Goal: Information Seeking & Learning: Check status

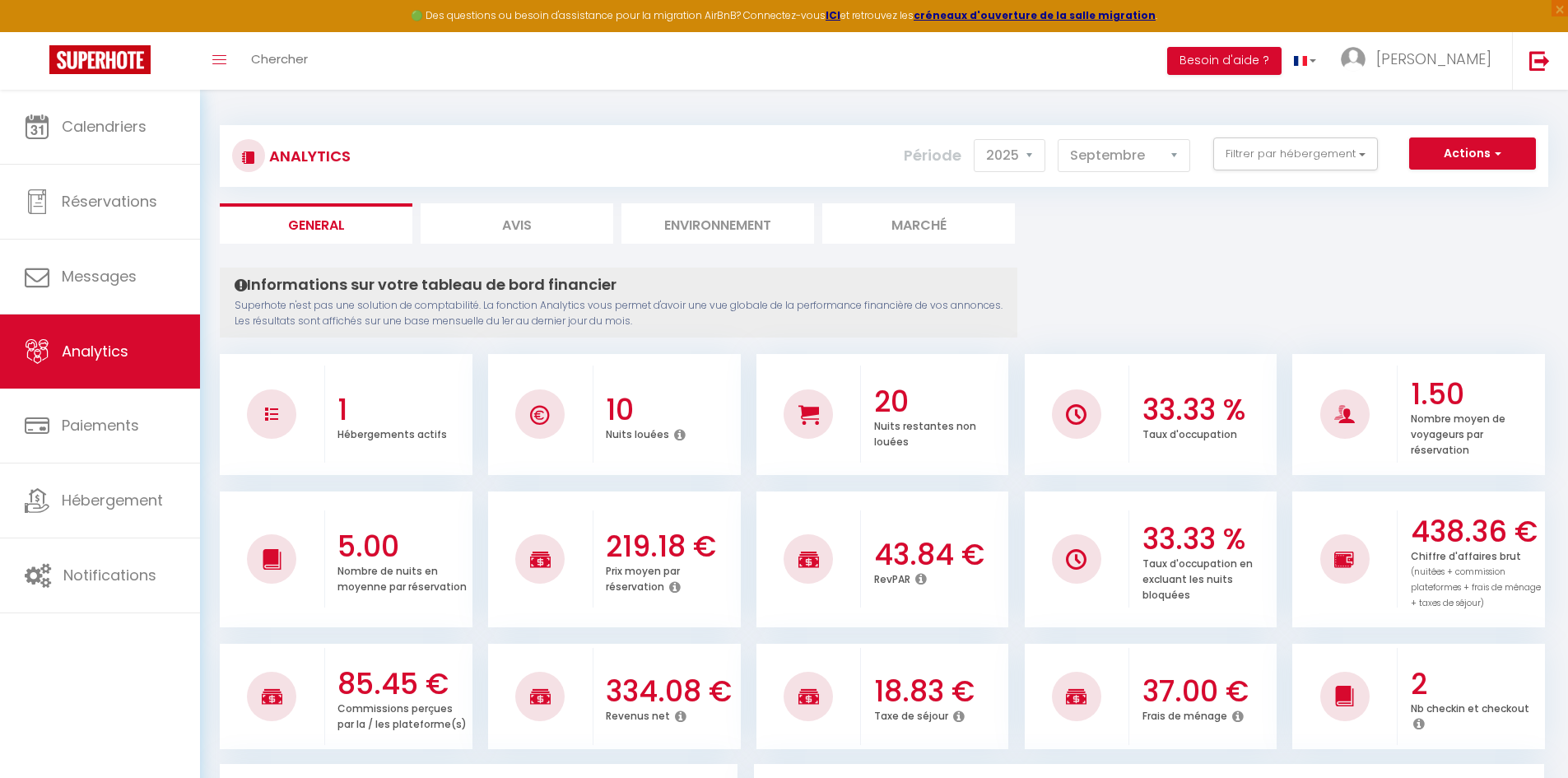
select select "2025"
select select "9"
click at [77, 341] on span "Analytics" at bounding box center [95, 350] width 67 height 20
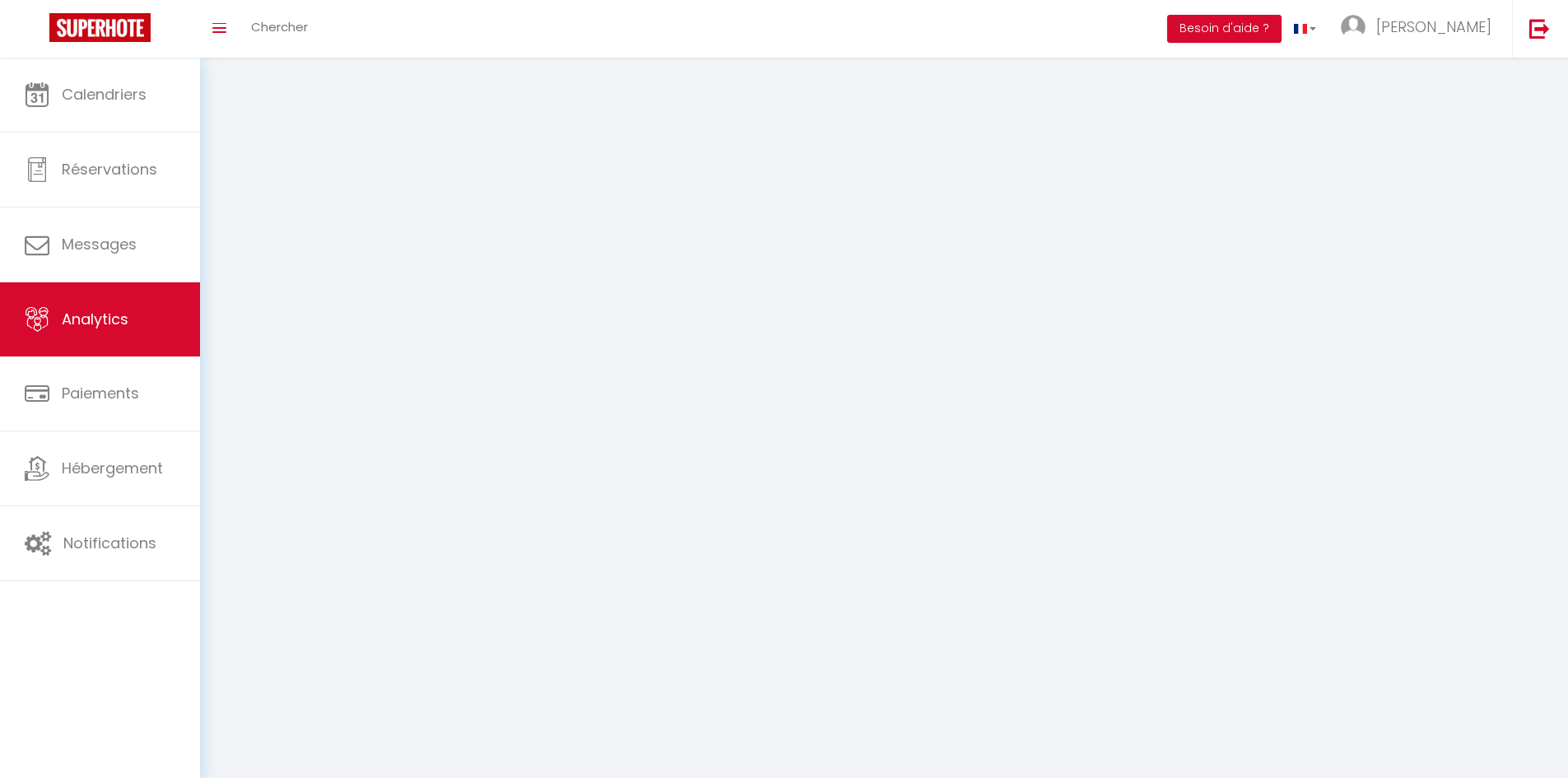
select select "2025"
select select "9"
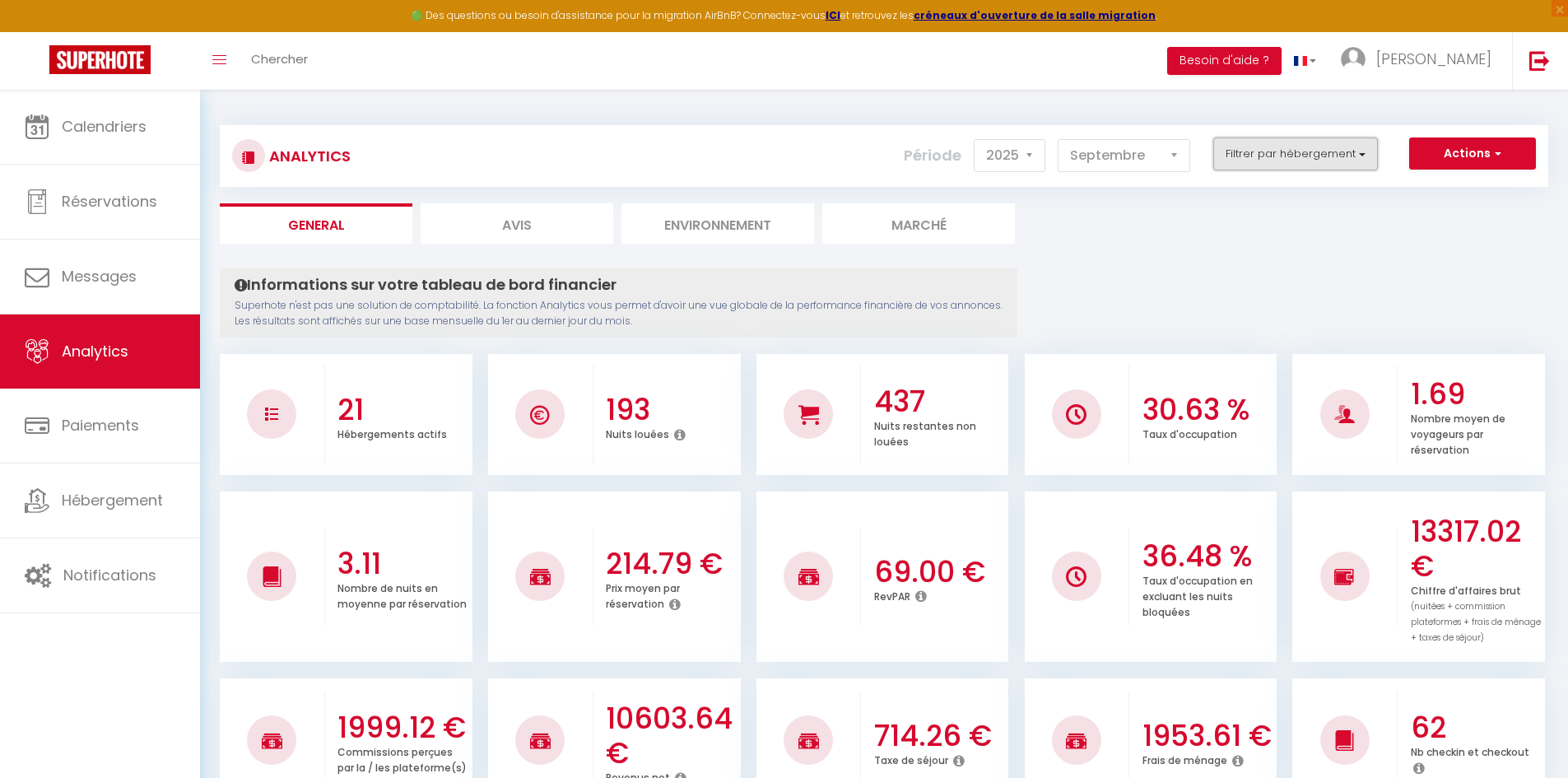
click at [1290, 155] on button "Filtrer par hébergement" at bounding box center [1294, 153] width 165 height 33
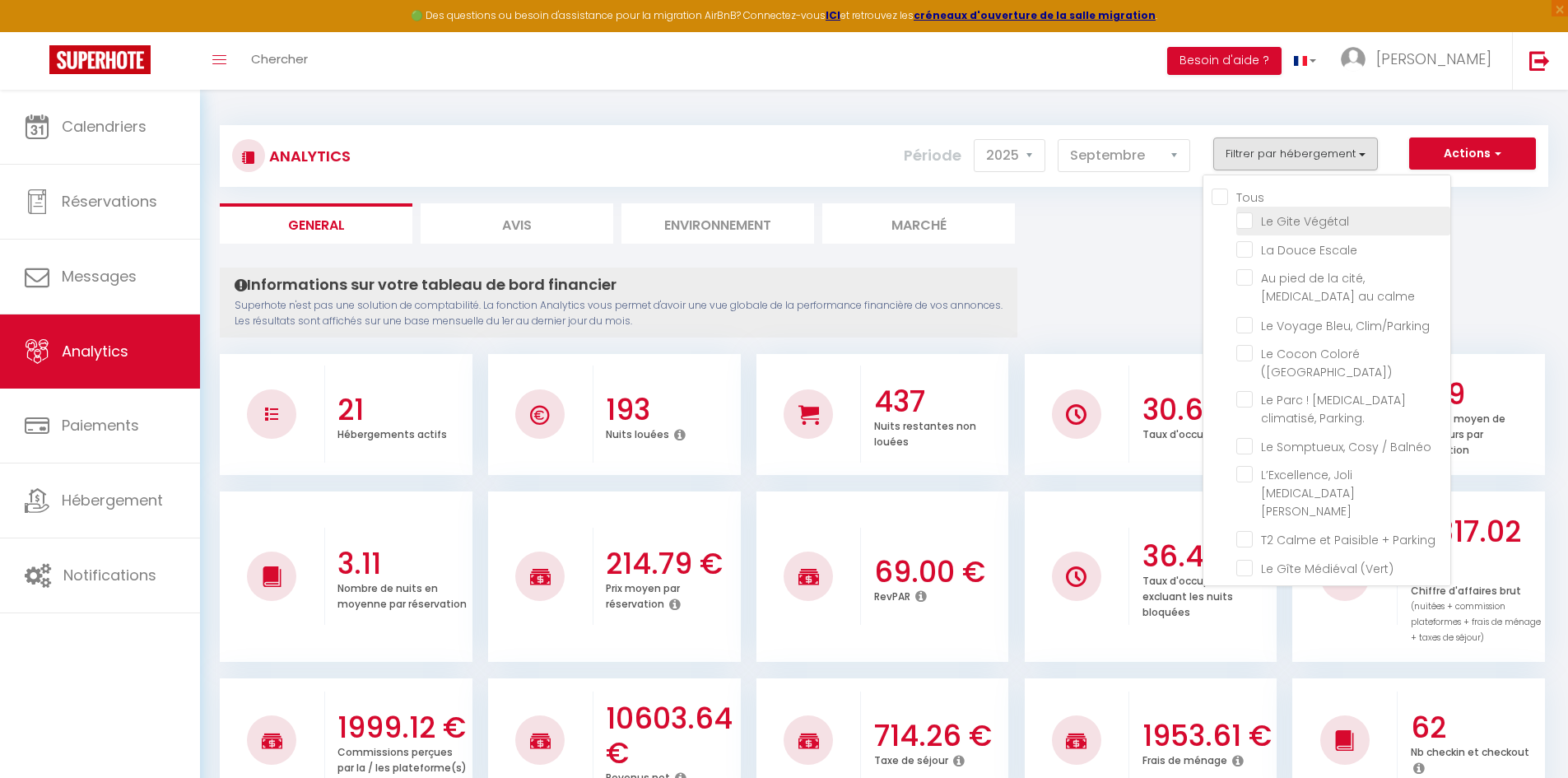
click at [1308, 222] on Végétal "checkbox" at bounding box center [1343, 219] width 214 height 17
checkbox Végétal "true"
checkbox Escale "false"
checkbox calme "false"
checkbox Clim\/Parking "false"
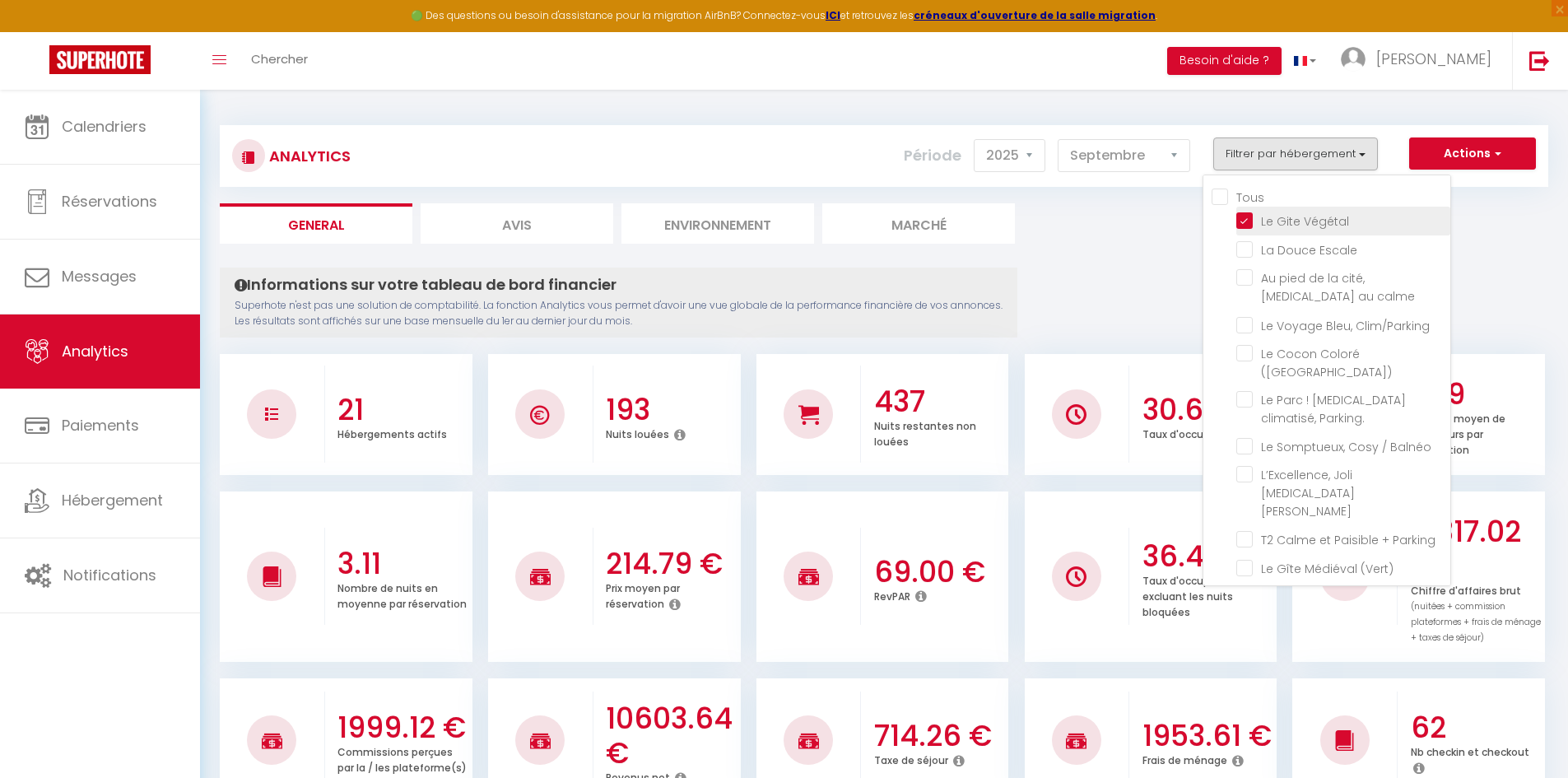
checkbox \(Verdun\) "false"
checkbox Parking\ "false"
checkbox Balnéo "false"
checkbox Bourgeois "false"
checkbox Parking "false"
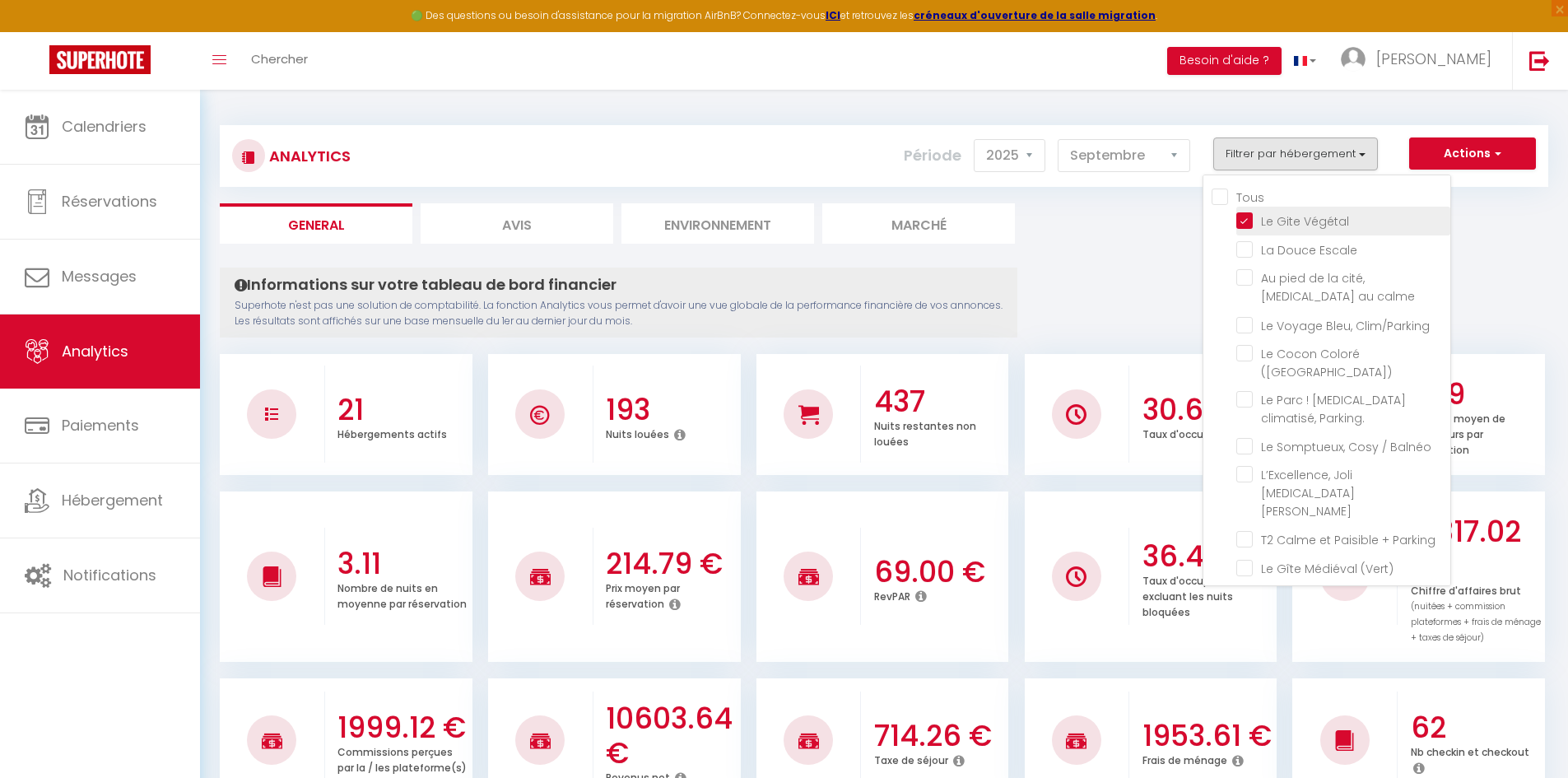
checkbox \(Vert\) "false"
checkbox \(bleu\) "false"
checkbox Brams "false"
checkbox T2 "false"
checkbox \! "false"
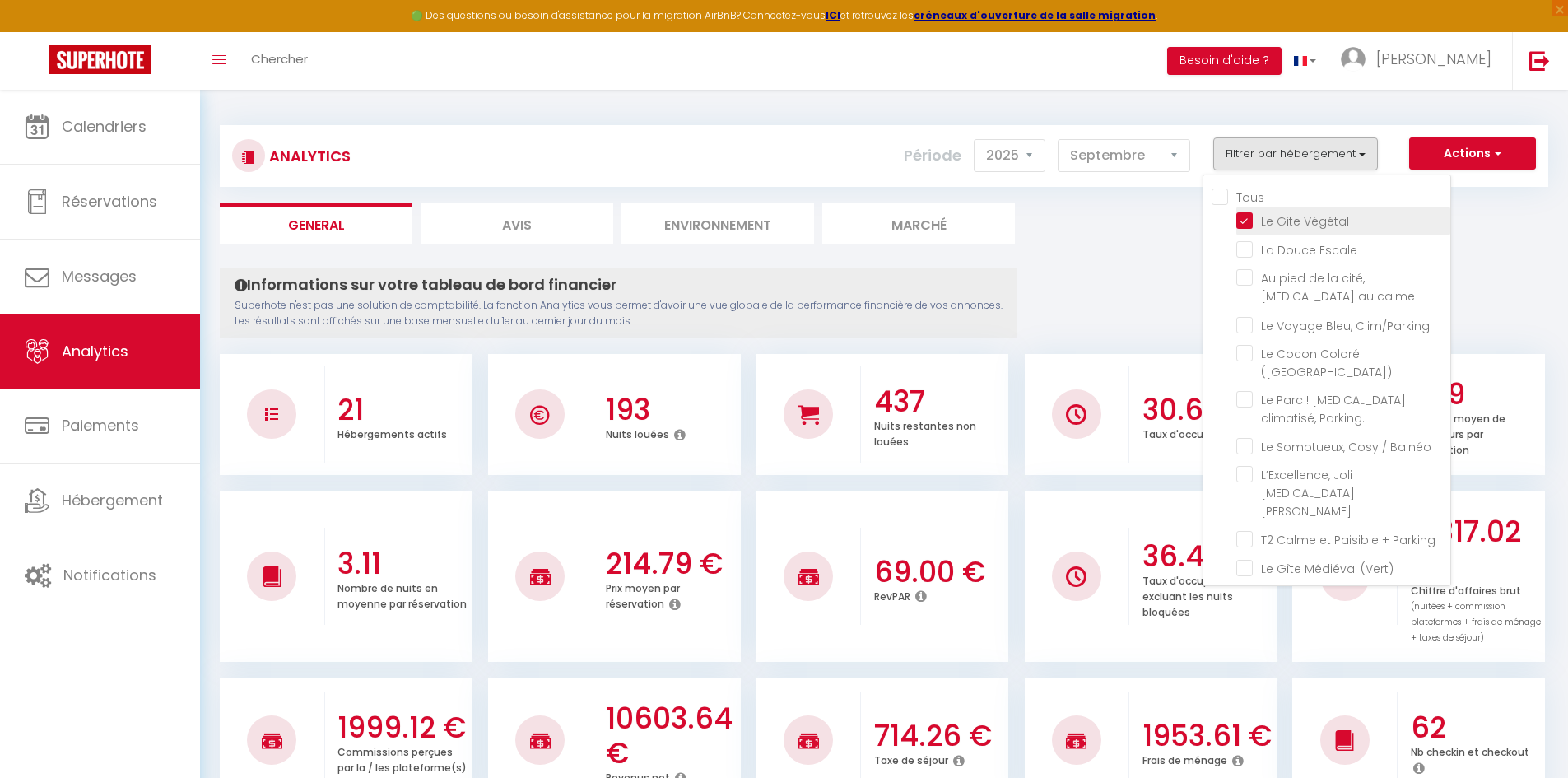
checkbox rouge\) "false"
checkbox Netflix "false"
checkbox piscine "false"
checkbox imprenable "false"
checkbox Tomey "false"
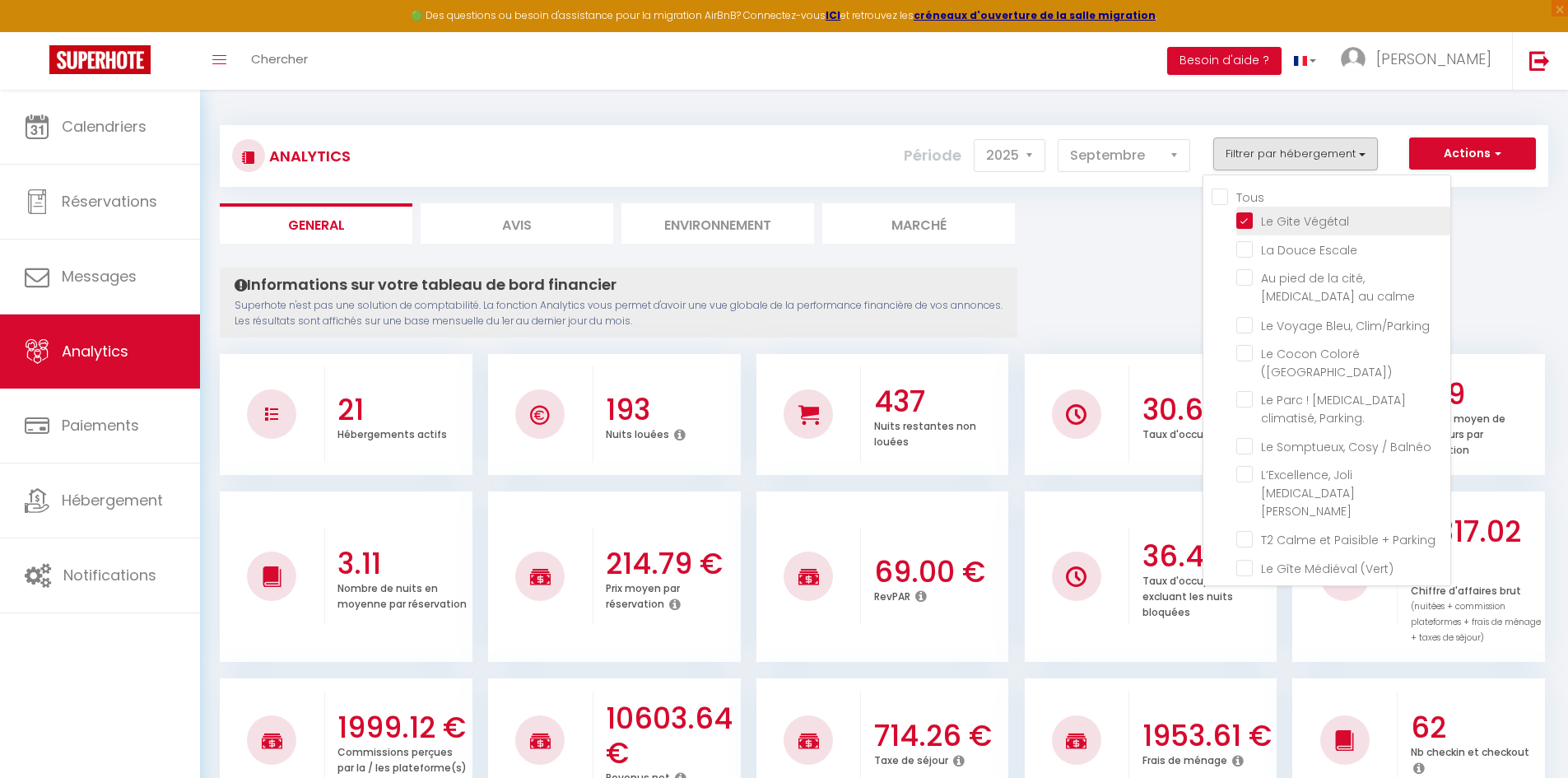
checkbox \(voltaire\) "false"
checkbox Netflix "false"
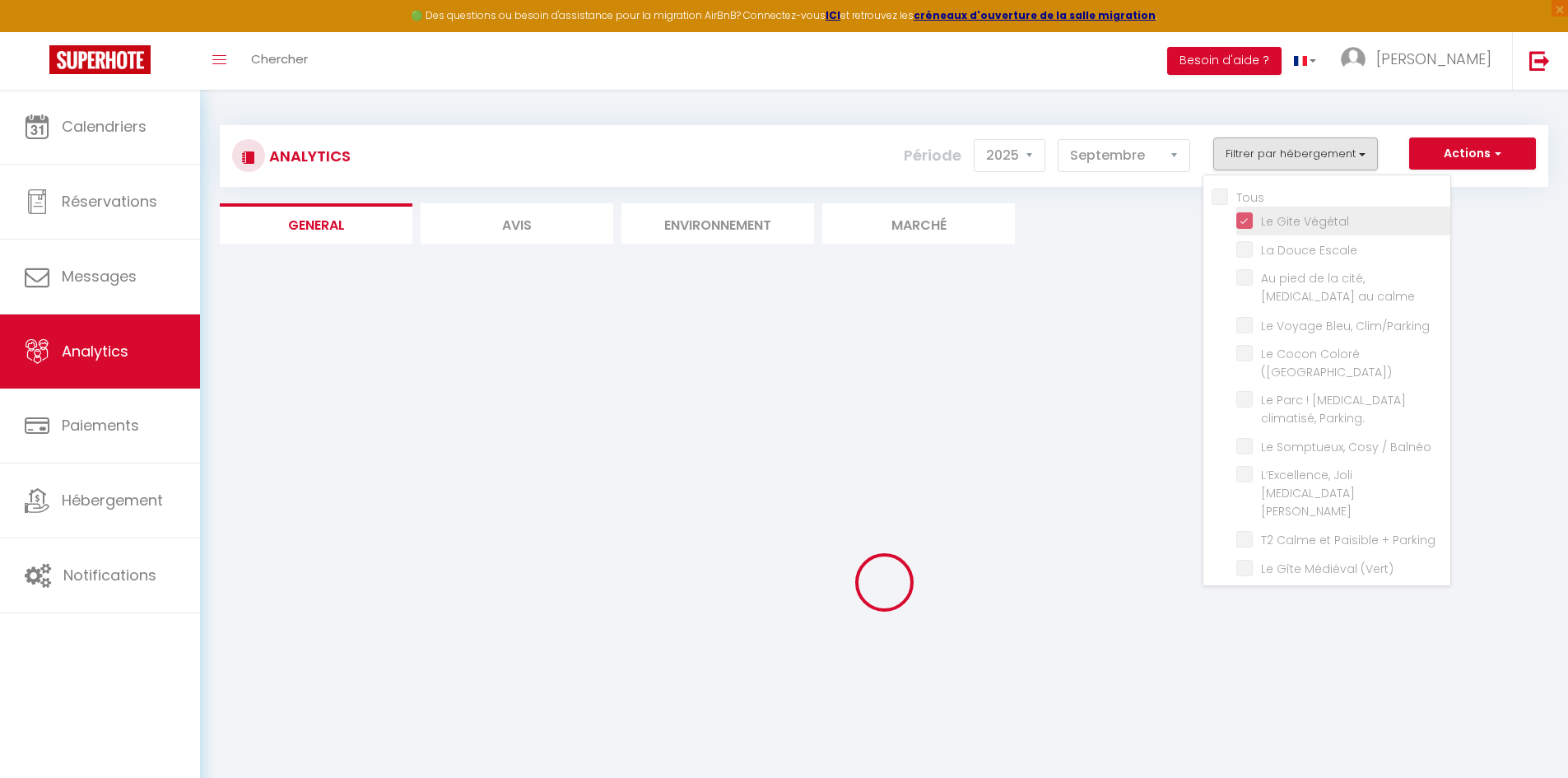
checkbox Escale "false"
checkbox calme "false"
checkbox Clim\/Parking "false"
checkbox \(Verdun\) "false"
checkbox Parking\ "false"
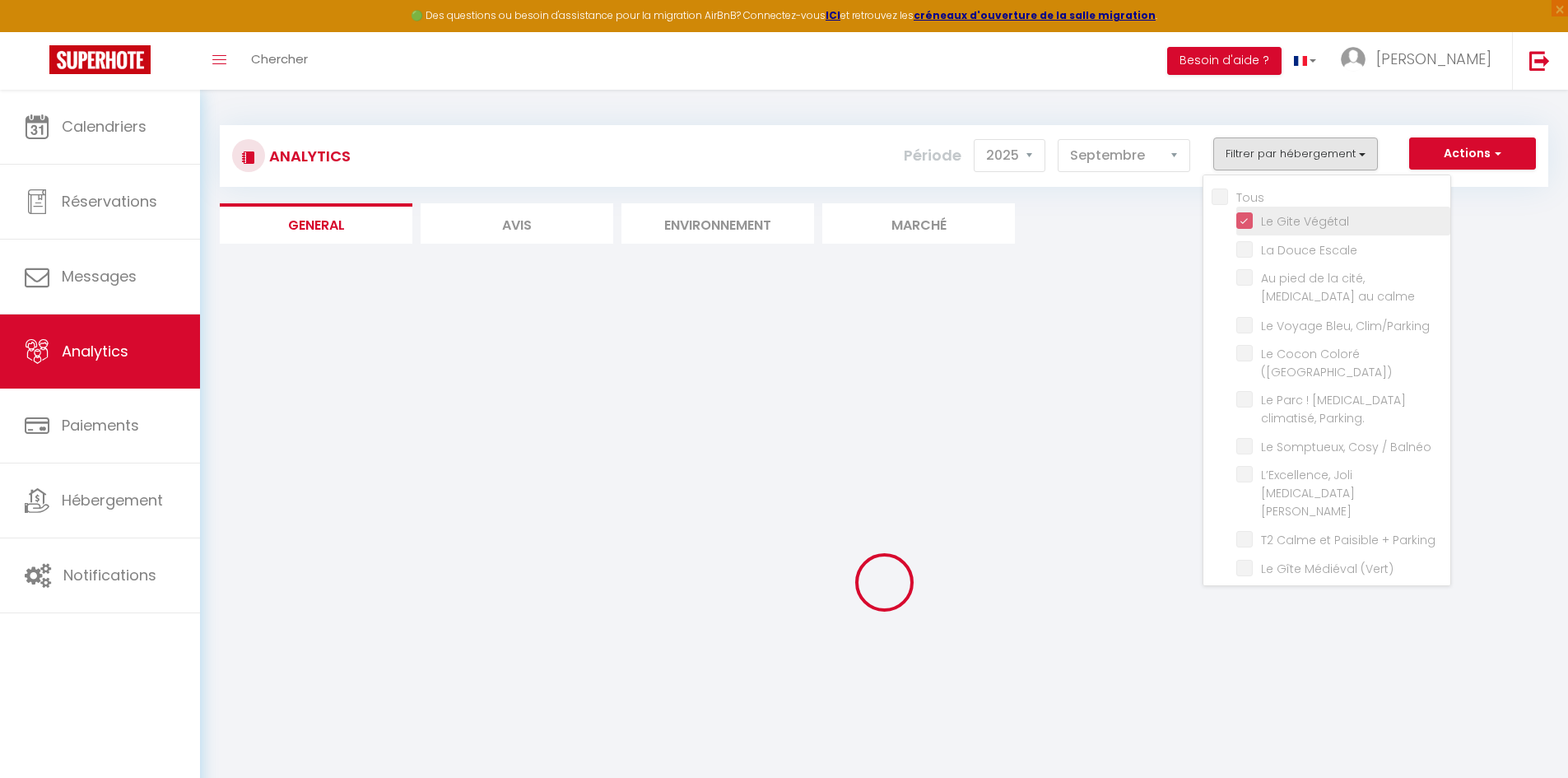
checkbox Balnéo "false"
checkbox Bourgeois "false"
checkbox Parking "false"
checkbox \(Vert\) "false"
checkbox \(bleu\) "false"
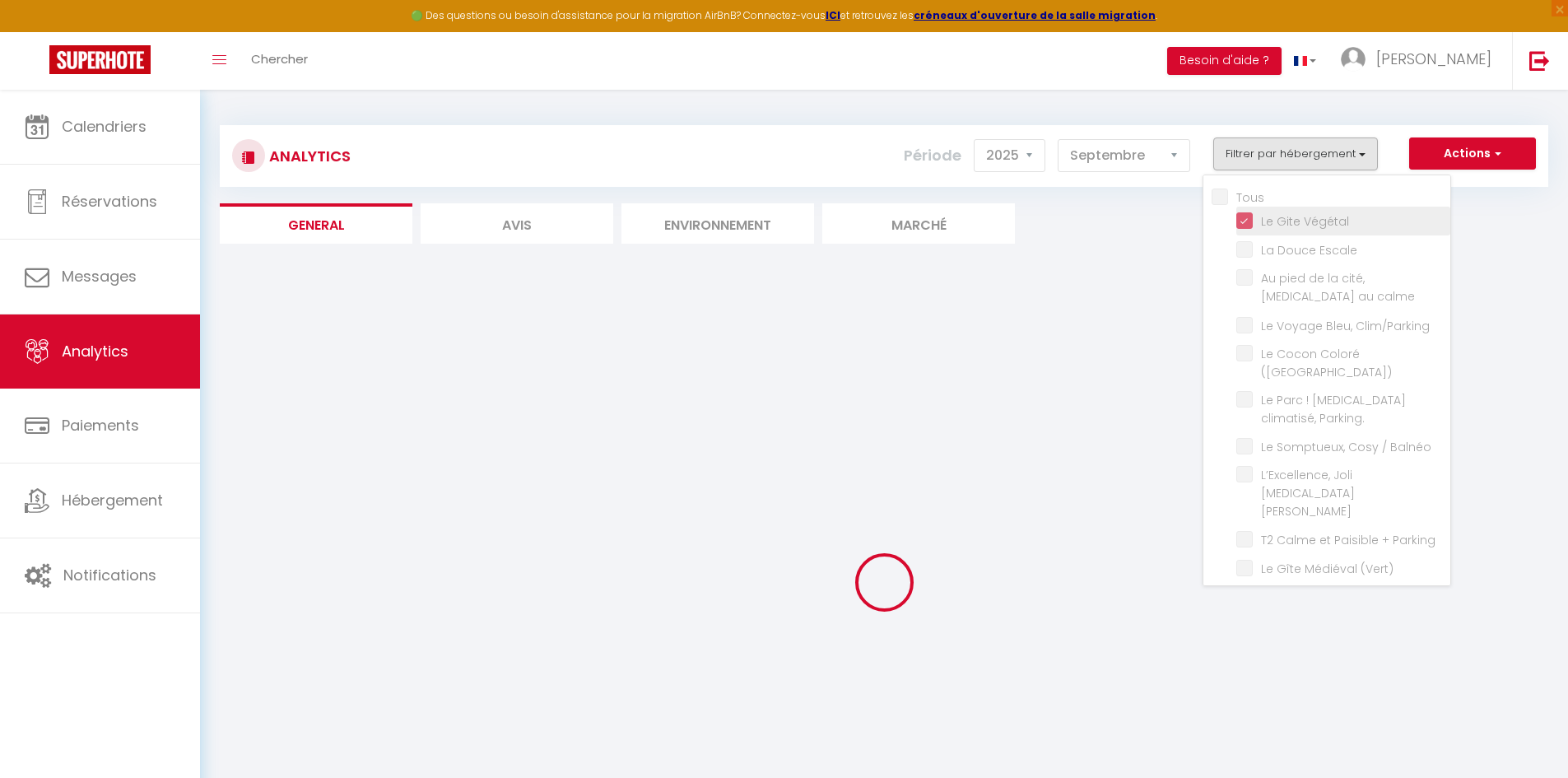
checkbox Brams "false"
checkbox T2 "false"
checkbox \! "false"
checkbox rouge\) "false"
checkbox Netflix "false"
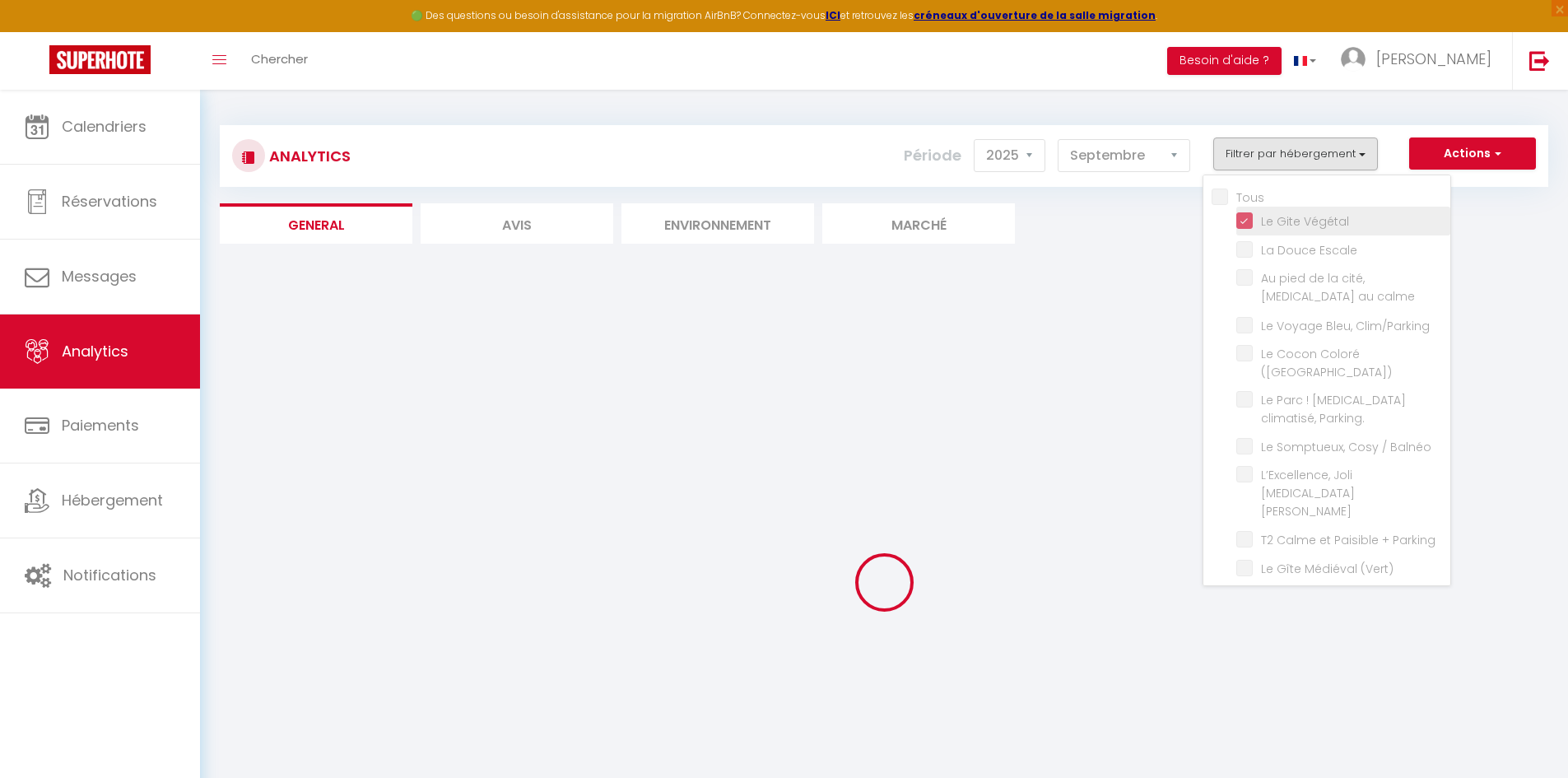
checkbox piscine "false"
checkbox imprenable "false"
checkbox Tomey "false"
checkbox \(voltaire\) "false"
checkbox Netflix "false"
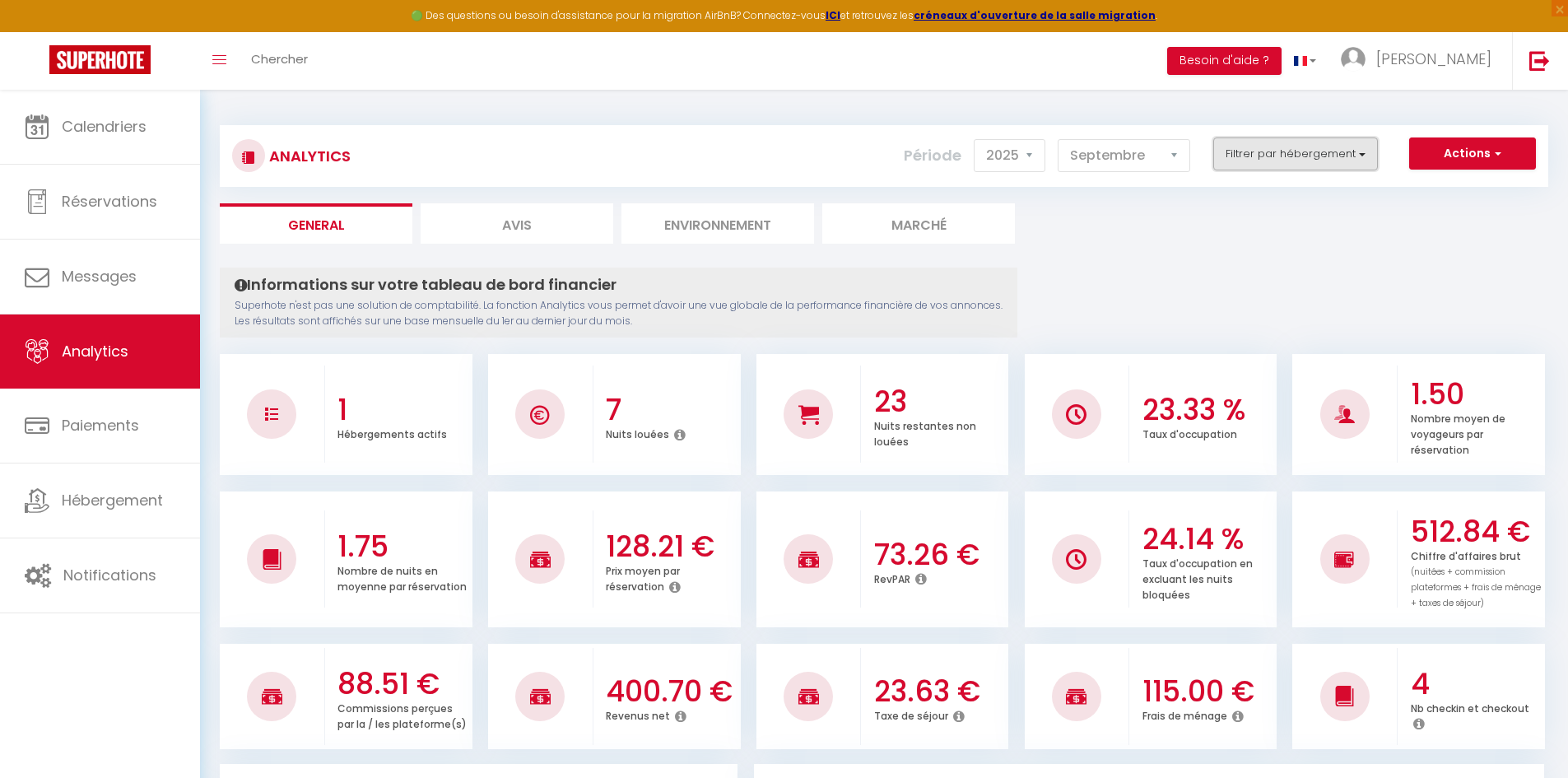
click at [1269, 150] on button "Filtrer par hébergement" at bounding box center [1294, 153] width 165 height 33
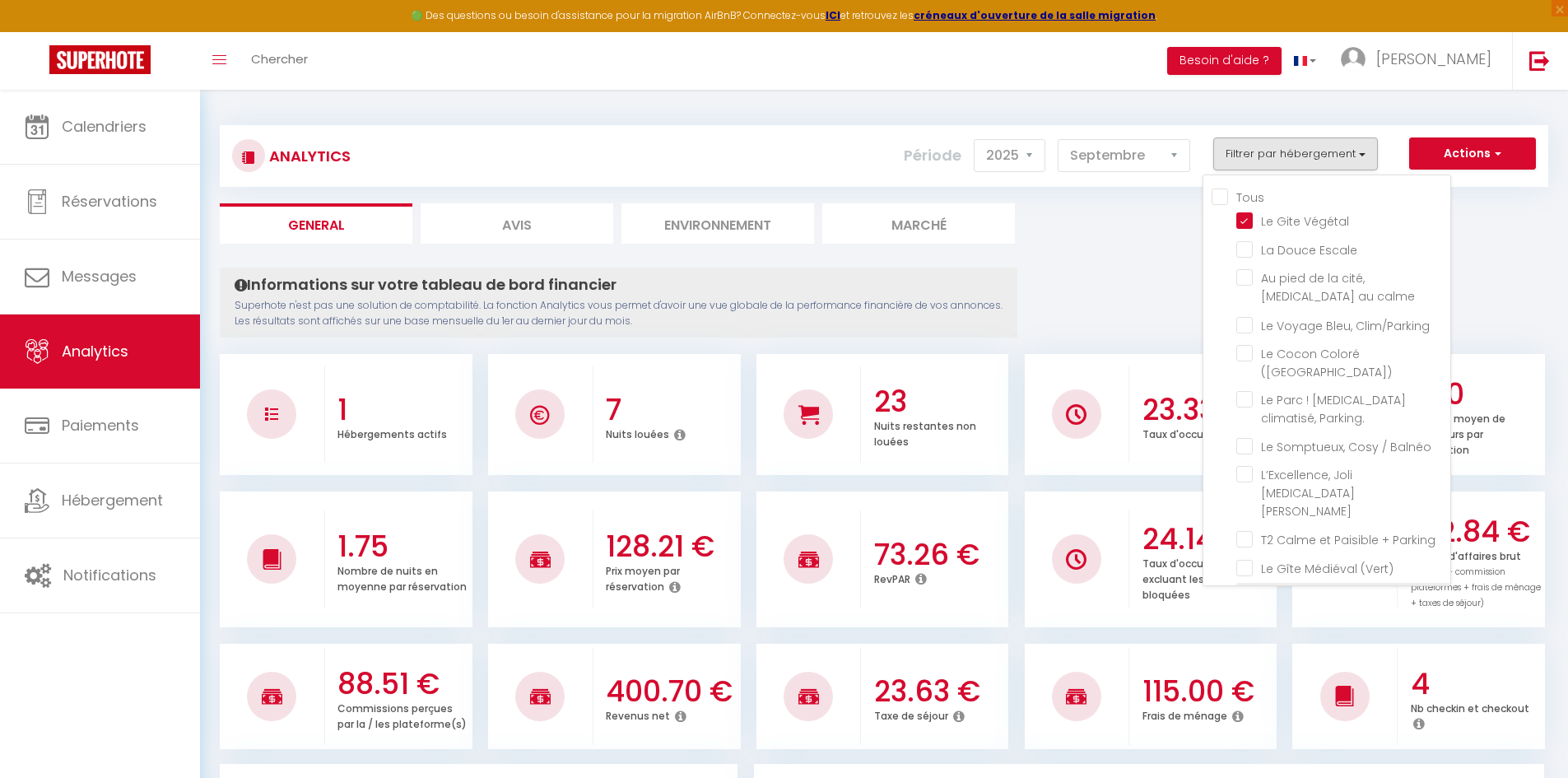
click at [1249, 588] on \(bleu\) "checkbox" at bounding box center [1343, 596] width 214 height 17
checkbox \(bleu\) "true"
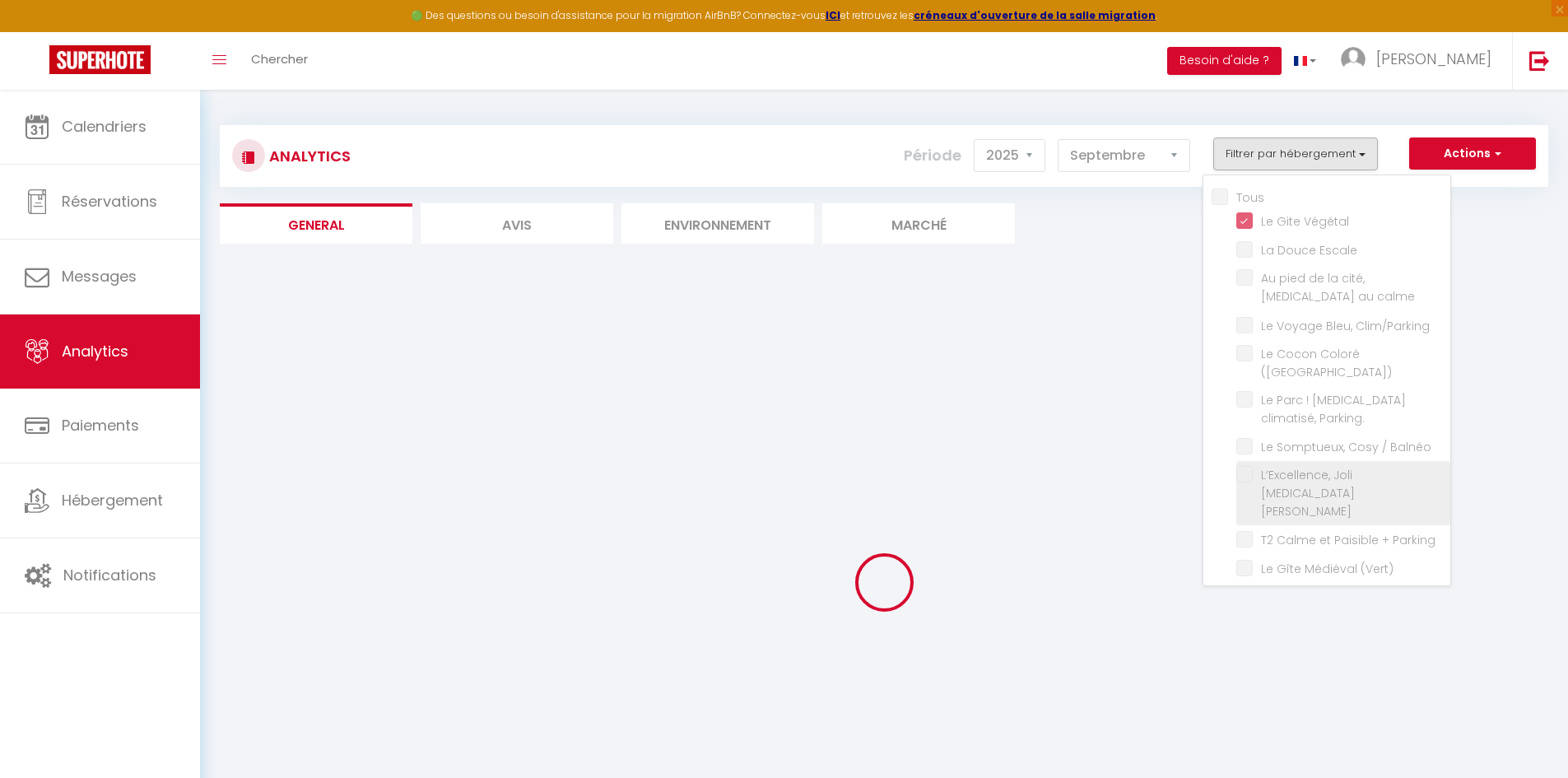
checkbox Escale "false"
checkbox calme "false"
checkbox Clim\/Parking "false"
checkbox \(Verdun\) "false"
checkbox Parking\ "false"
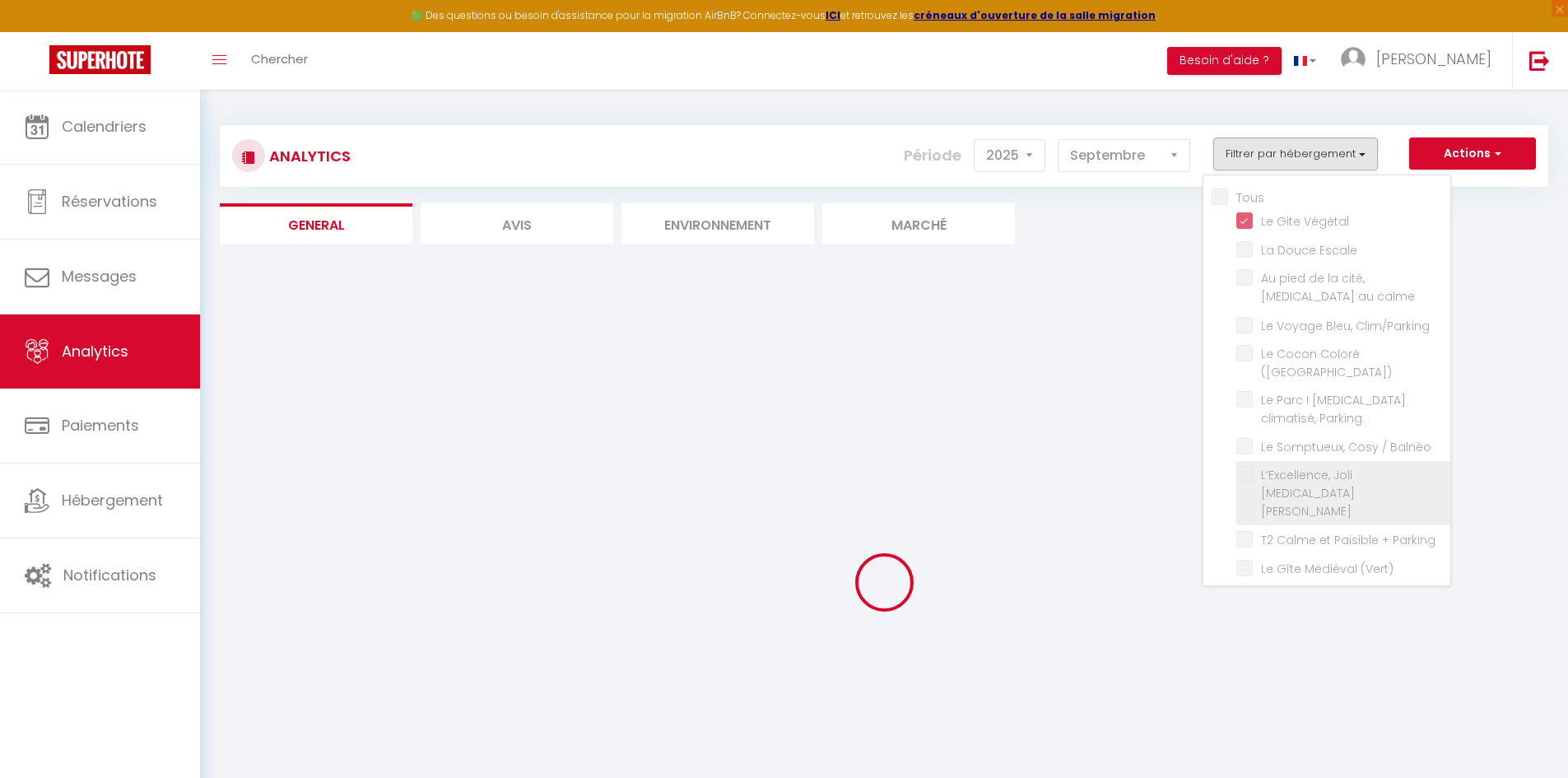
checkbox Balnéo "false"
checkbox Bourgeois "false"
checkbox Parking "false"
checkbox \(Vert\) "false"
checkbox Brams "false"
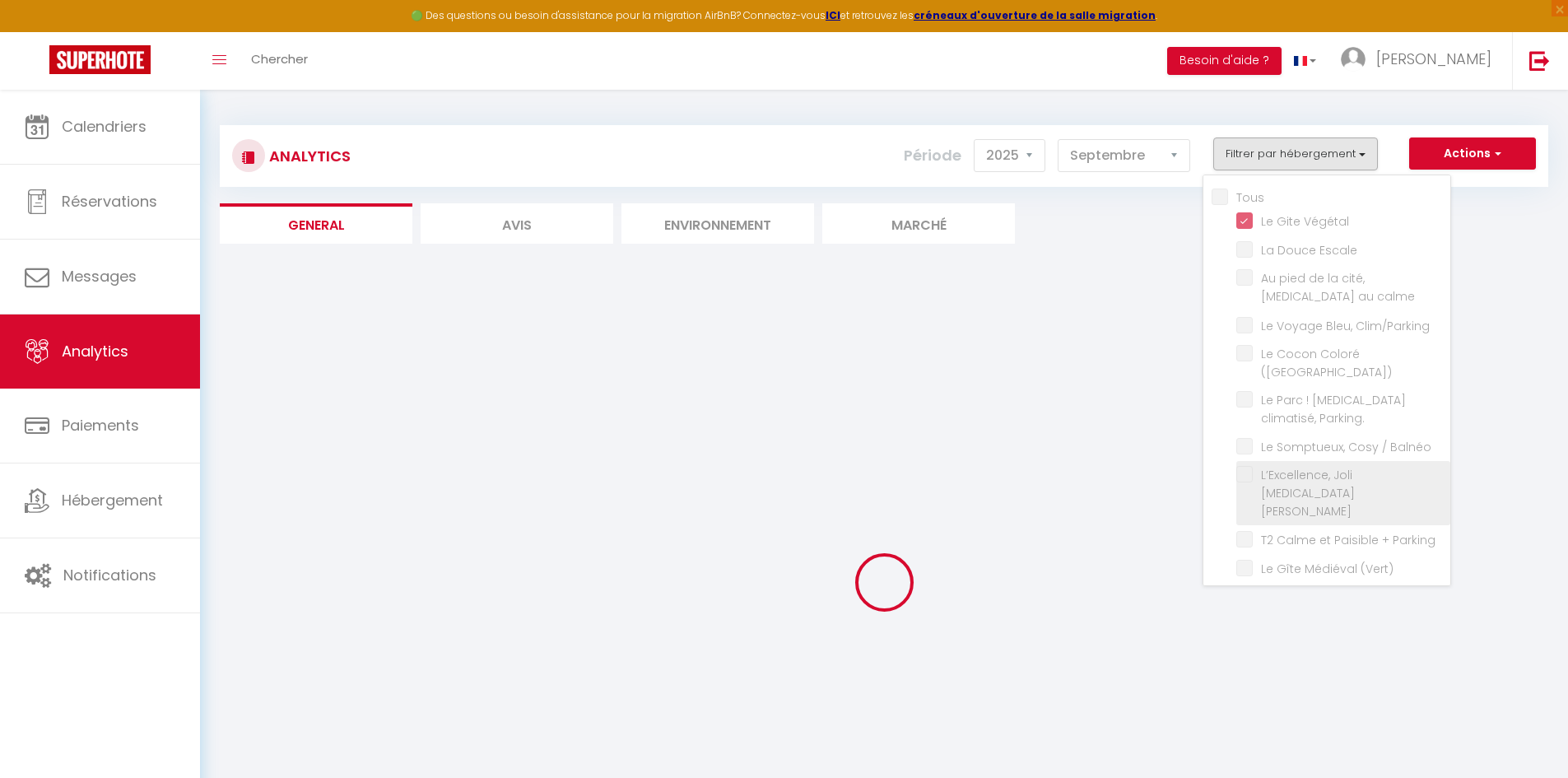
checkbox T2 "false"
checkbox \! "false"
checkbox rouge\) "false"
checkbox Netflix "false"
checkbox piscine "false"
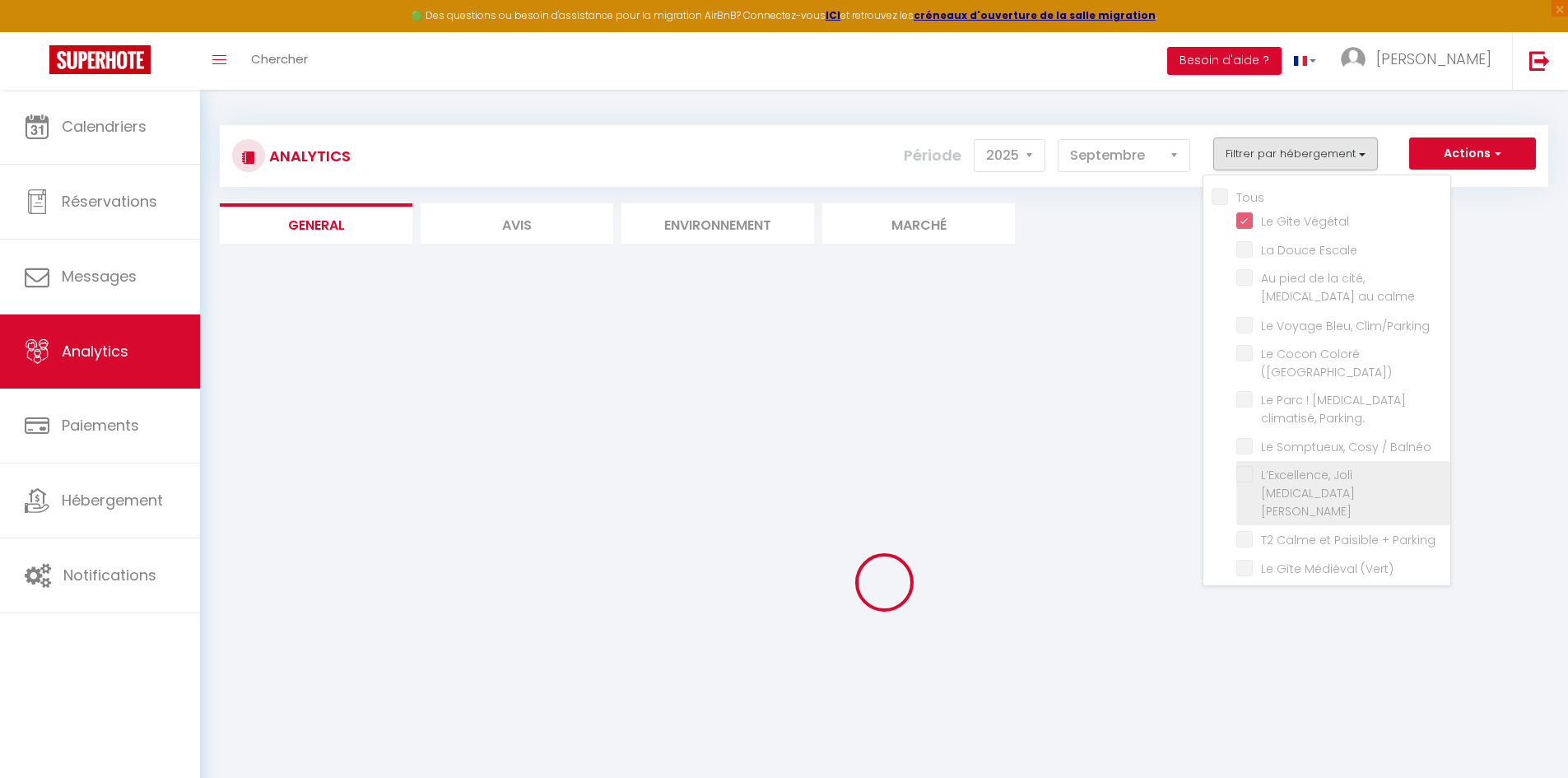
checkbox imprenable "false"
checkbox Tomey "false"
checkbox \(voltaire\) "false"
checkbox Netflix "false"
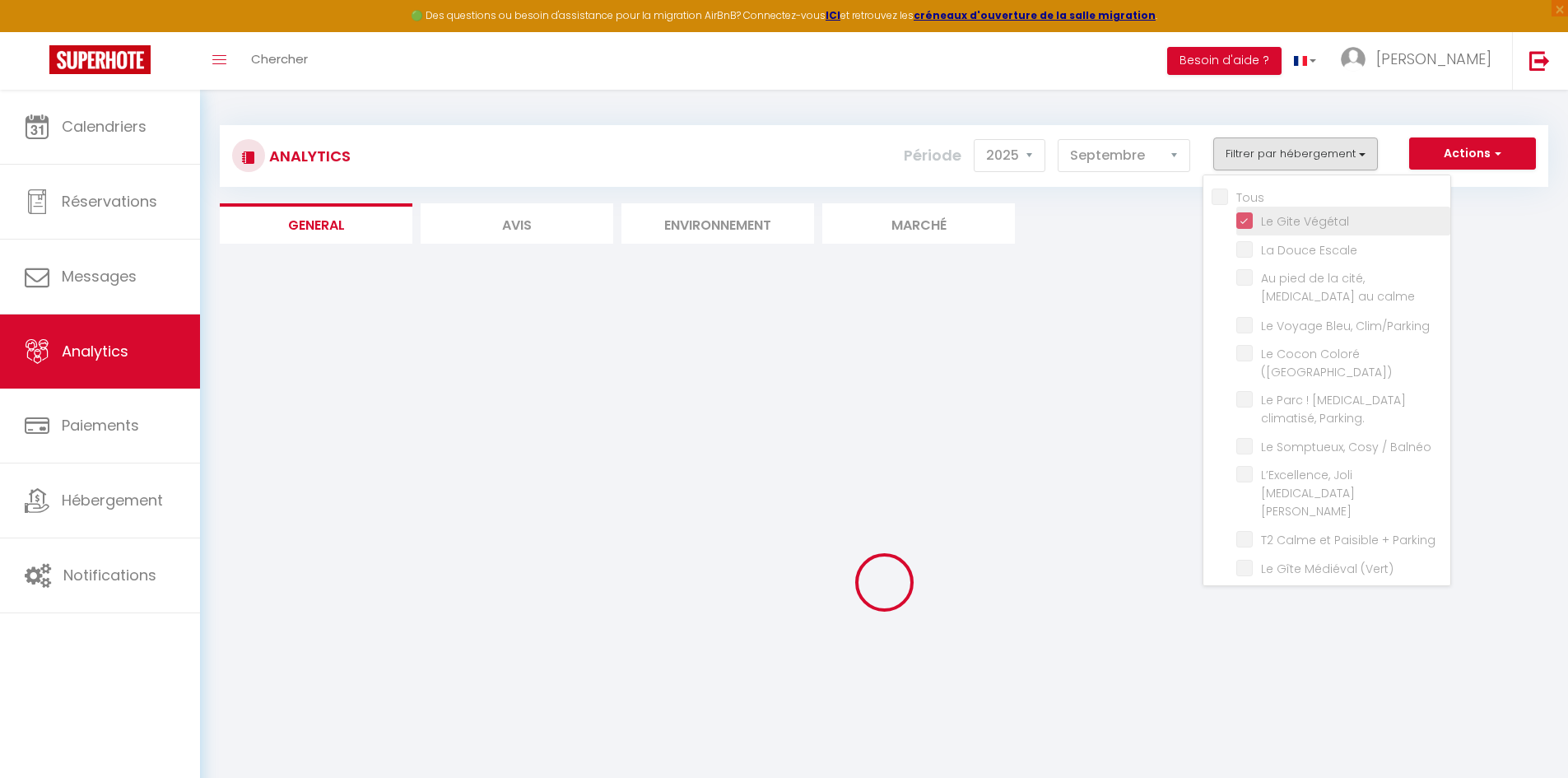
checkbox Escale "false"
checkbox calme "false"
checkbox Clim\/Parking "false"
checkbox \(Verdun\) "false"
checkbox Parking\ "false"
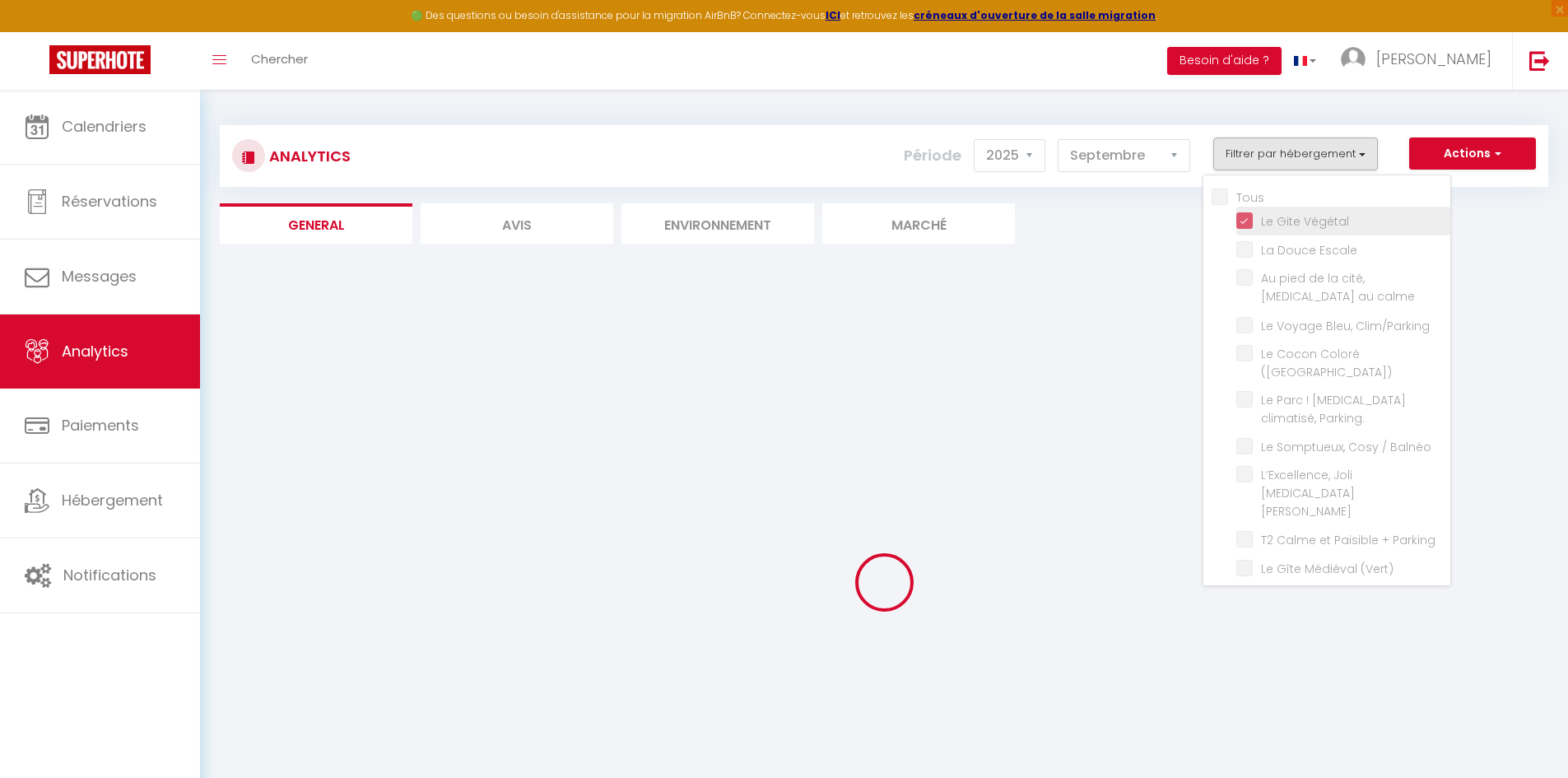
checkbox Balnéo "false"
checkbox Bourgeois "false"
checkbox Parking "false"
checkbox \(Vert\) "false"
checkbox Brams "false"
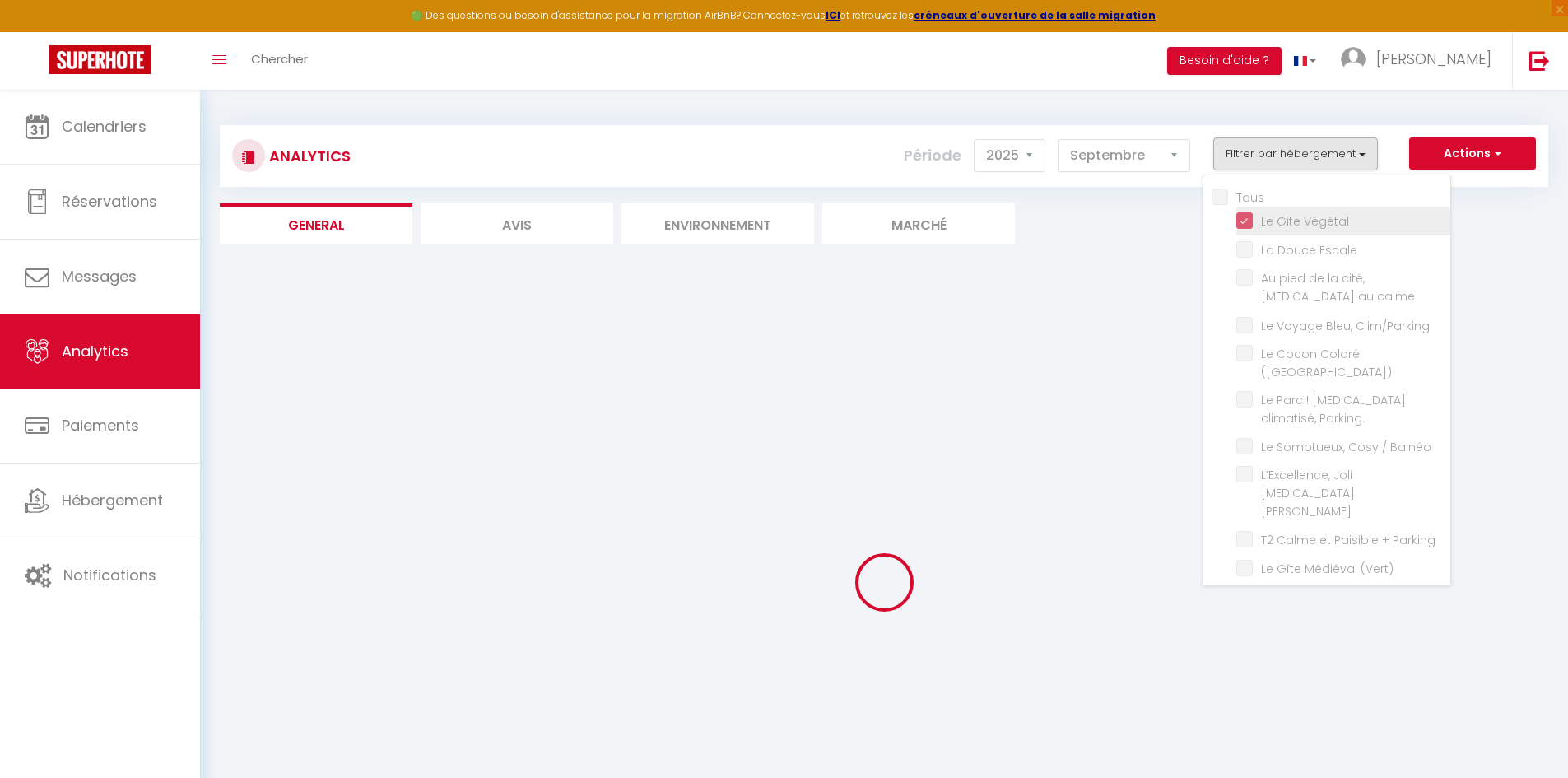
checkbox T2 "false"
checkbox \! "false"
checkbox rouge\) "false"
checkbox Netflix "false"
checkbox piscine "false"
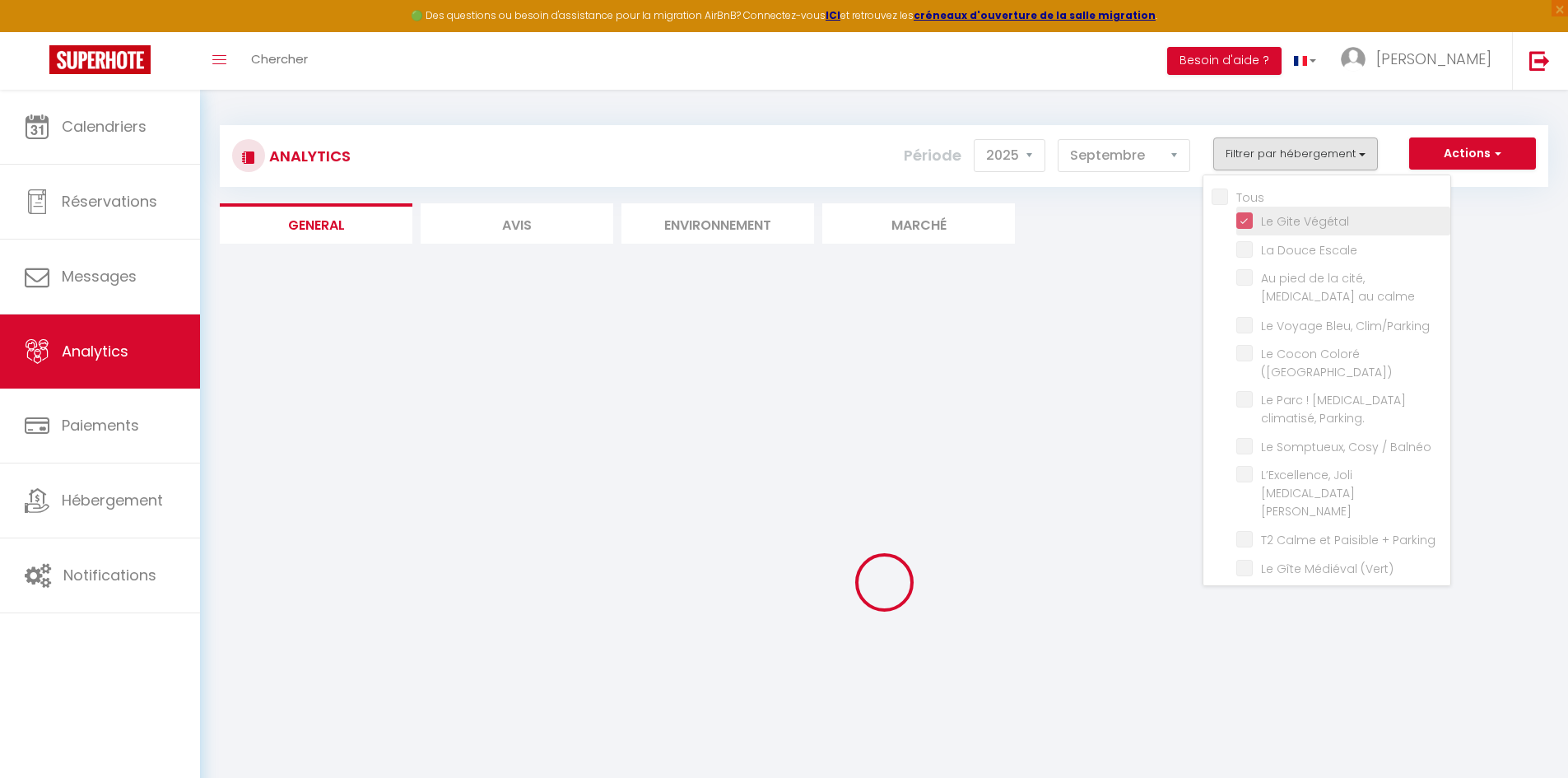
checkbox imprenable "false"
checkbox Tomey "false"
checkbox \(voltaire\) "false"
checkbox Netflix "false"
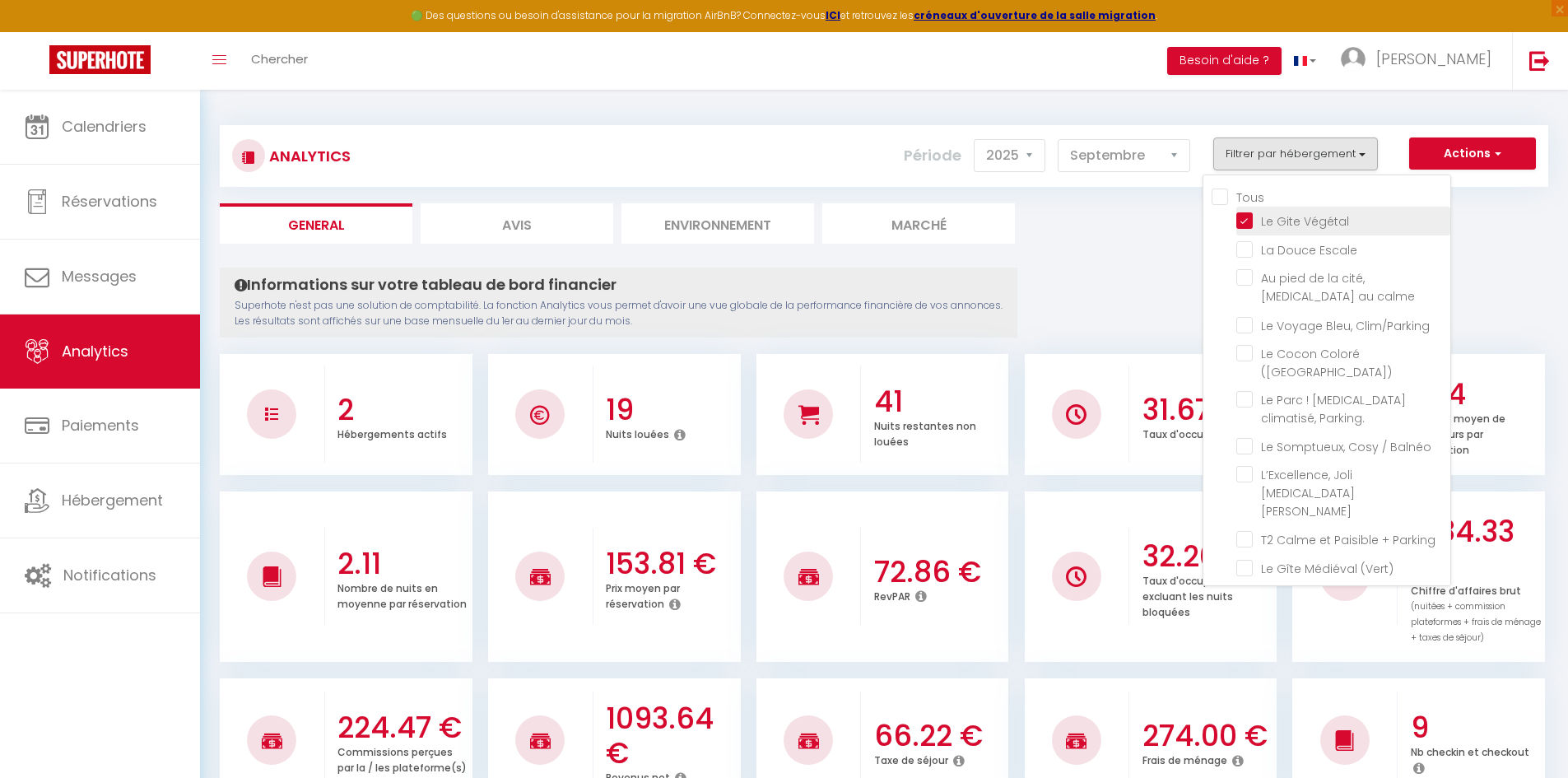
click at [1244, 222] on Végétal "checkbox" at bounding box center [1343, 219] width 214 height 17
checkbox Végétal "false"
checkbox Escale "false"
checkbox calme "false"
checkbox Clim\/Parking "false"
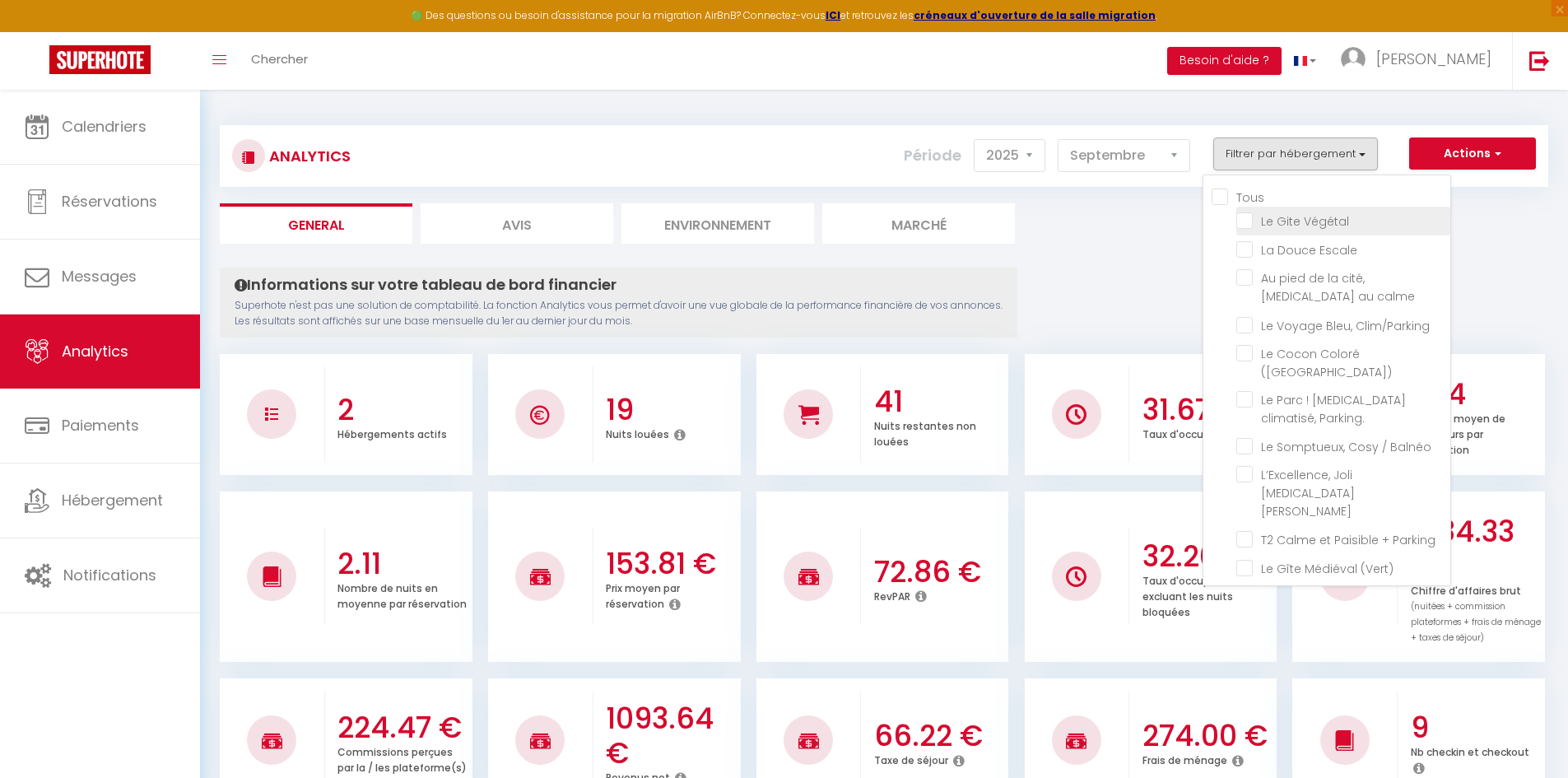
checkbox \(Verdun\) "false"
checkbox Parking\ "false"
checkbox Balnéo "false"
checkbox Bourgeois "false"
checkbox Parking "false"
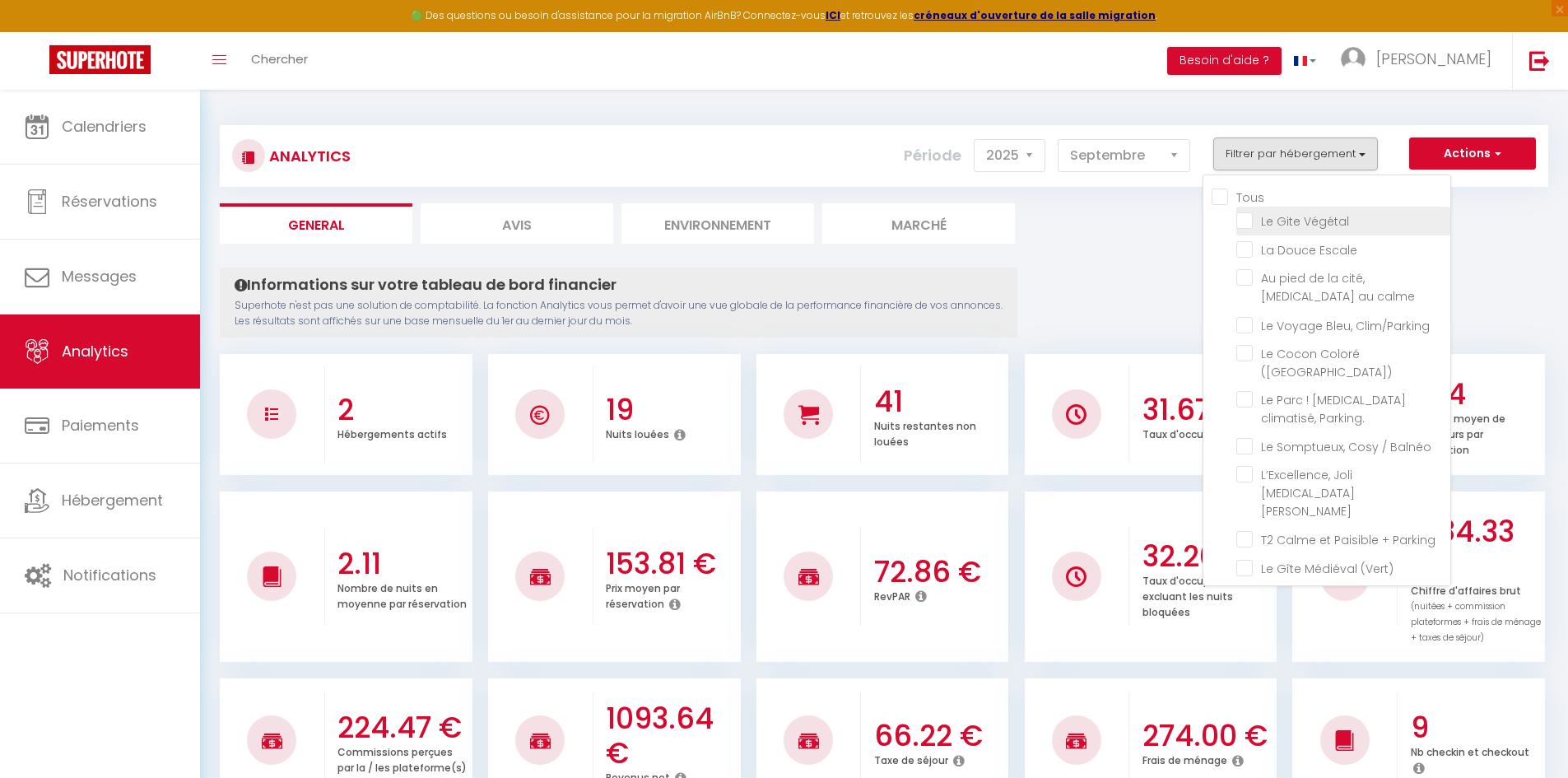
checkbox \(Vert\) "false"
checkbox Brams "false"
checkbox T2 "false"
checkbox \! "false"
checkbox rouge\) "false"
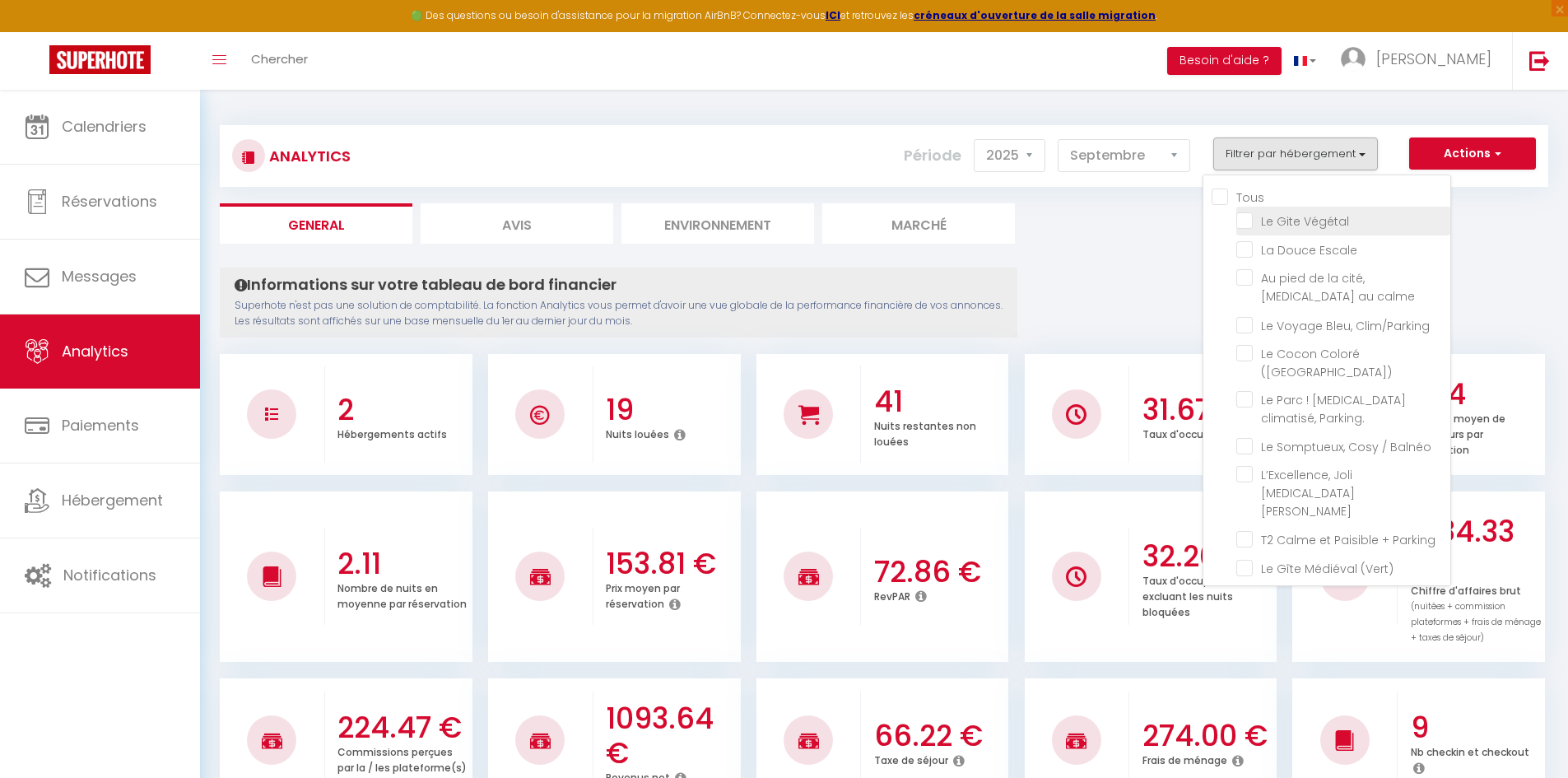
checkbox Netflix "false"
checkbox piscine "false"
checkbox imprenable "false"
checkbox Tomey "false"
checkbox \(voltaire\) "false"
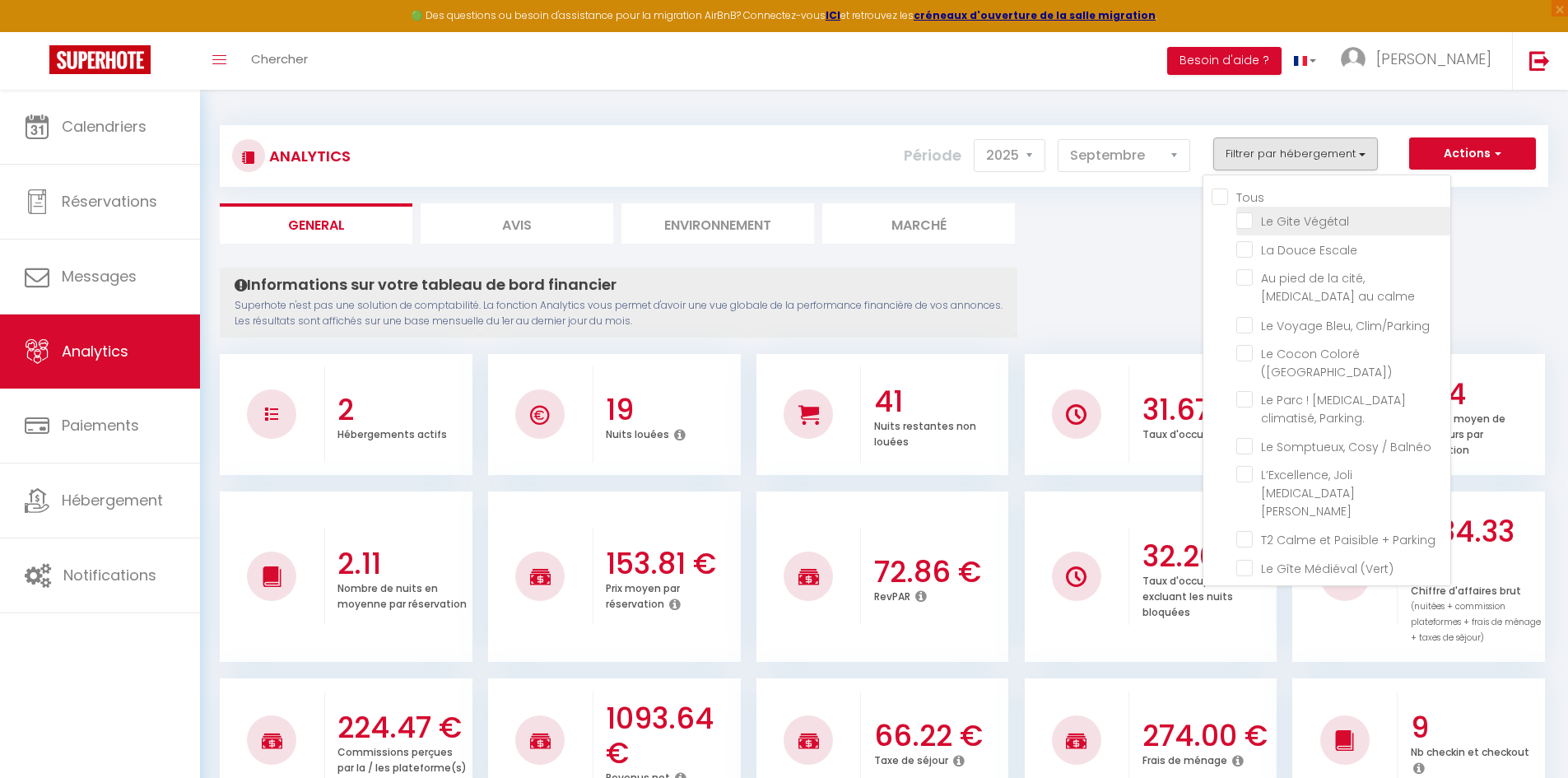
checkbox Netflix "false"
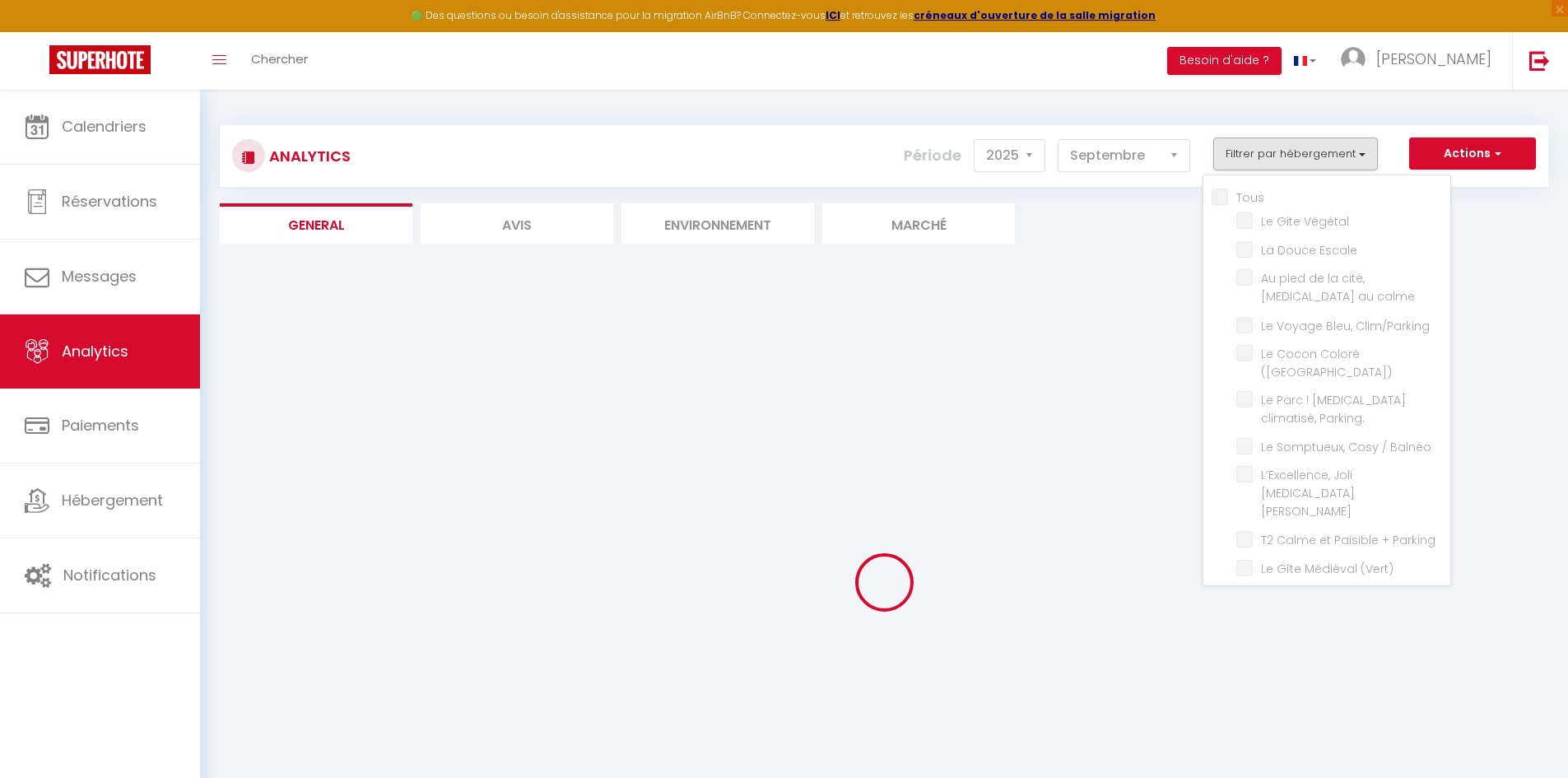
checkbox Escale "false"
checkbox calme "false"
checkbox Clim\/Parking "false"
checkbox \(Verdun\) "false"
checkbox Parking\ "false"
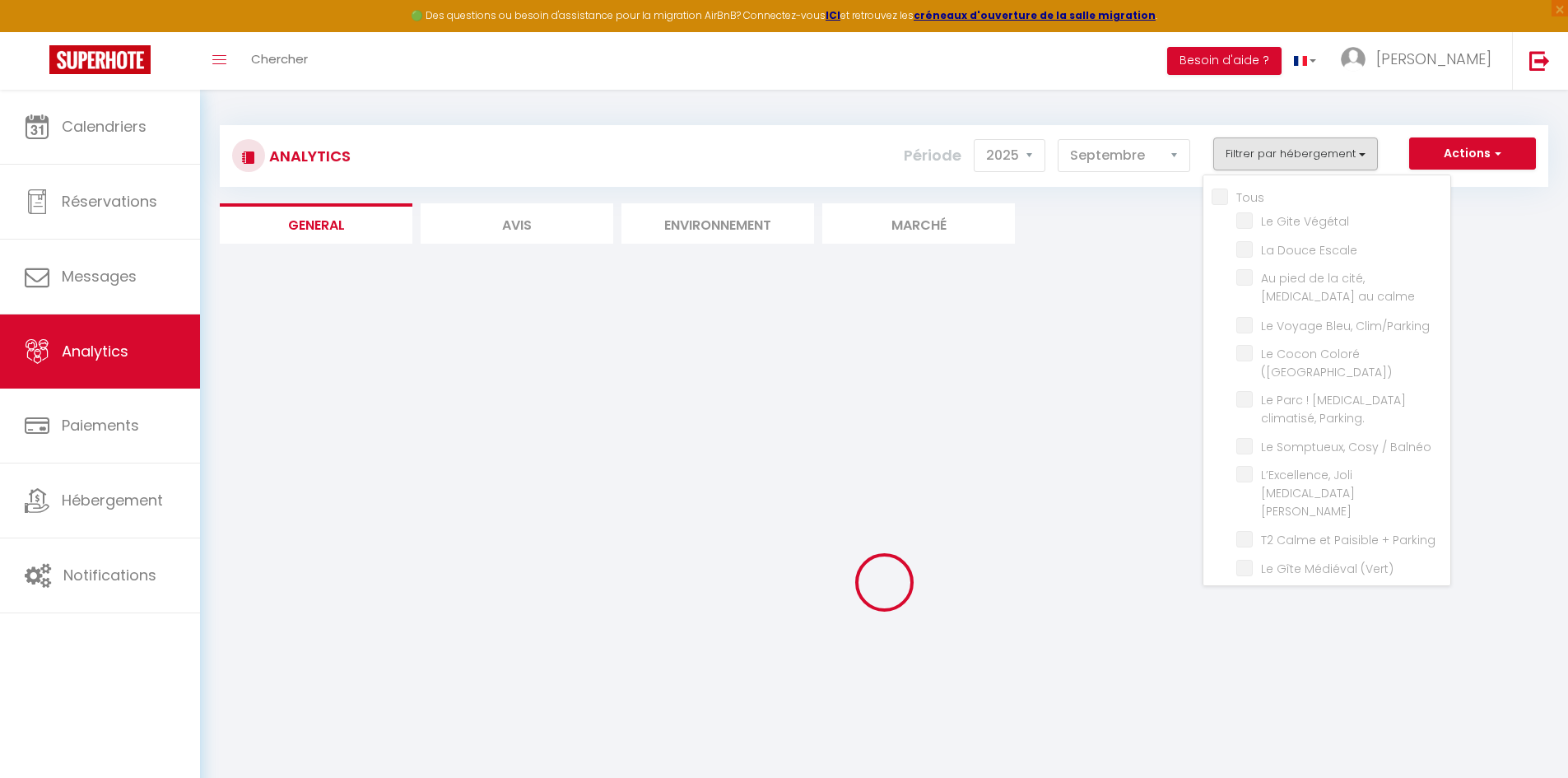
checkbox Balnéo "false"
checkbox Bourgeois "false"
checkbox Parking "false"
checkbox \(Vert\) "false"
checkbox Brams "false"
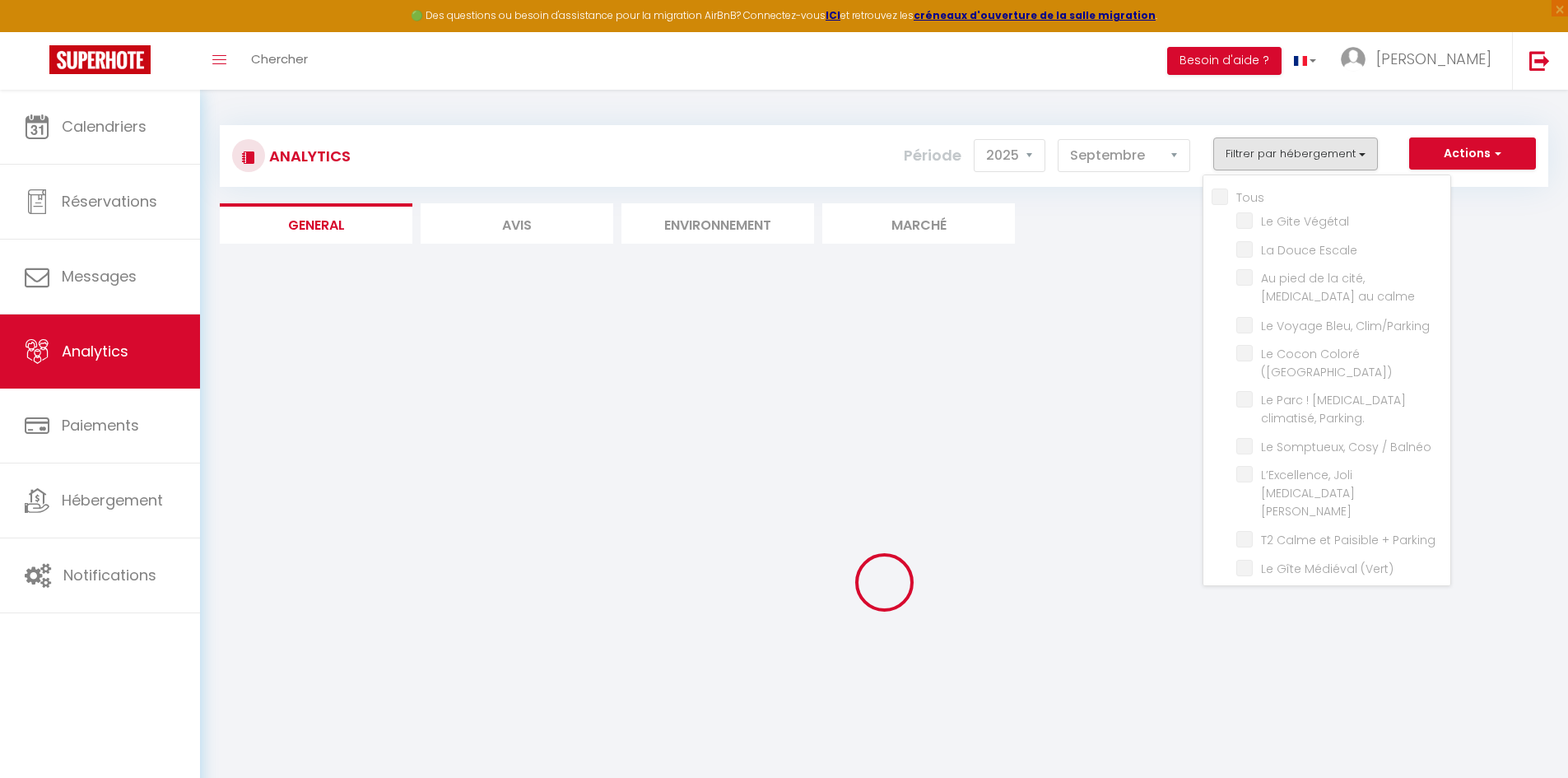
checkbox T2 "false"
checkbox \! "false"
checkbox rouge\) "false"
checkbox Netflix "false"
checkbox piscine "false"
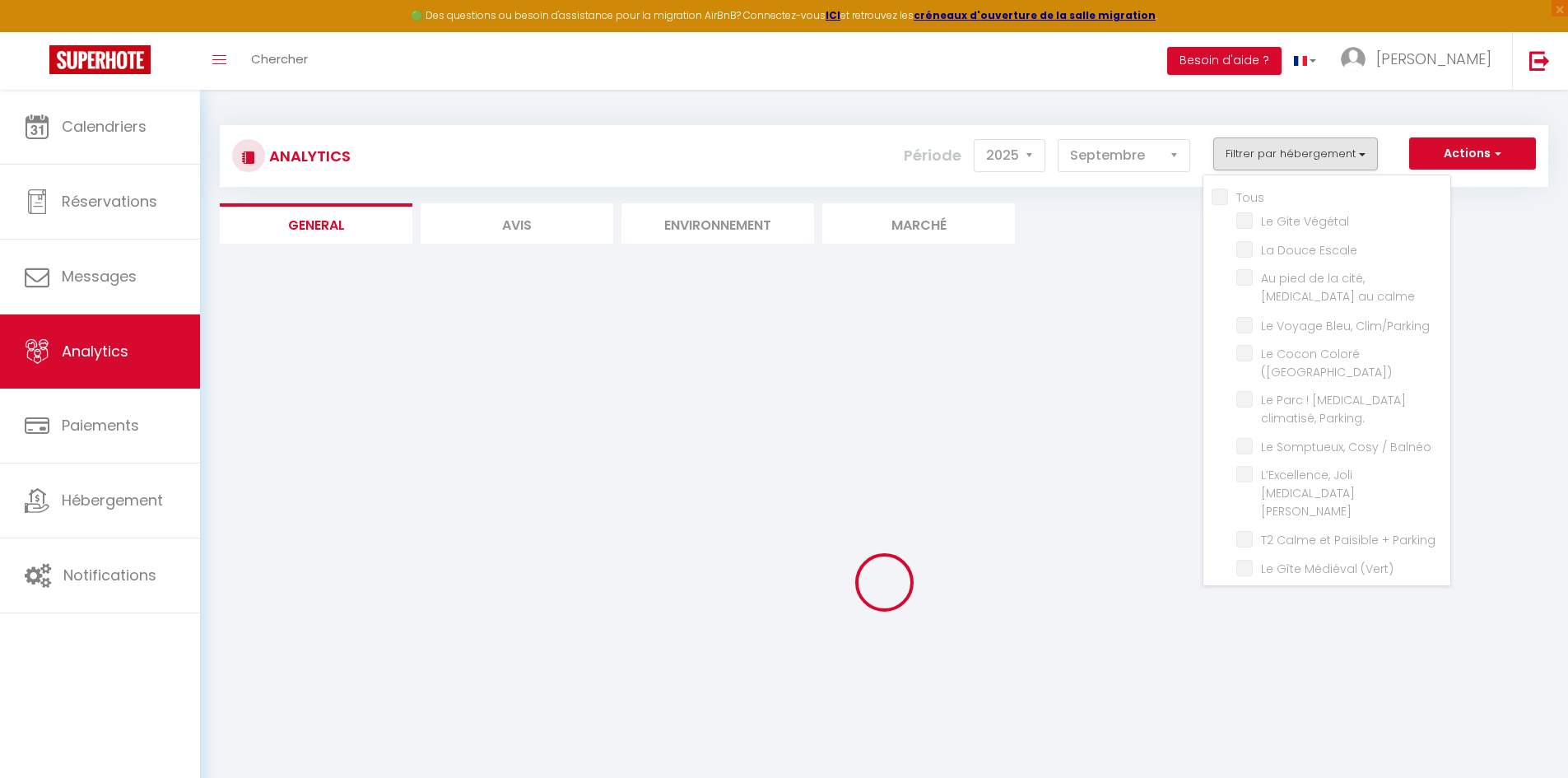
checkbox imprenable "false"
checkbox Tomey "false"
checkbox \(voltaire\) "false"
checkbox Netflix "false"
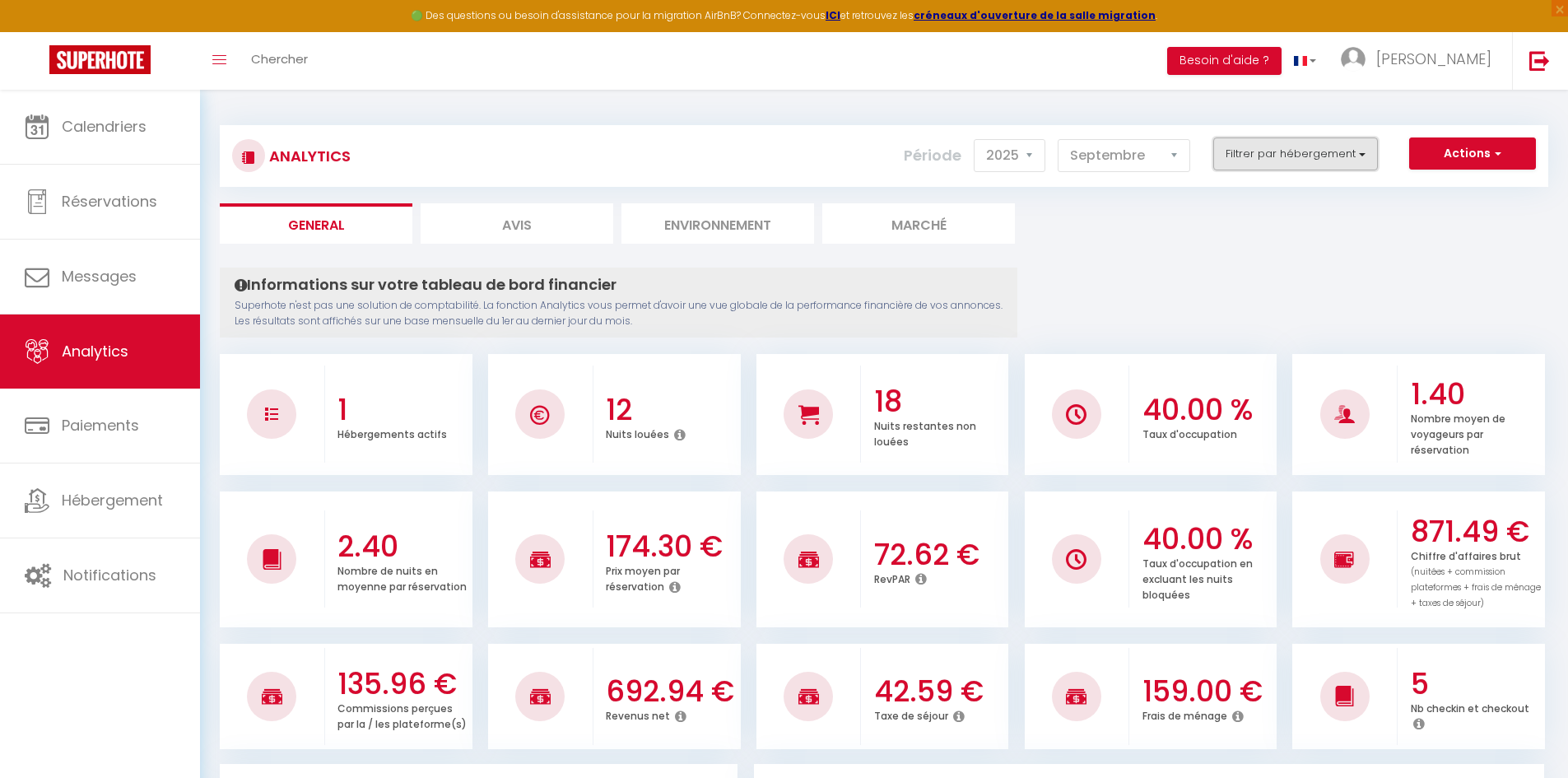
click at [1255, 162] on button "Filtrer par hébergement" at bounding box center [1294, 153] width 165 height 33
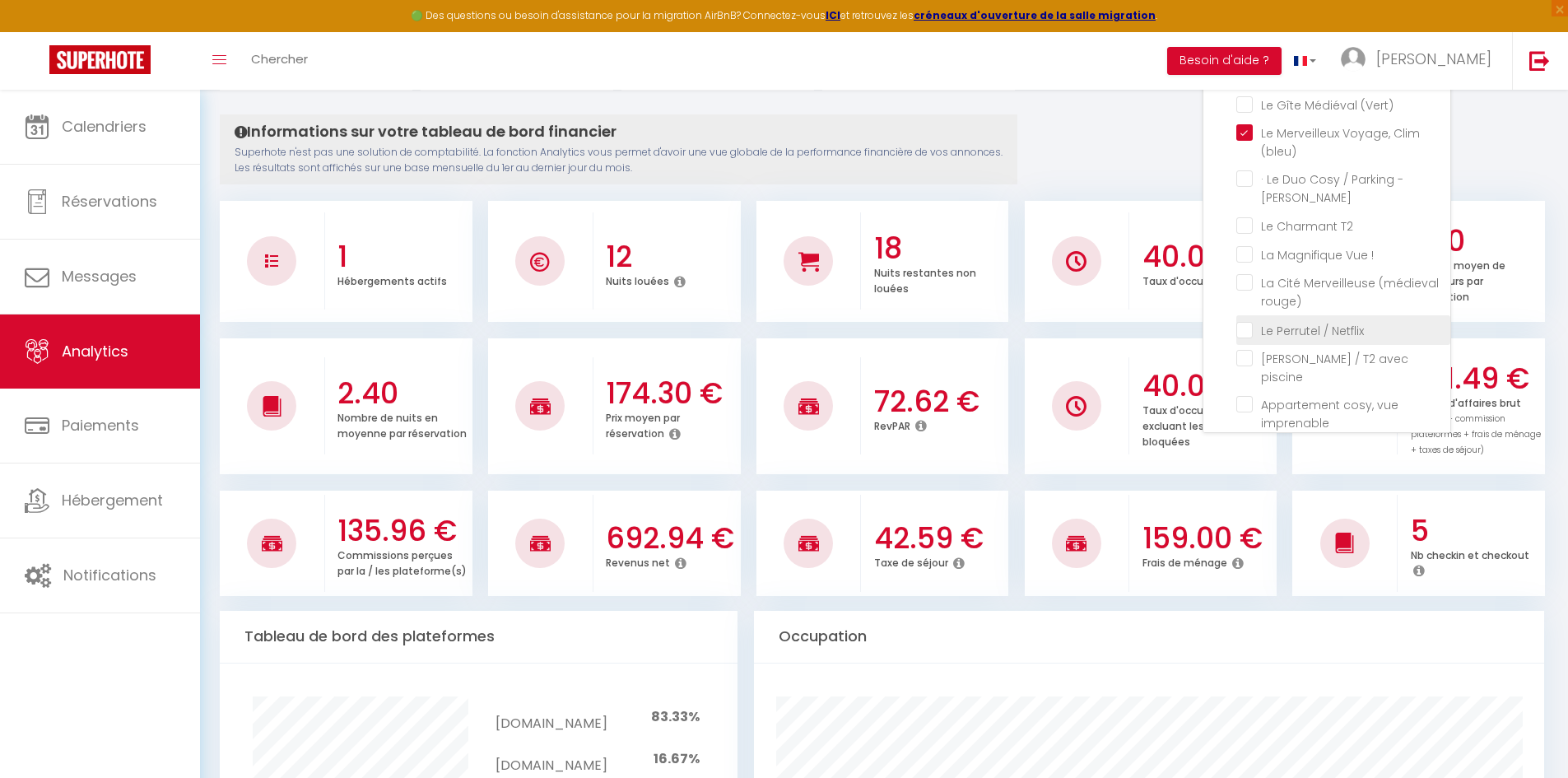
scroll to position [165, 0]
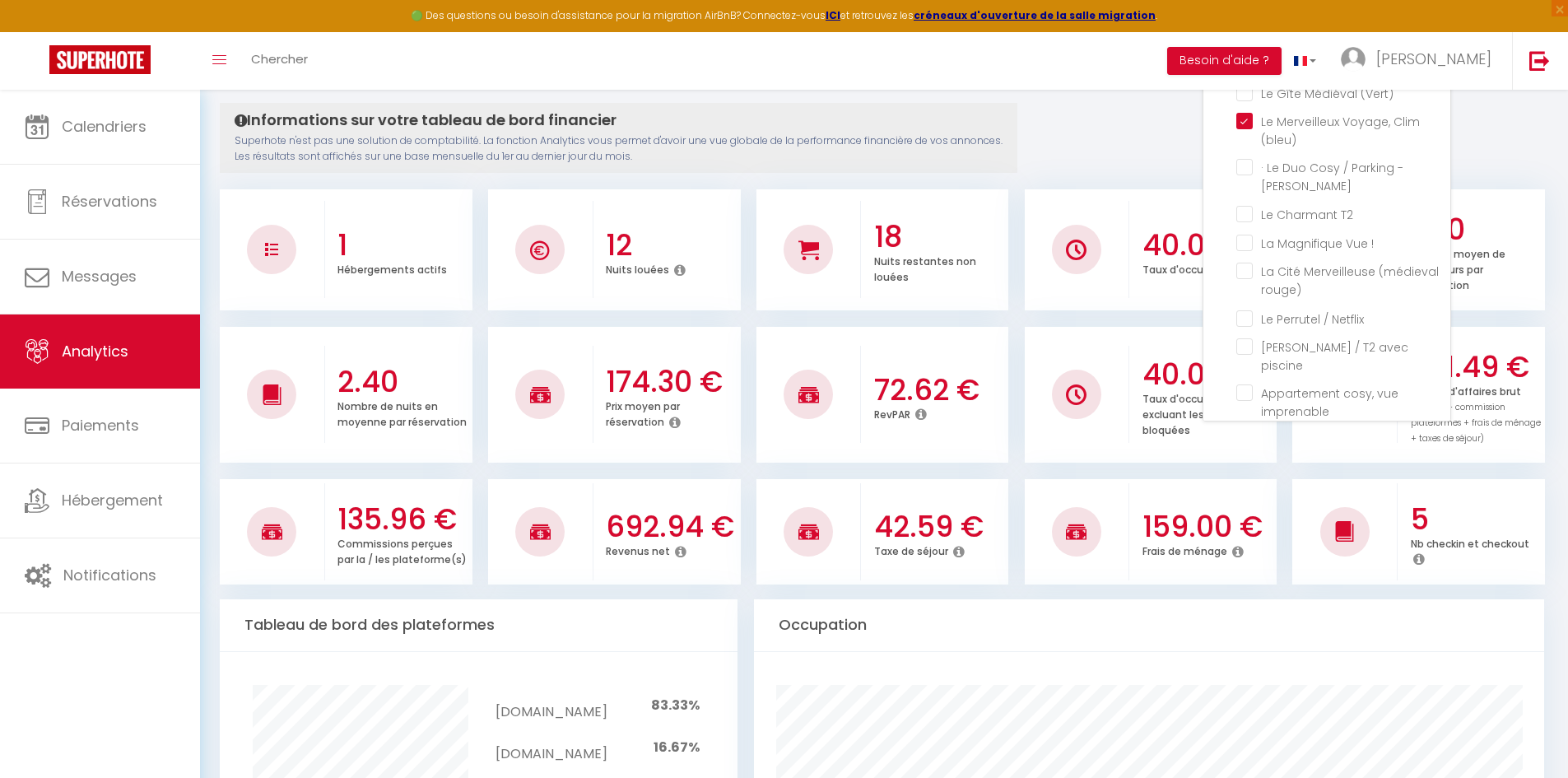
click at [1240, 476] on \(voltaire\) "checkbox" at bounding box center [1343, 484] width 214 height 17
checkbox \(voltaire\) "true"
checkbox Escale "false"
checkbox calme "false"
checkbox Clim\/Parking "false"
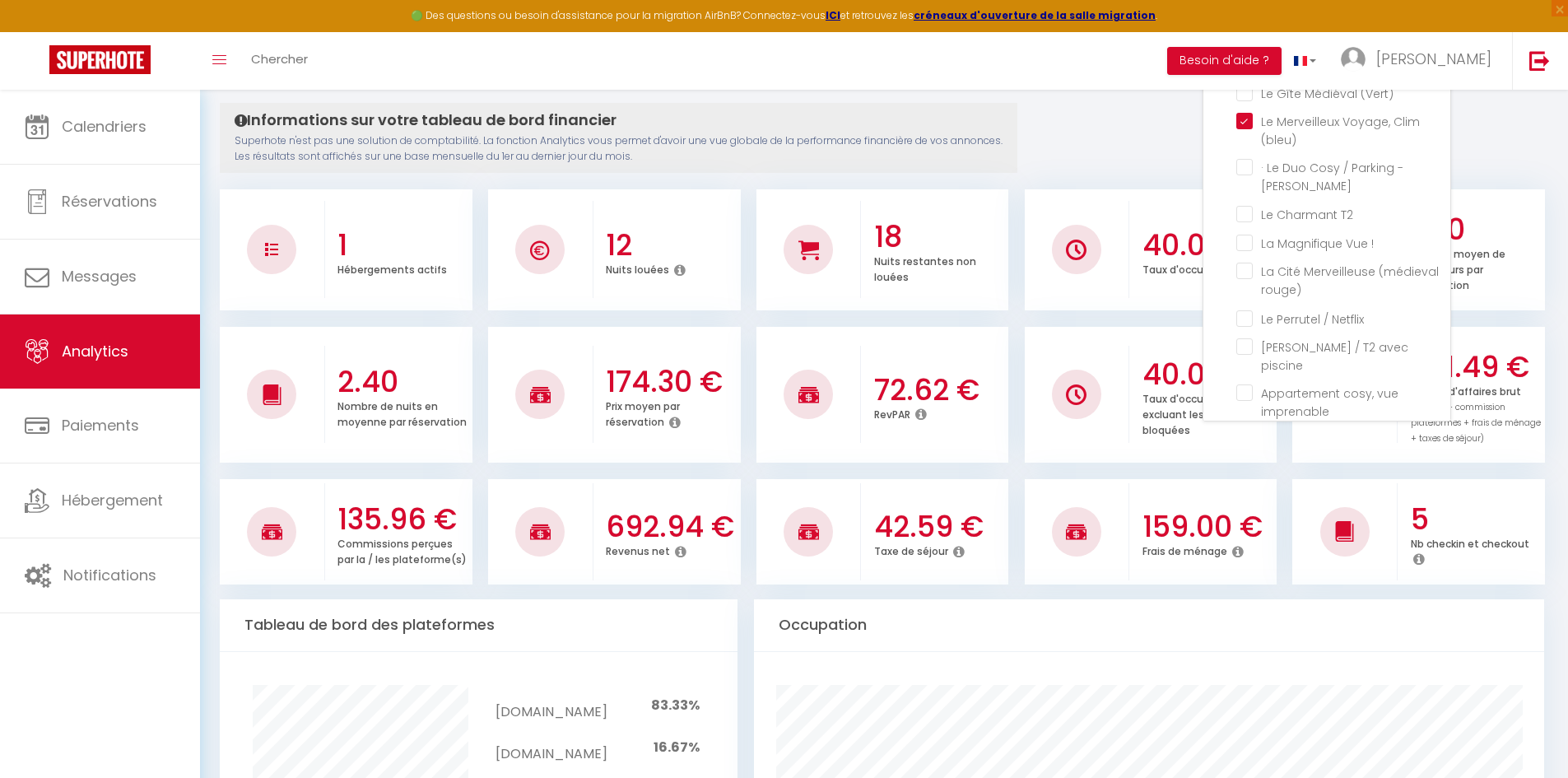
checkbox \(Verdun\) "false"
checkbox Parking\ "false"
checkbox Balnéo "false"
checkbox Bourgeois "false"
checkbox Parking "false"
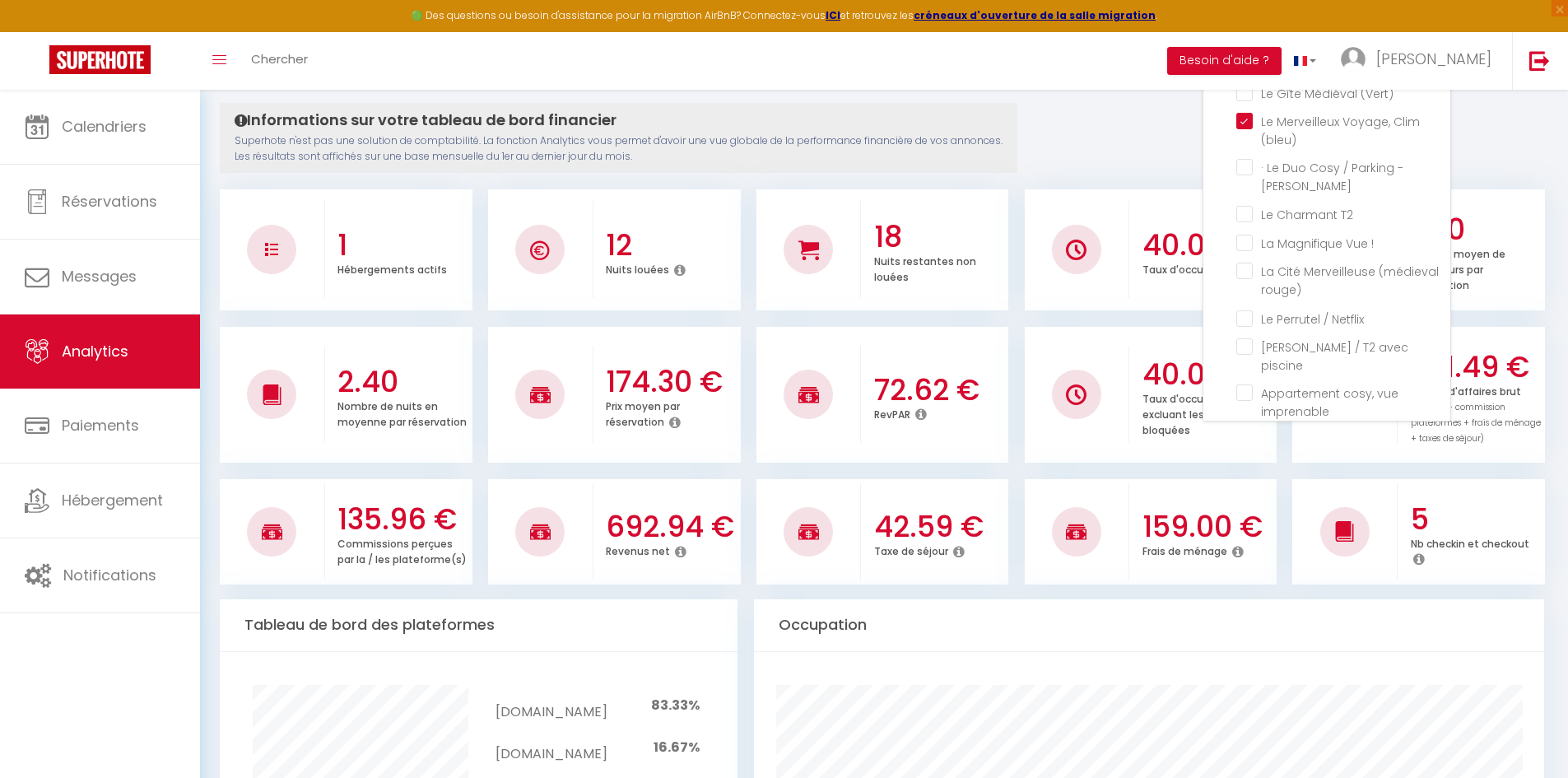
checkbox \(Vert\) "false"
checkbox Brams "false"
checkbox T2 "false"
checkbox \! "false"
checkbox rouge\) "false"
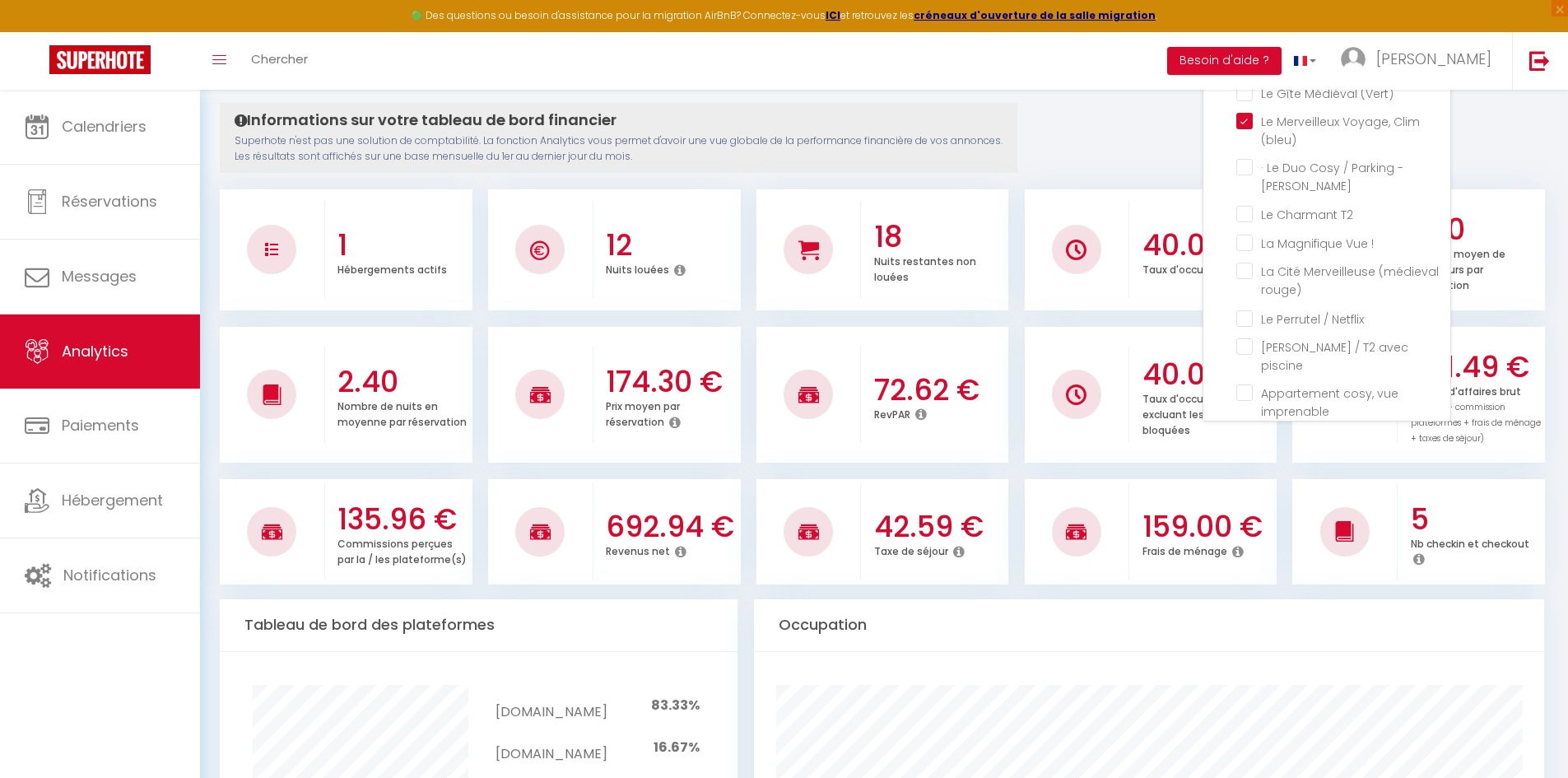
checkbox Netflix "false"
checkbox piscine "false"
checkbox imprenable "false"
checkbox Tomey "false"
checkbox Netflix "false"
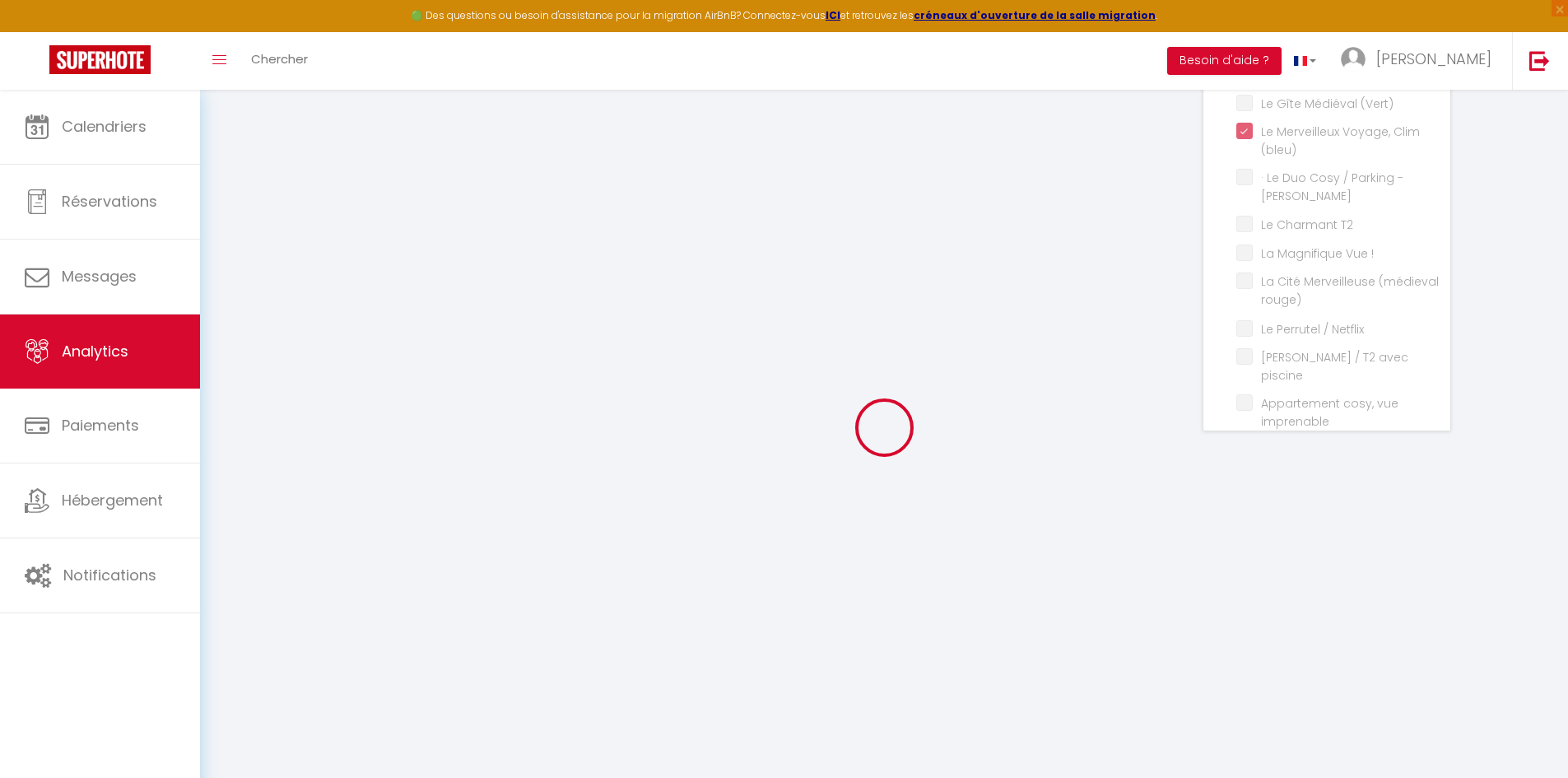
checkbox Escale "false"
checkbox calme "false"
checkbox Clim\/Parking "false"
checkbox \(Verdun\) "false"
checkbox Parking\ "false"
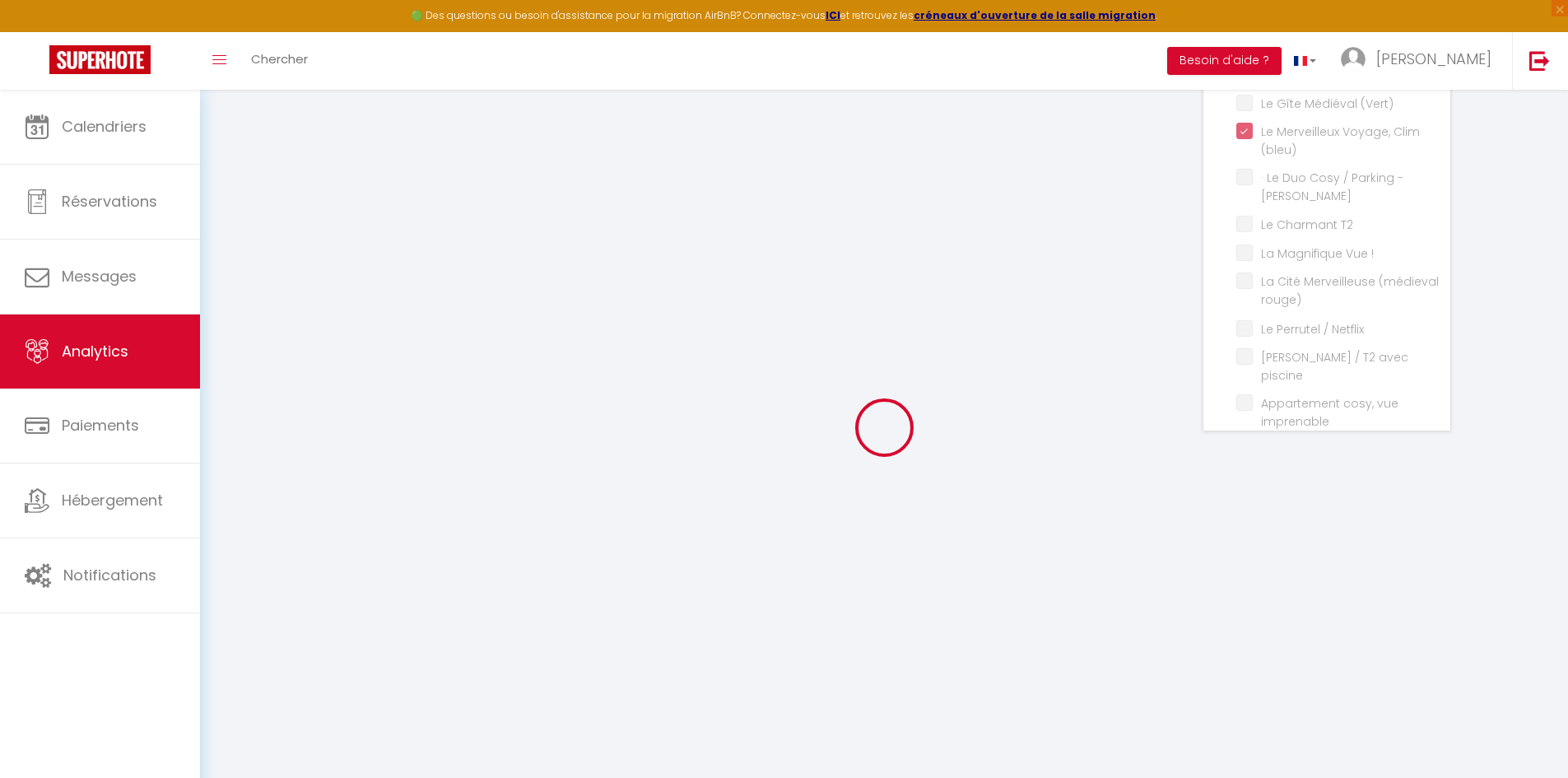
checkbox Balnéo "false"
checkbox Bourgeois "false"
checkbox Parking "false"
checkbox \(Vert\) "false"
checkbox Brams "false"
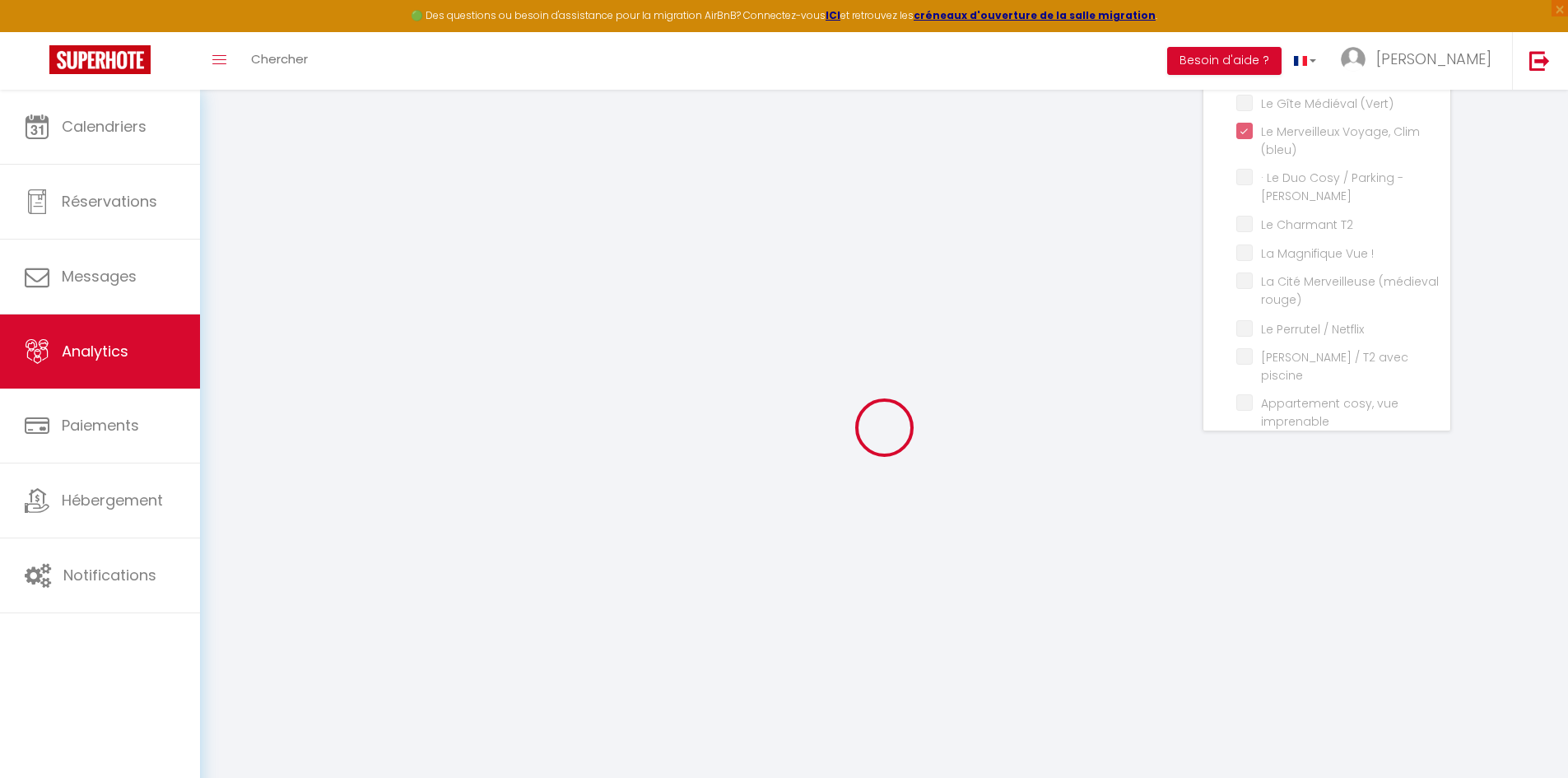
checkbox T2 "false"
checkbox \! "false"
checkbox rouge\) "false"
checkbox Netflix "false"
checkbox piscine "false"
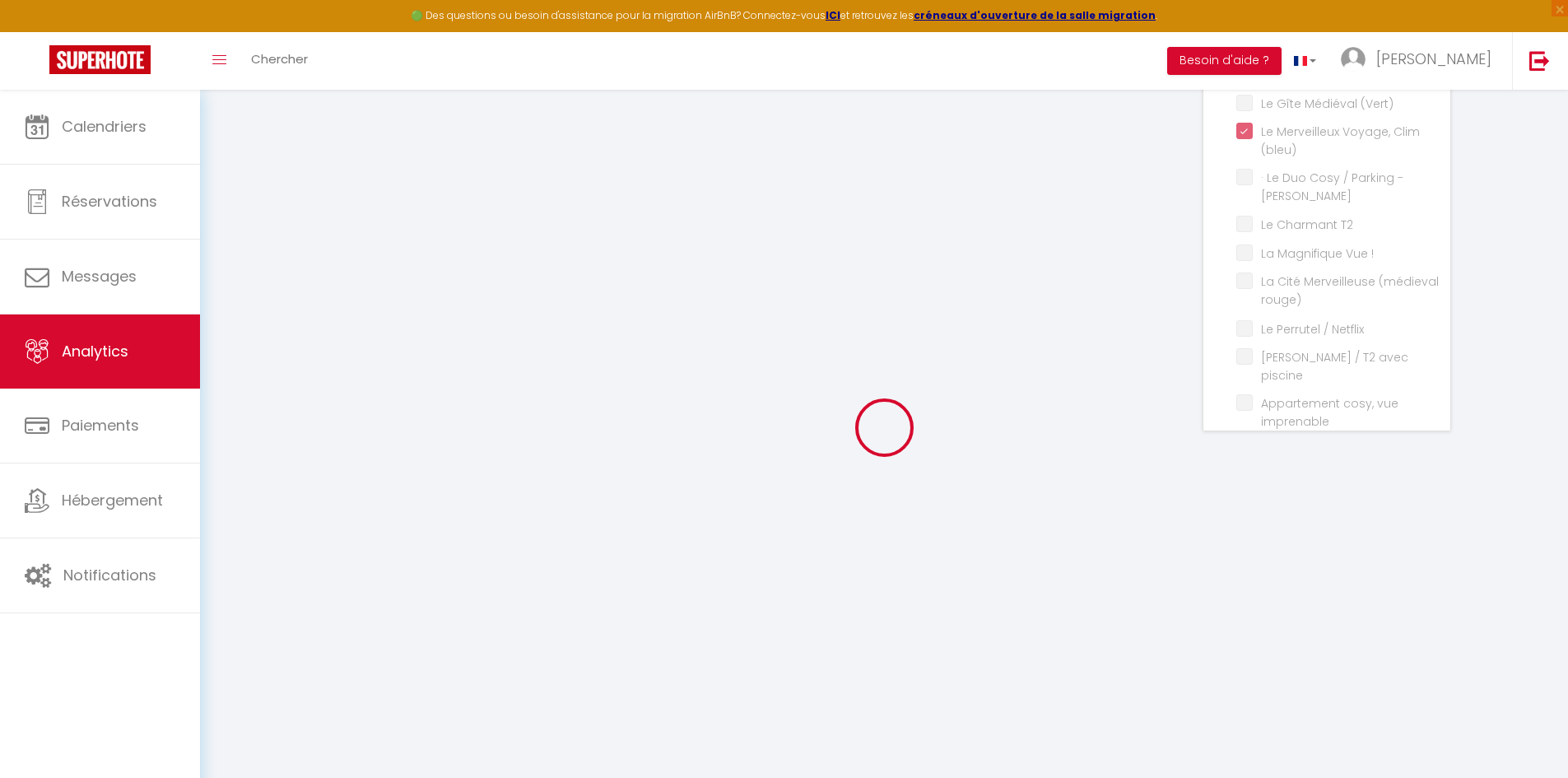
checkbox imprenable "false"
checkbox Tomey "false"
checkbox Netflix "false"
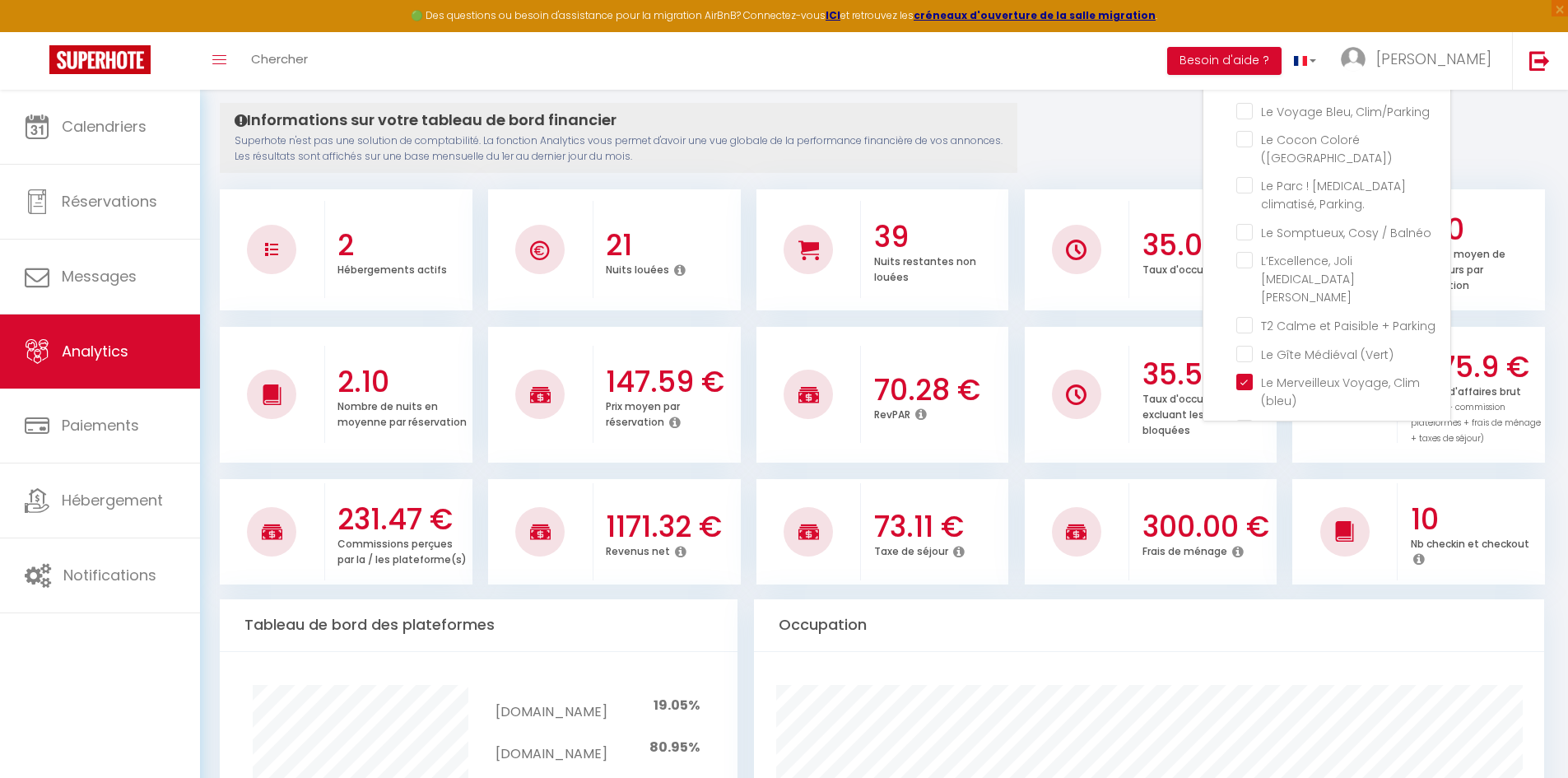
scroll to position [0, 0]
click at [1248, 423] on \(bleu\) "checkbox" at bounding box center [1343, 431] width 214 height 17
checkbox \(bleu\) "false"
checkbox Escale "false"
checkbox calme "false"
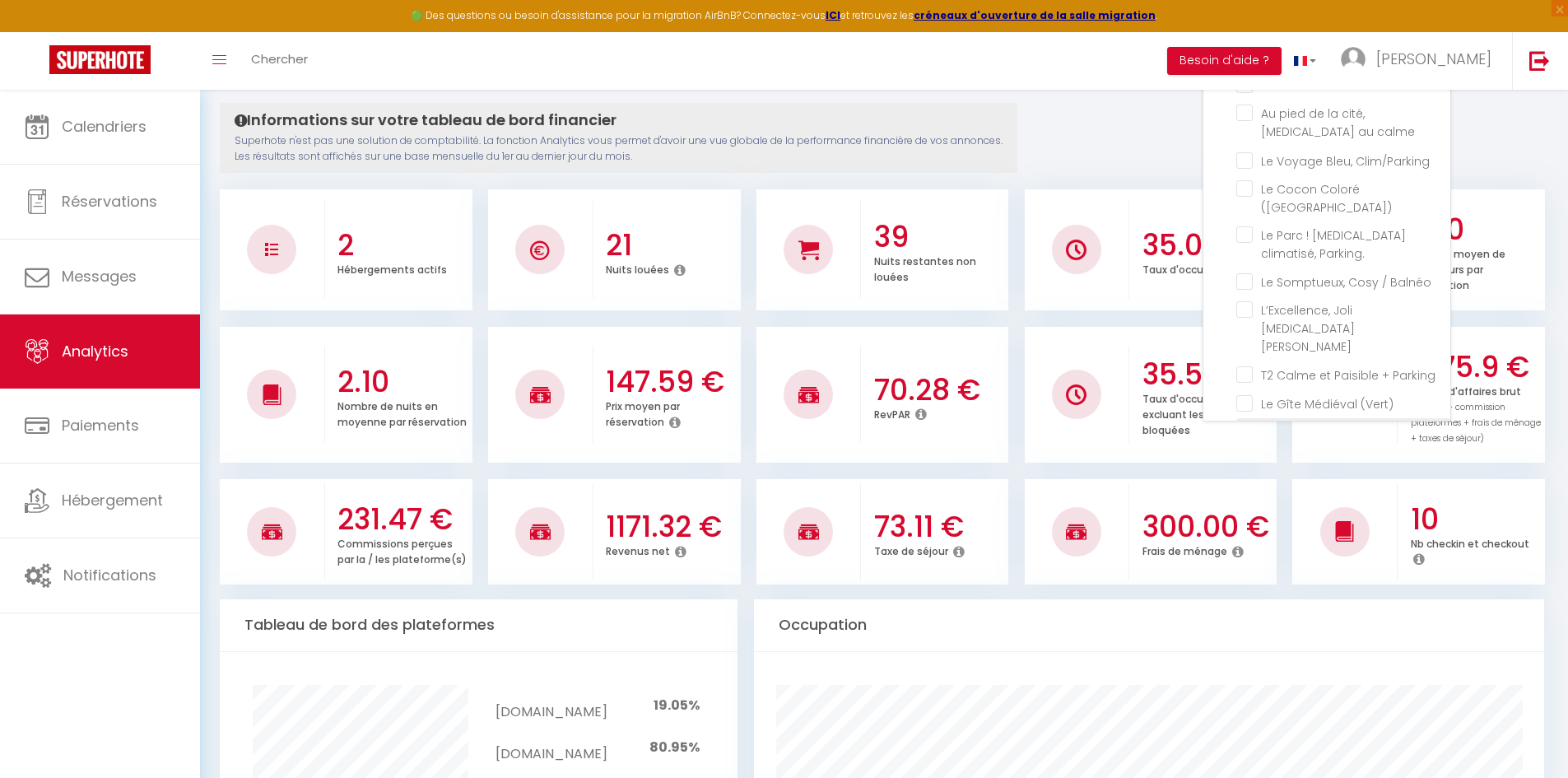
checkbox Clim\/Parking "false"
checkbox \(Verdun\) "false"
checkbox Parking\ "false"
checkbox Balnéo "false"
checkbox Bourgeois "false"
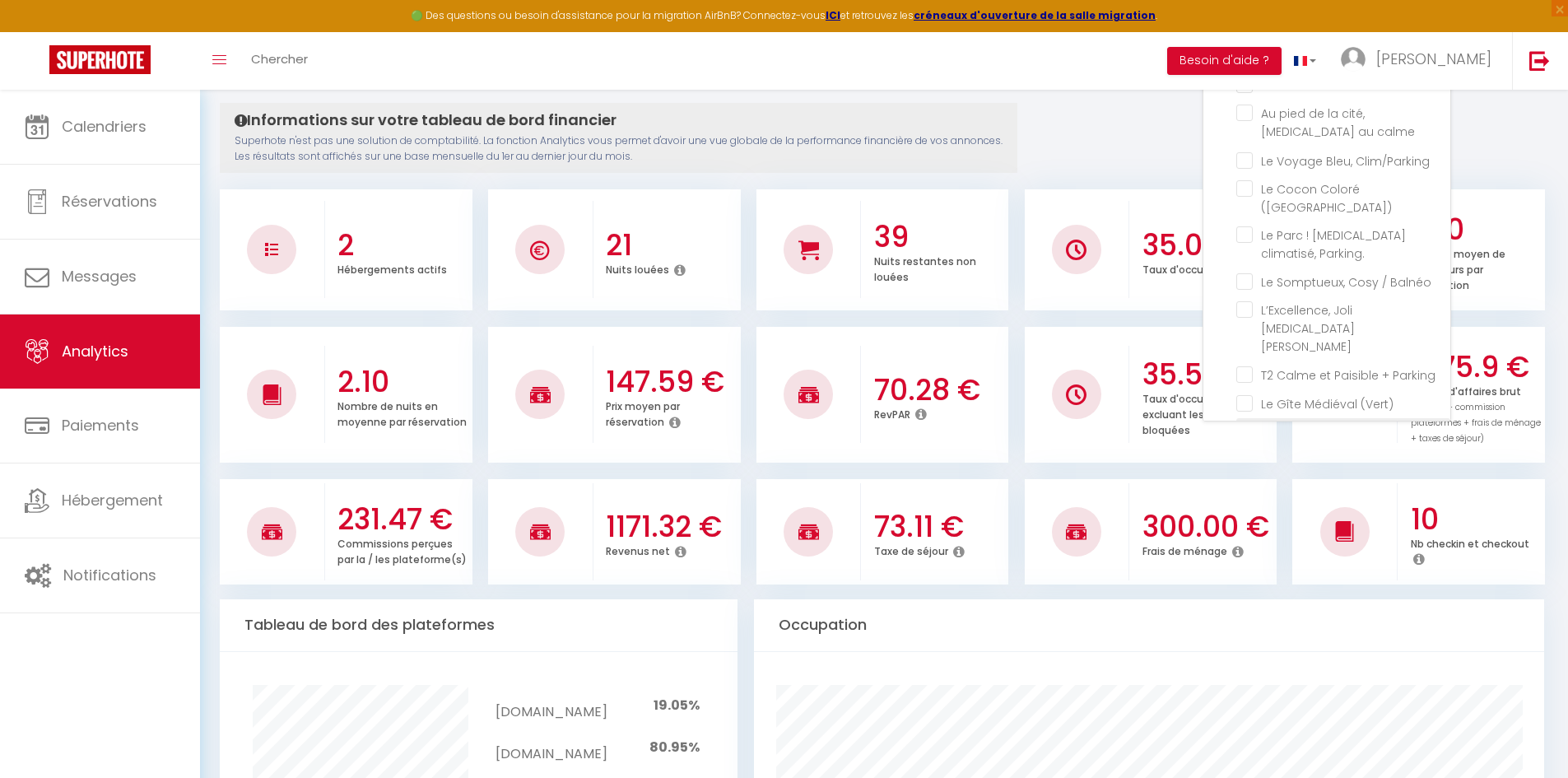
checkbox Parking "false"
checkbox \(Vert\) "false"
checkbox Brams "false"
checkbox T2 "false"
checkbox \! "false"
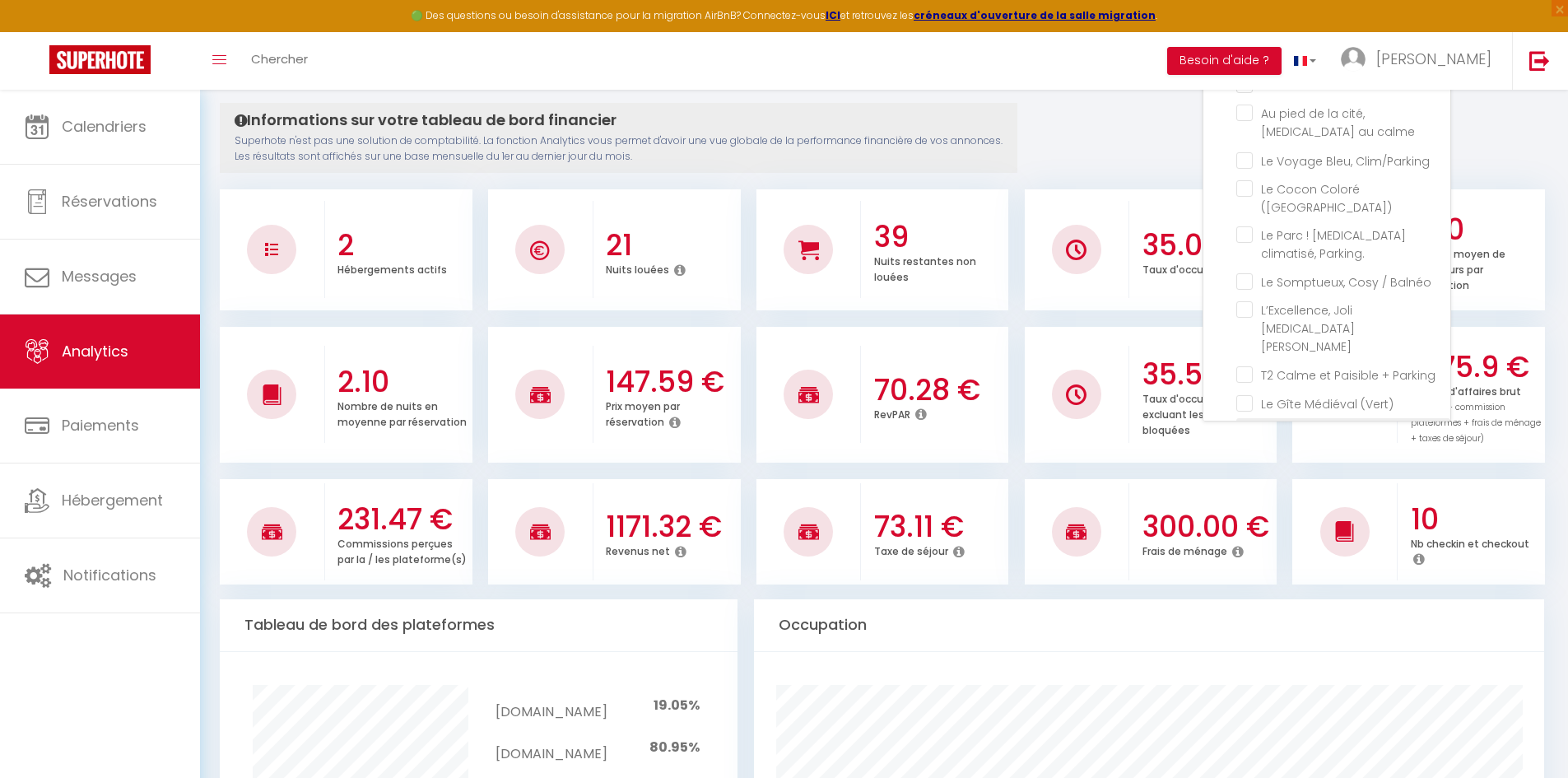
checkbox rouge\) "false"
checkbox Netflix "false"
checkbox piscine "false"
checkbox imprenable "false"
checkbox Tomey "false"
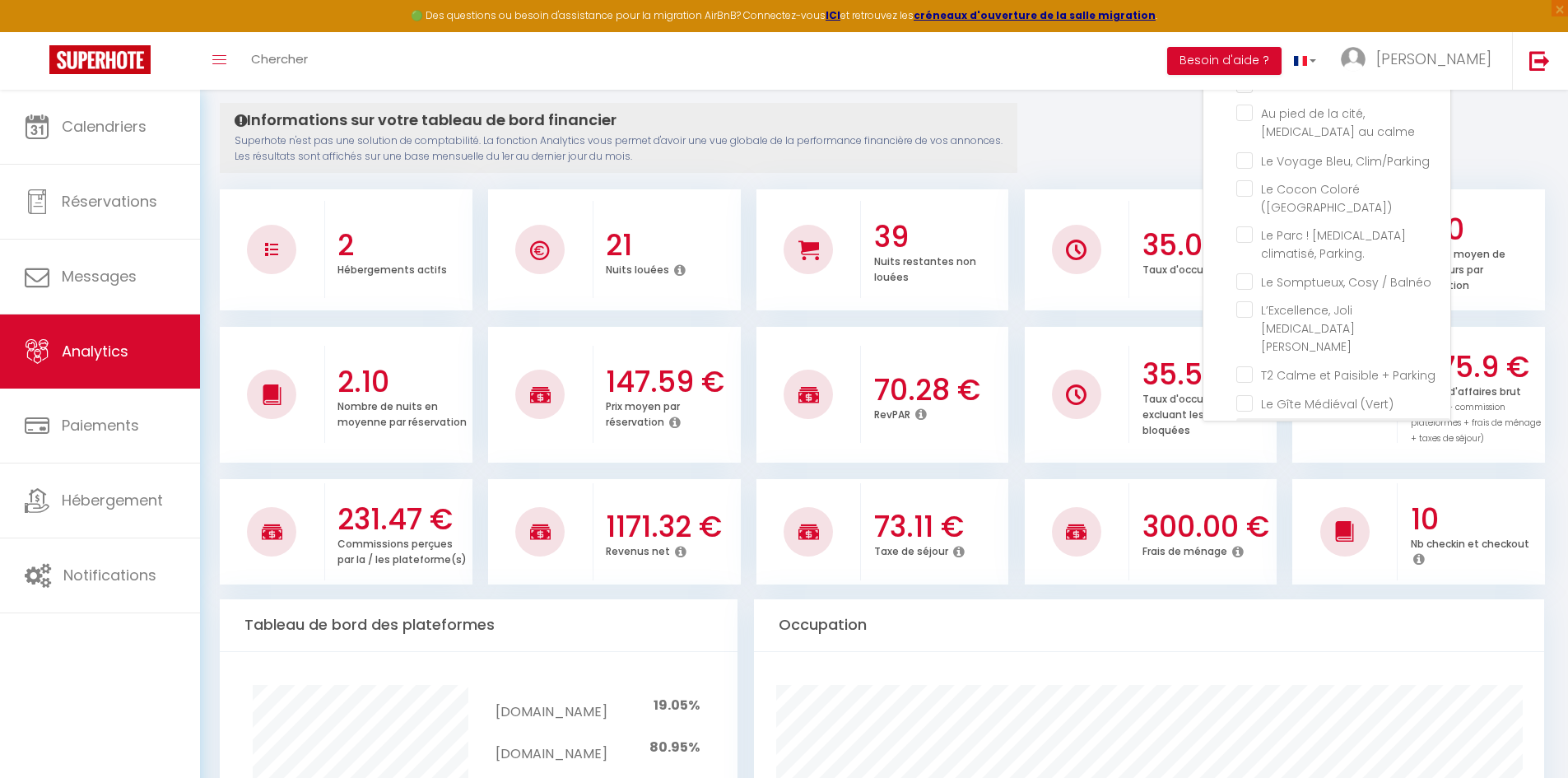
checkbox Netflix "false"
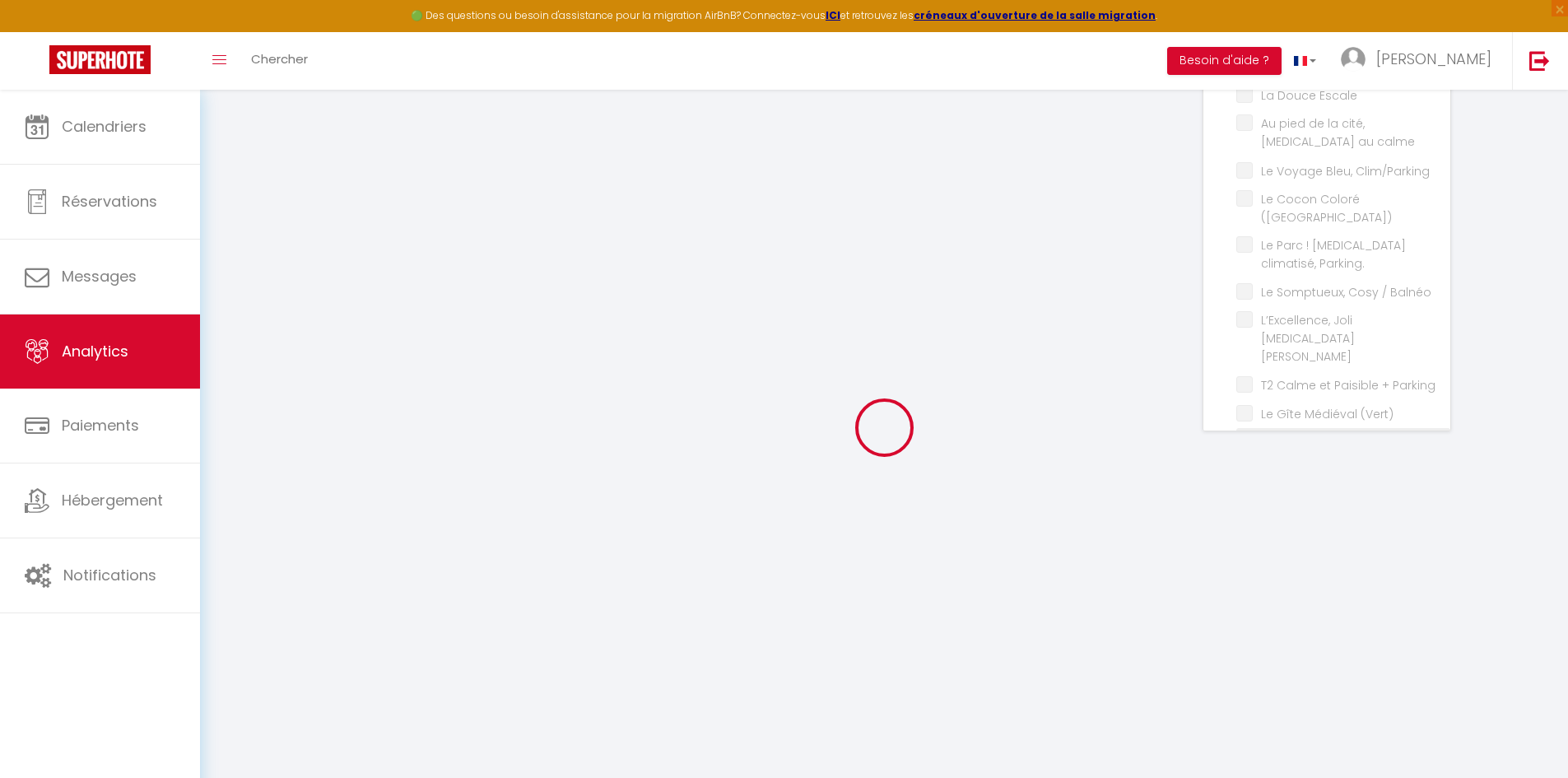
checkbox Escale "false"
checkbox calme "false"
checkbox Clim\/Parking "false"
checkbox \(Verdun\) "false"
checkbox Parking\ "false"
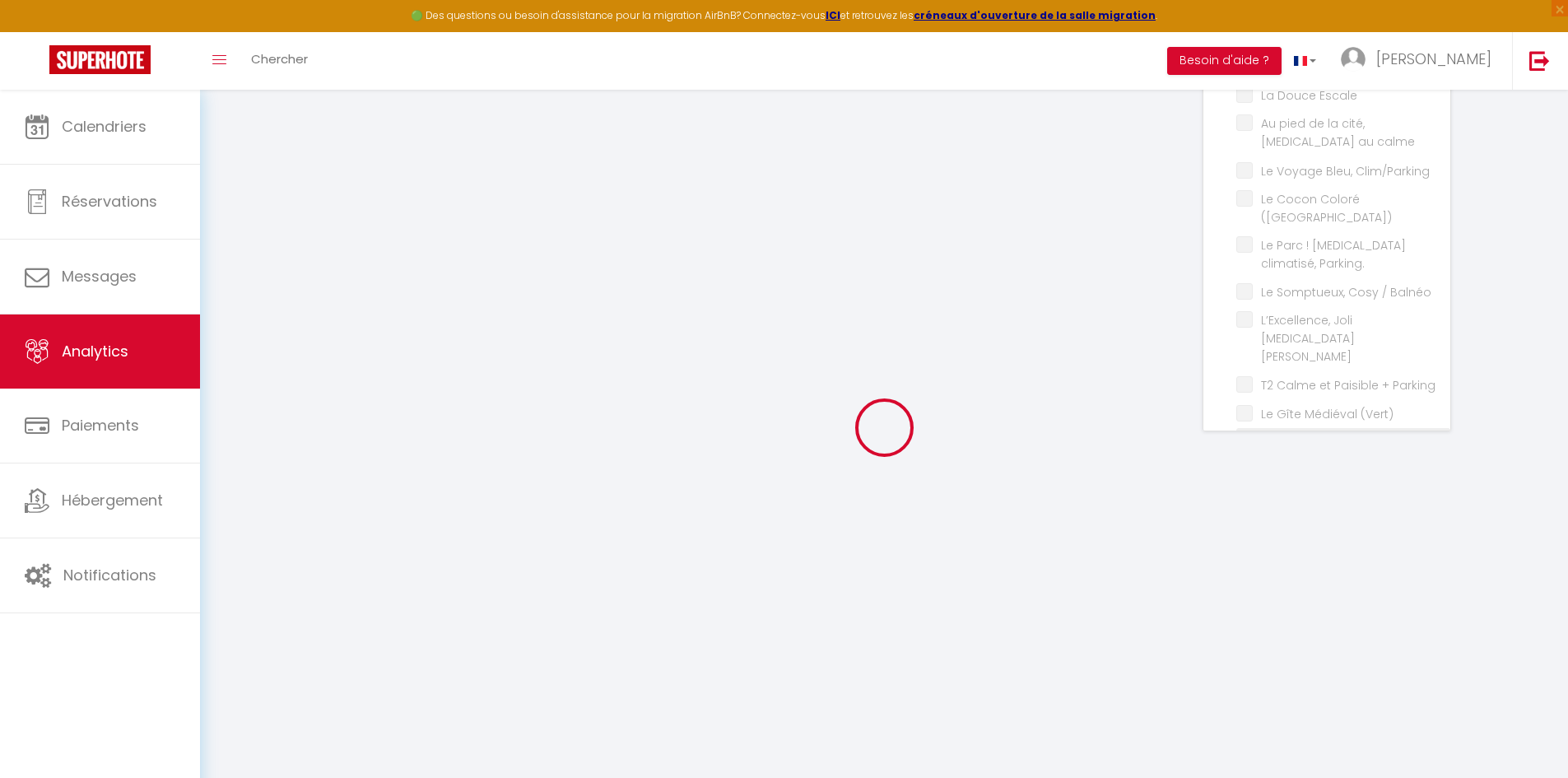
checkbox Balnéo "false"
checkbox Bourgeois "false"
checkbox Parking "false"
checkbox \(Vert\) "false"
checkbox Brams "false"
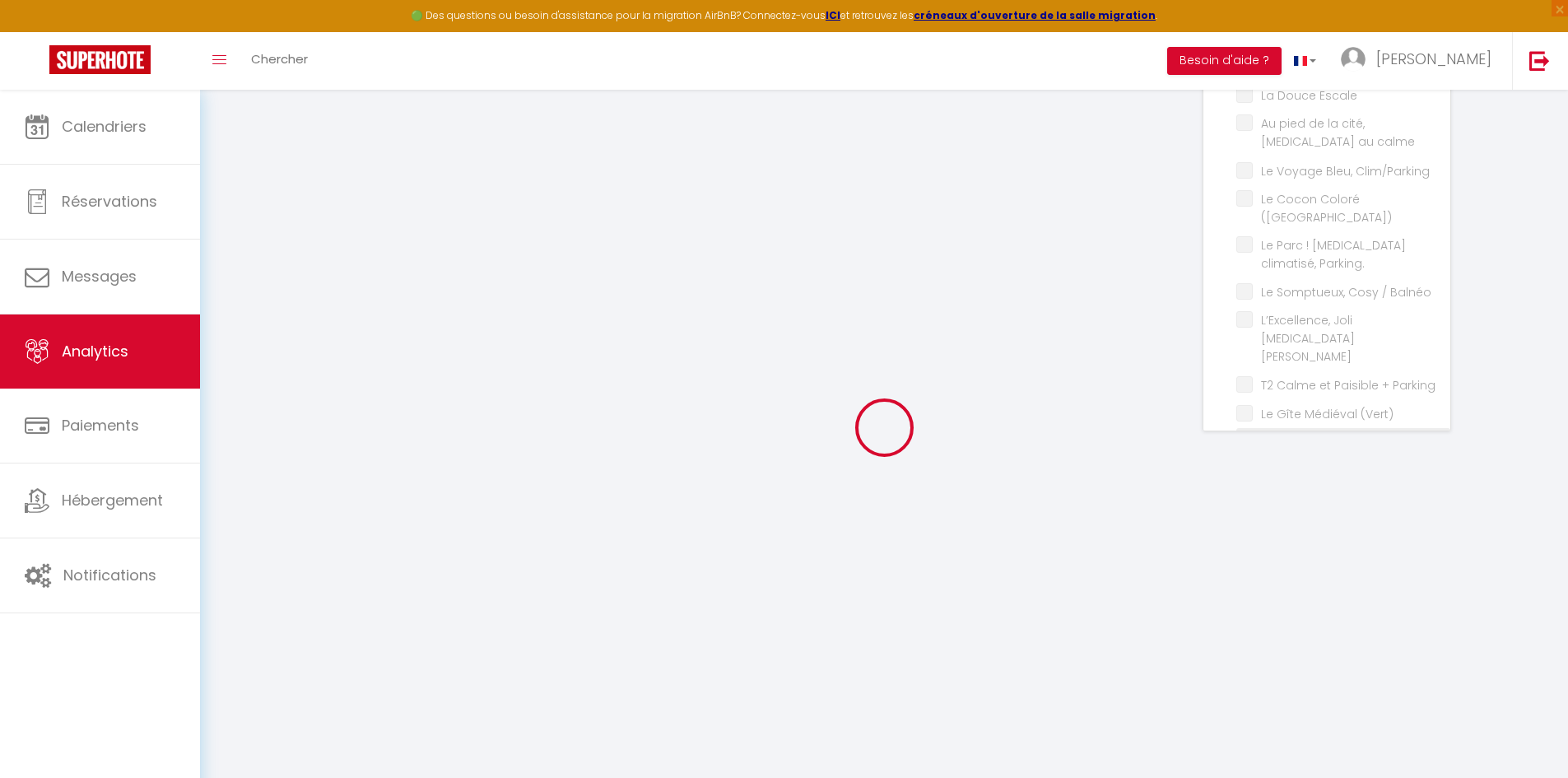
checkbox T2 "false"
checkbox \! "false"
checkbox rouge\) "false"
checkbox Netflix "false"
checkbox piscine "false"
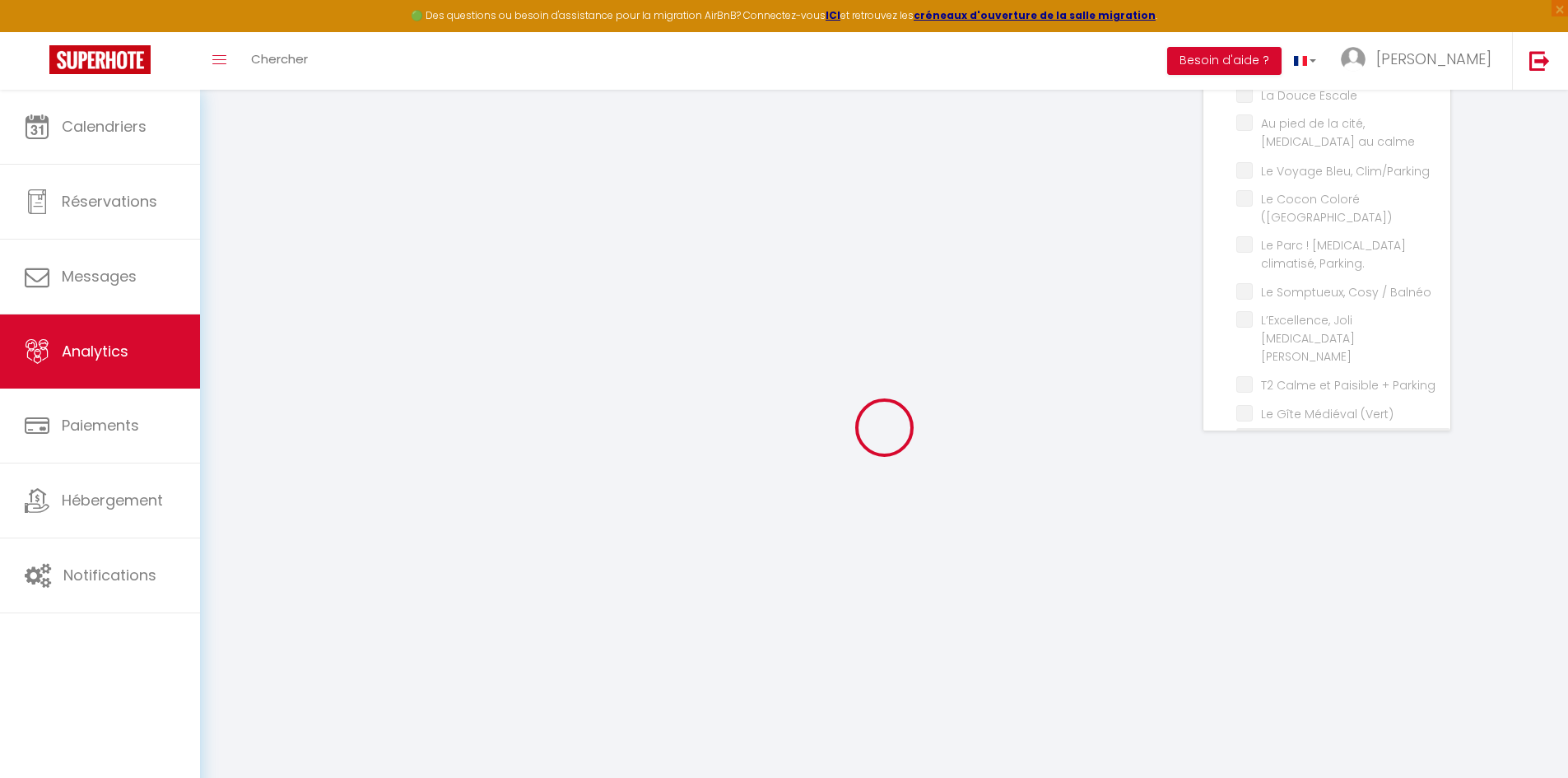
checkbox imprenable "false"
checkbox Tomey "false"
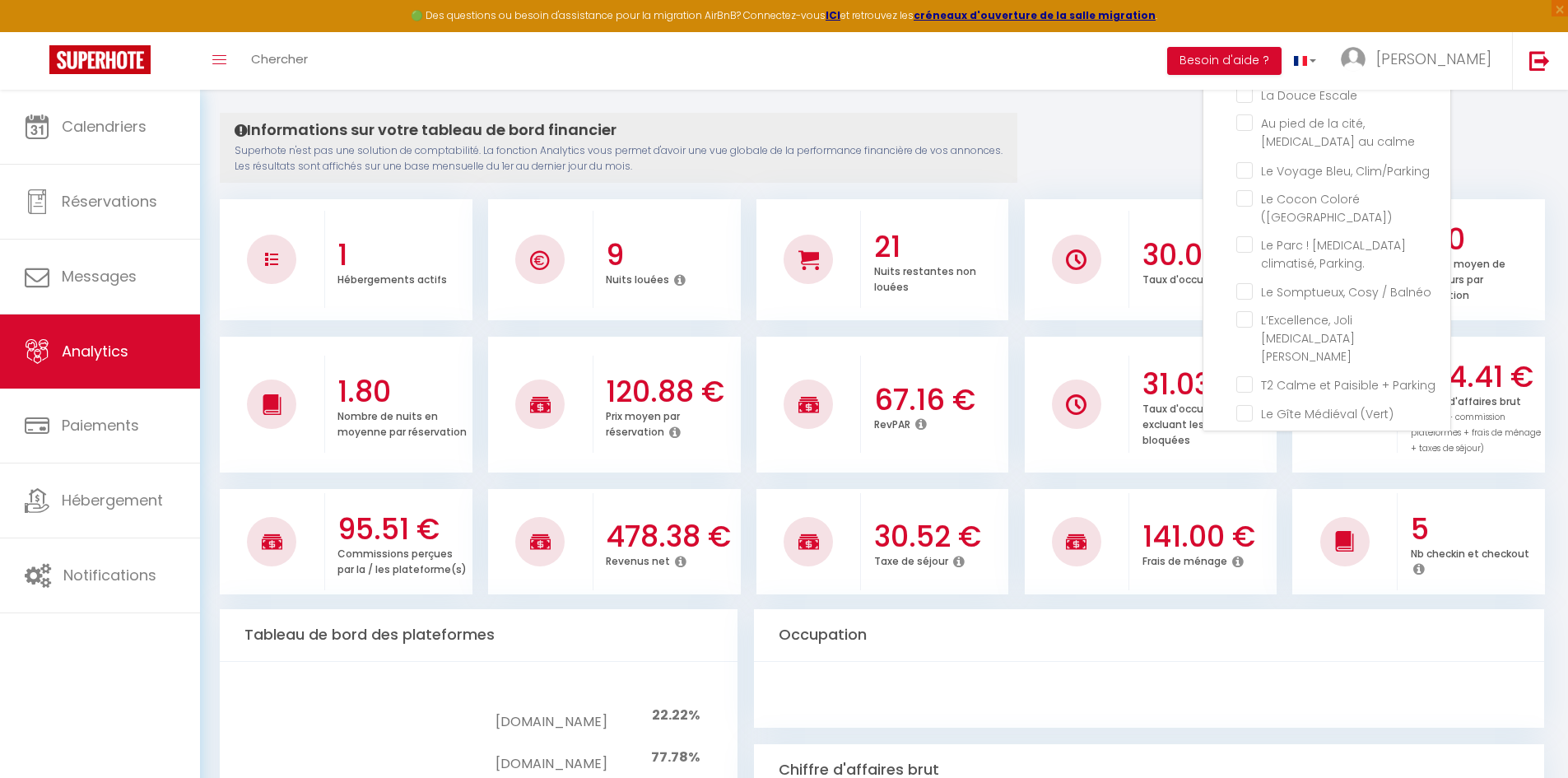
scroll to position [165, 0]
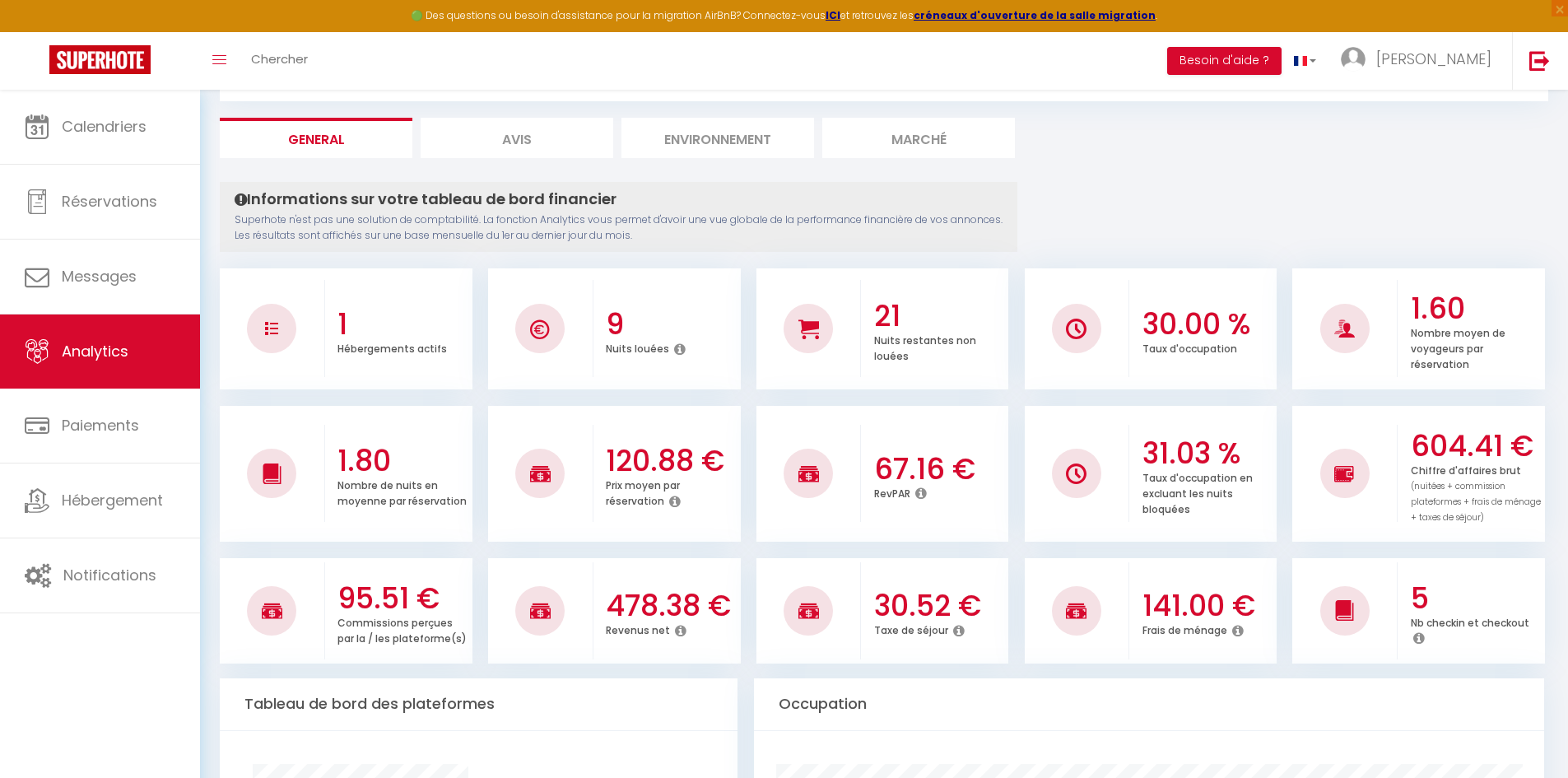
scroll to position [0, 0]
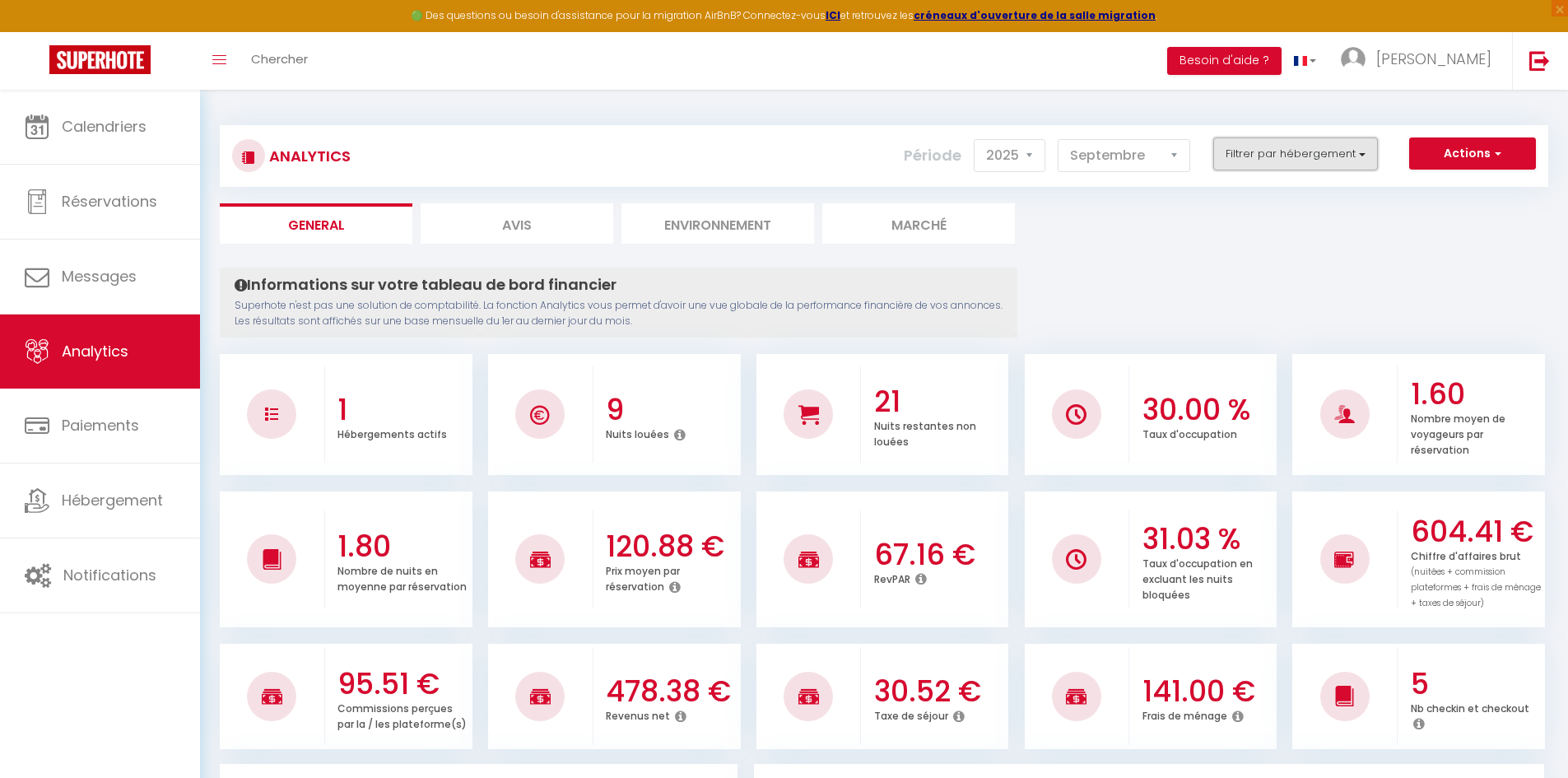
click at [1300, 157] on button "Filtrer par hébergement" at bounding box center [1294, 153] width 165 height 33
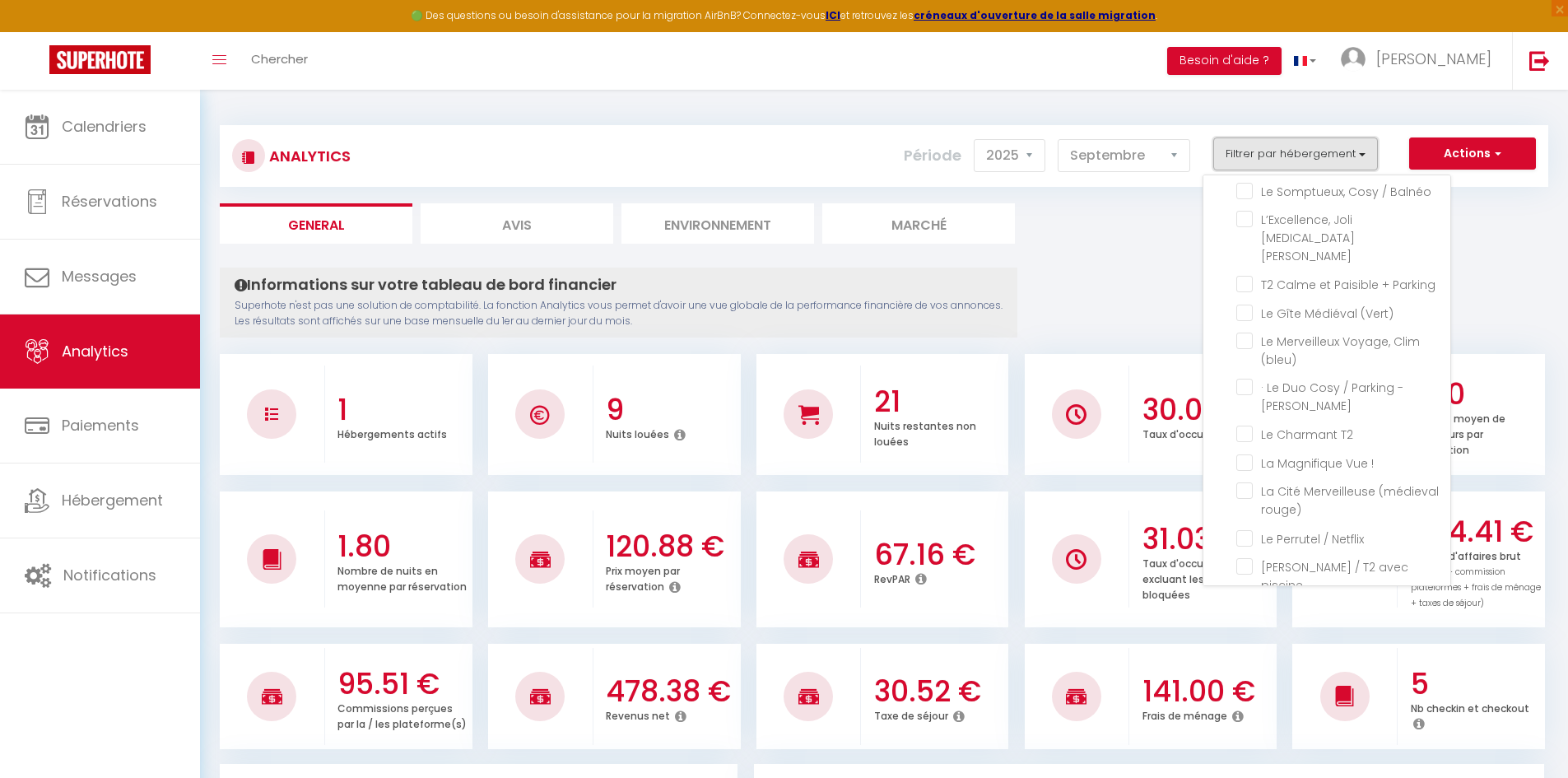
scroll to position [311, 0]
click at [1242, 670] on Netflix "checkbox" at bounding box center [1343, 678] width 214 height 17
checkbox Netflix "true"
checkbox Escale "false"
checkbox calme "false"
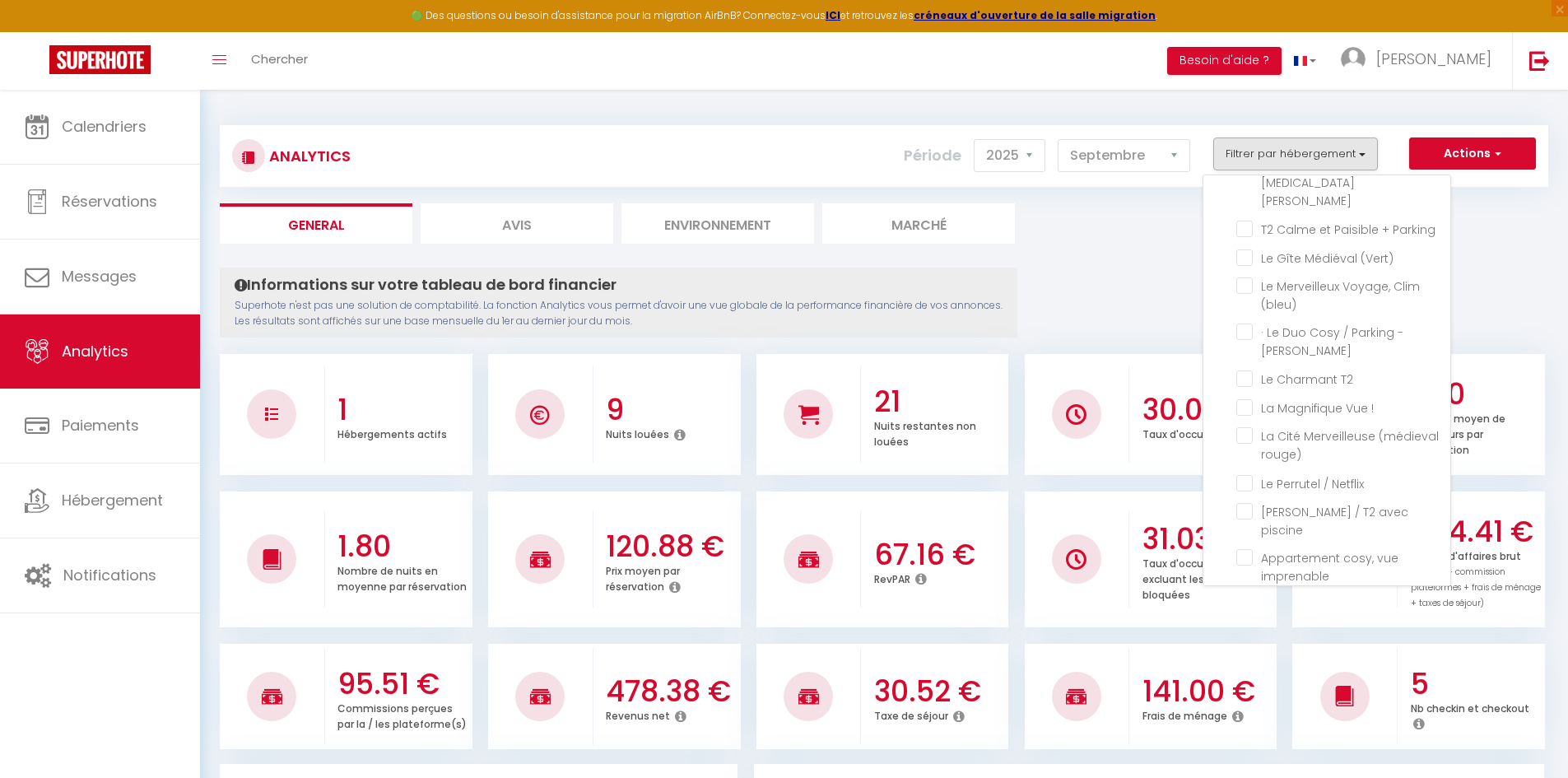
checkbox Clim\/Parking "false"
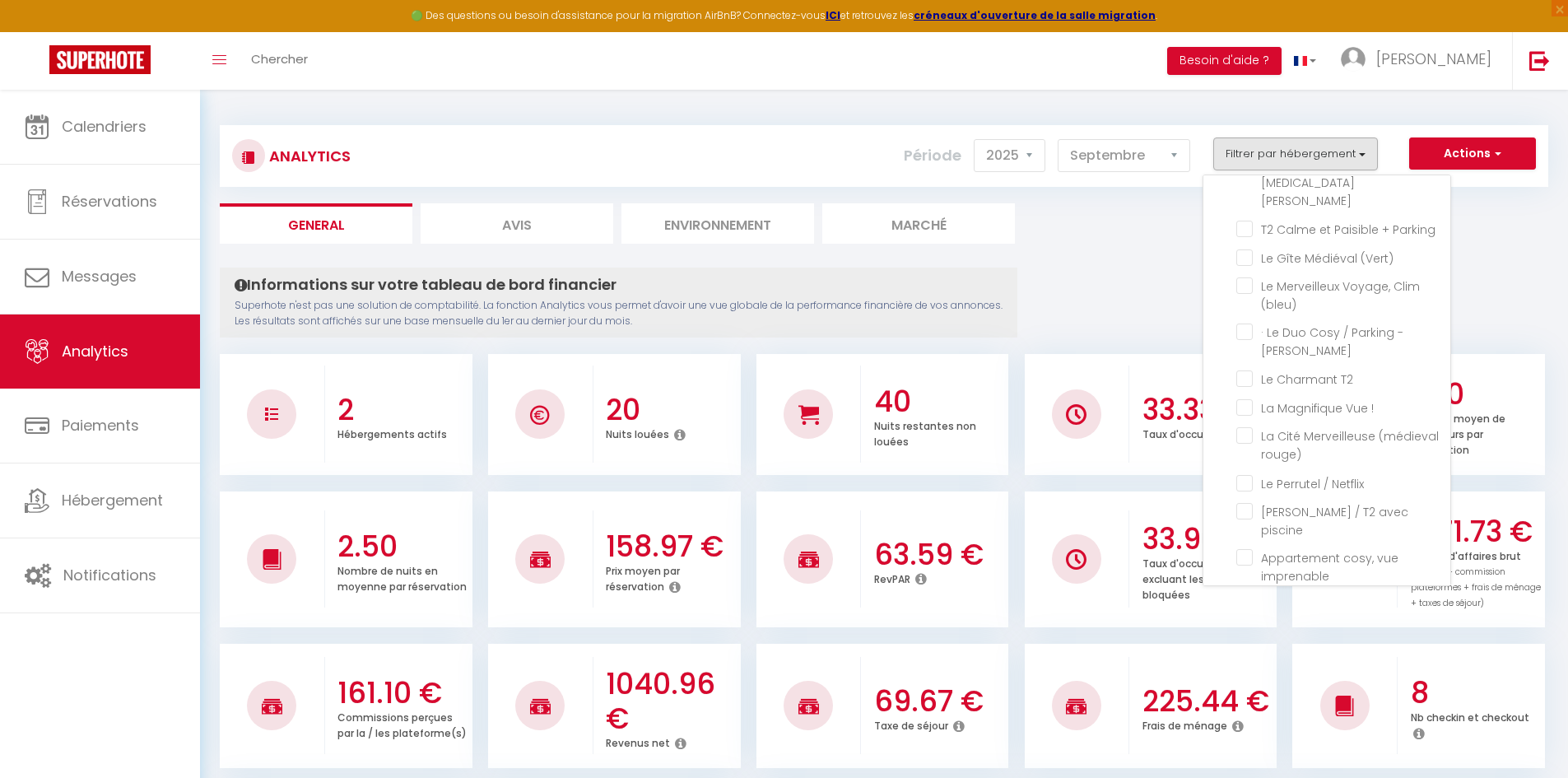
click at [1242, 642] on \(voltaire\) "checkbox" at bounding box center [1343, 650] width 214 height 17
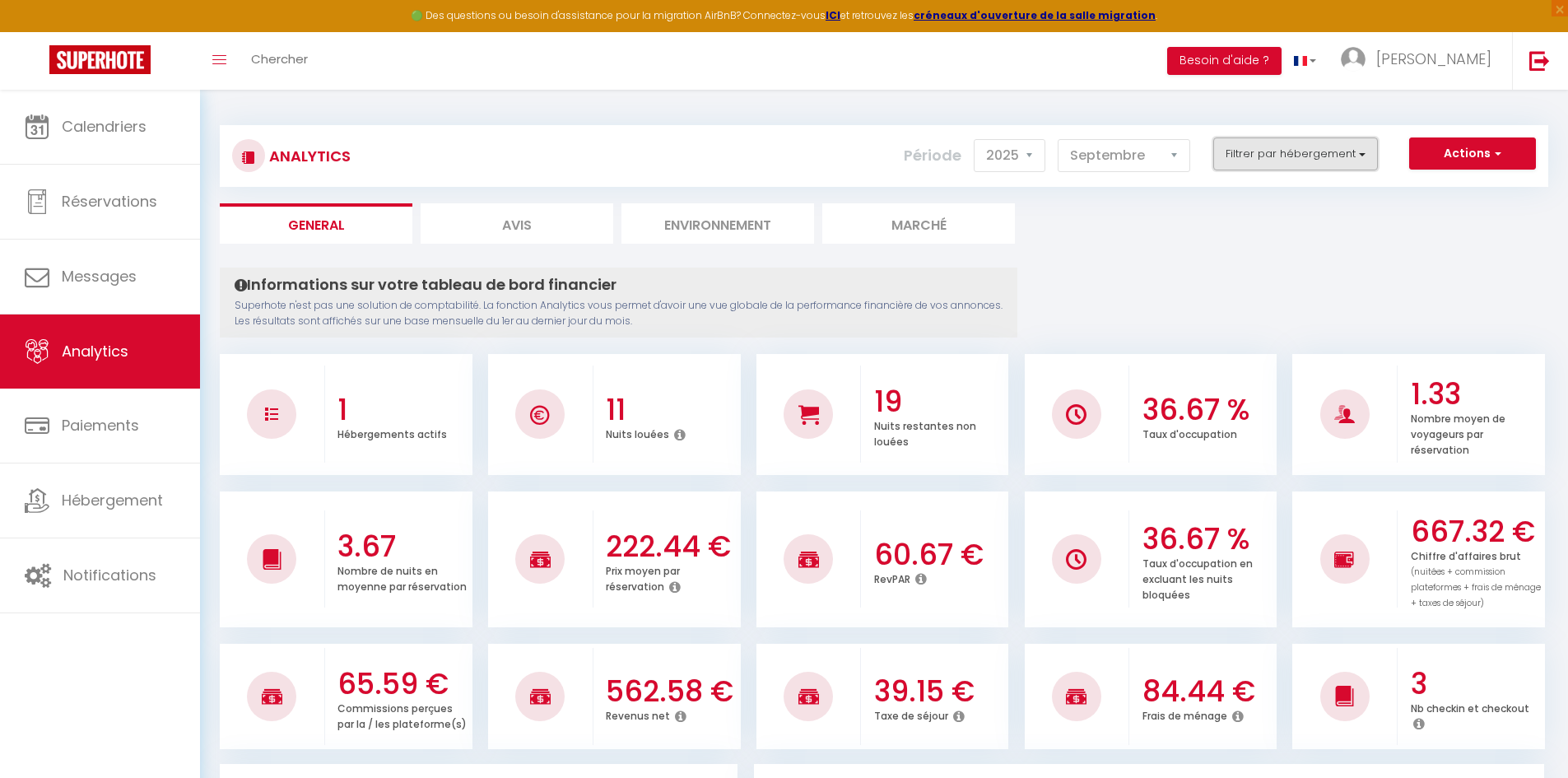
click at [1257, 155] on button "Filtrer par hébergement" at bounding box center [1294, 153] width 165 height 33
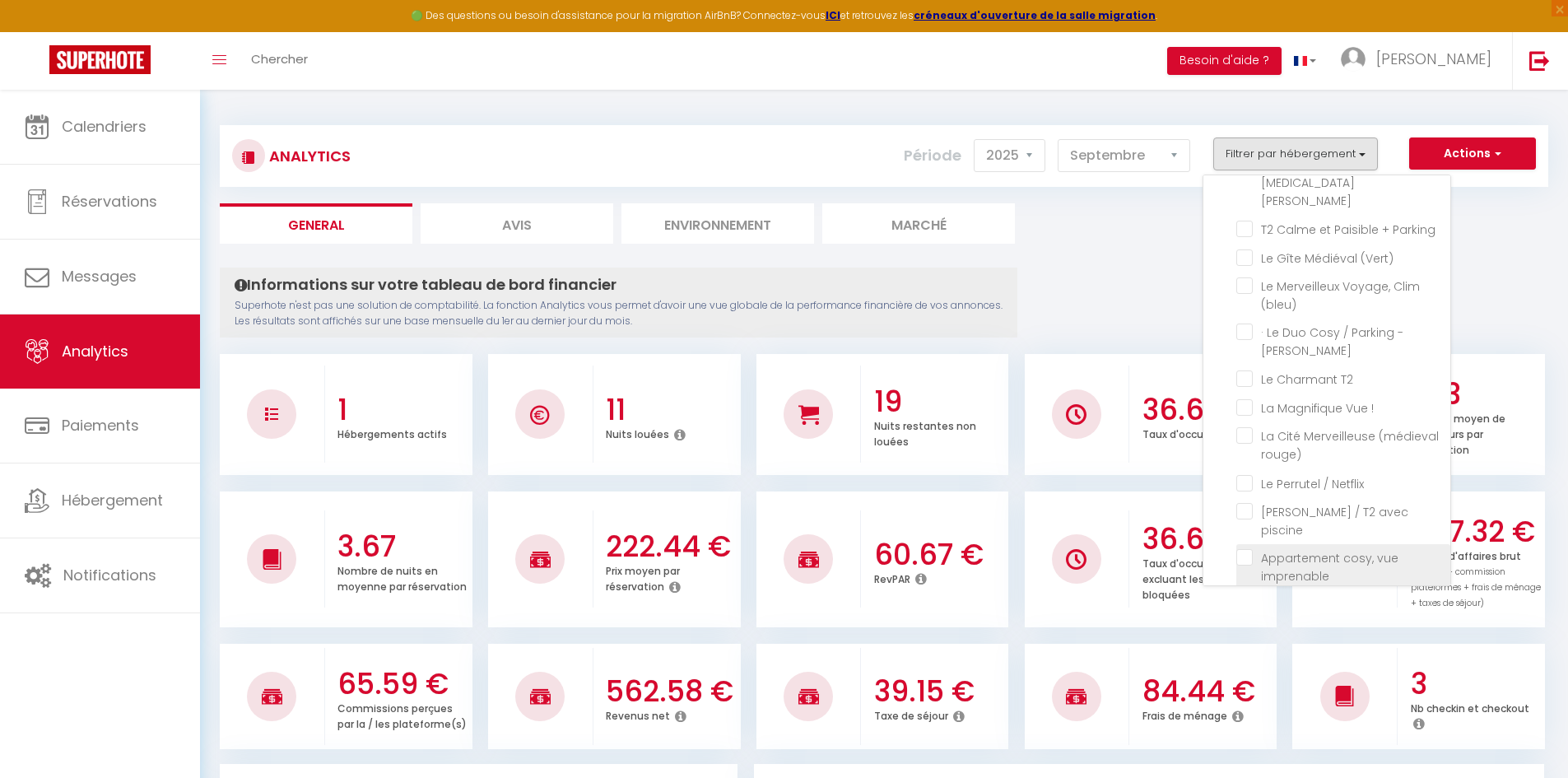
click at [1243, 549] on imprenable "checkbox" at bounding box center [1343, 557] width 214 height 17
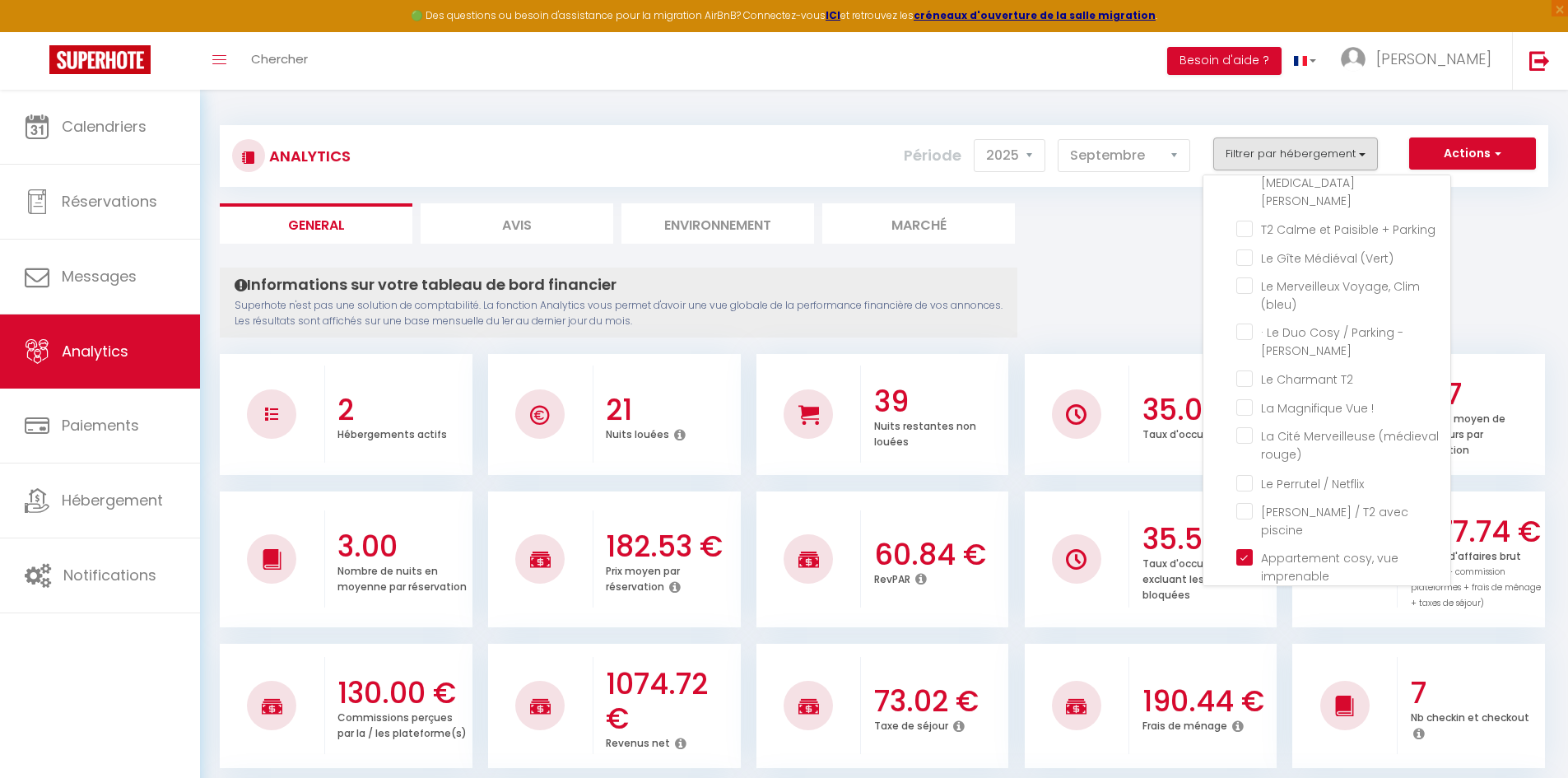
click at [1244, 670] on Netflix "checkbox" at bounding box center [1343, 678] width 214 height 17
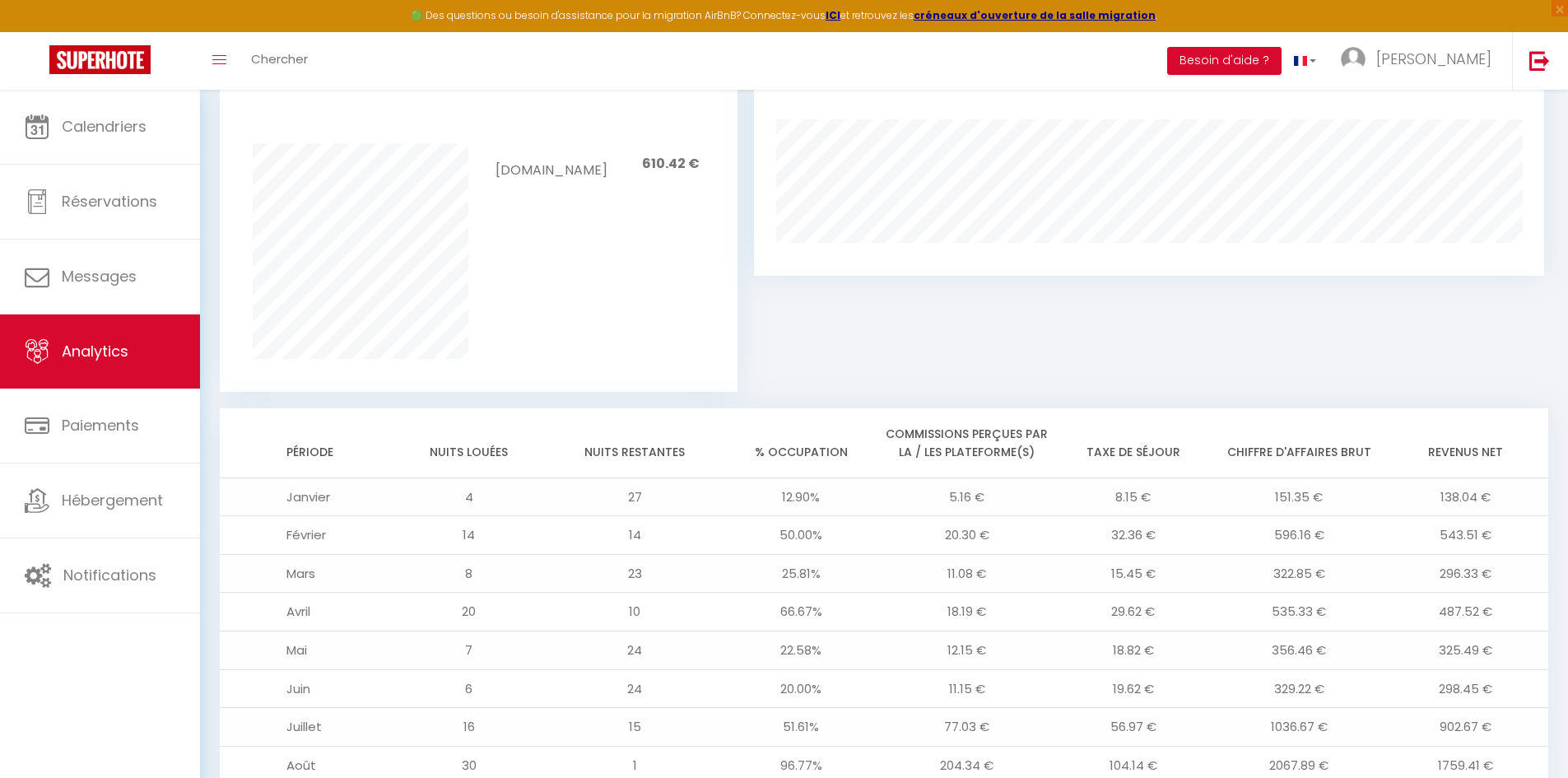
scroll to position [412, 0]
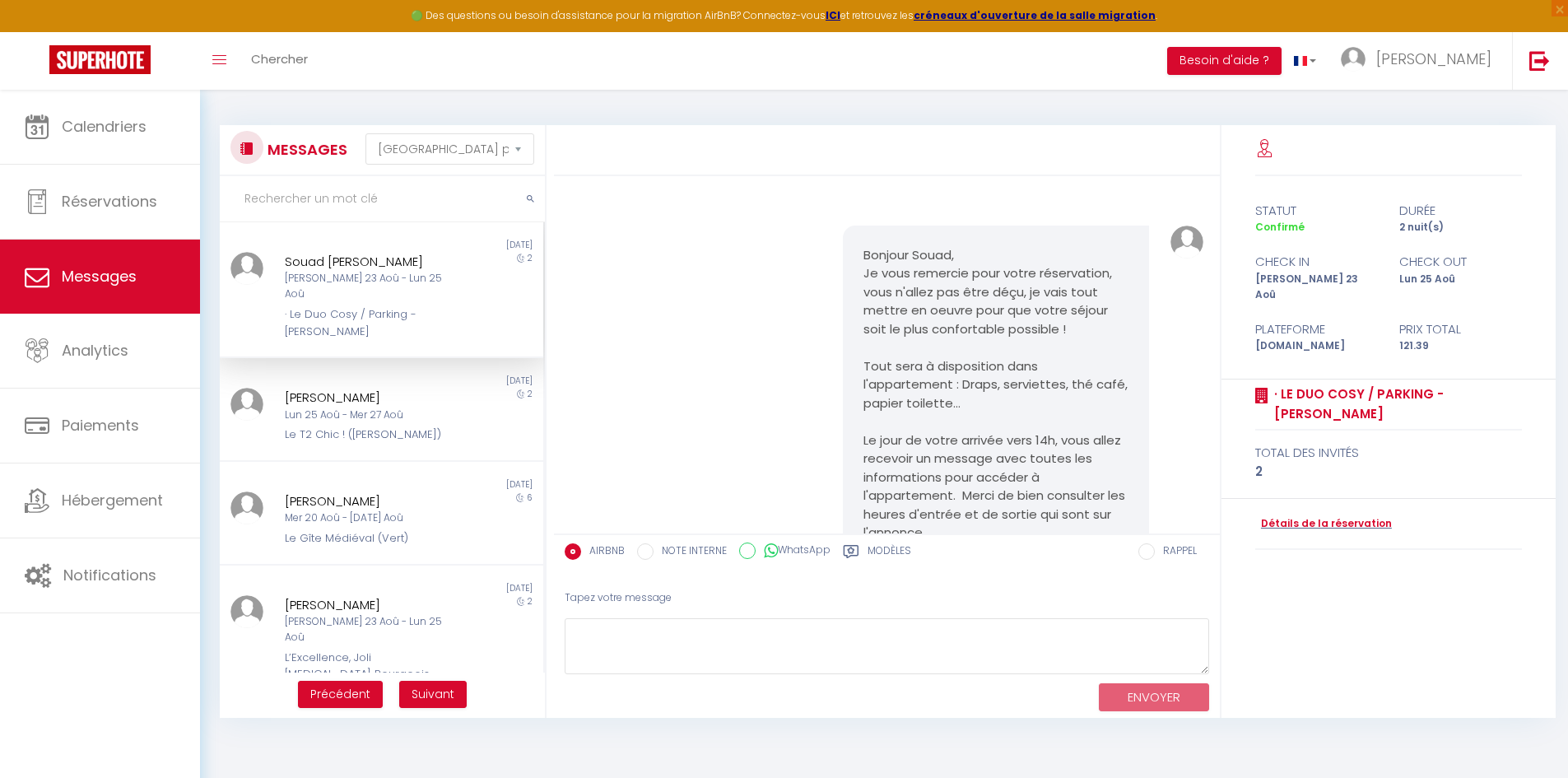
select select "message"
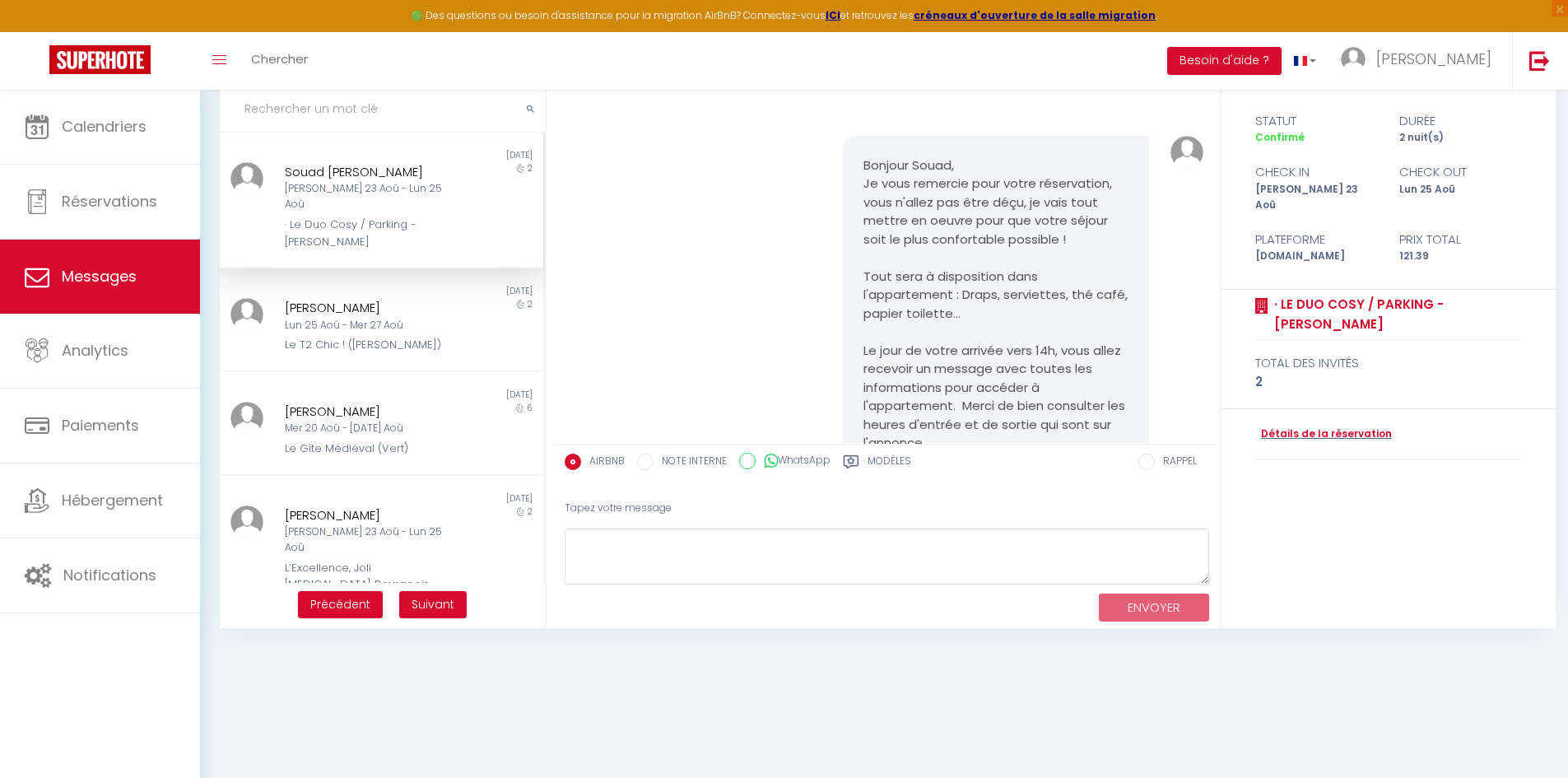
scroll to position [11557, 0]
